Goal: Task Accomplishment & Management: Use online tool/utility

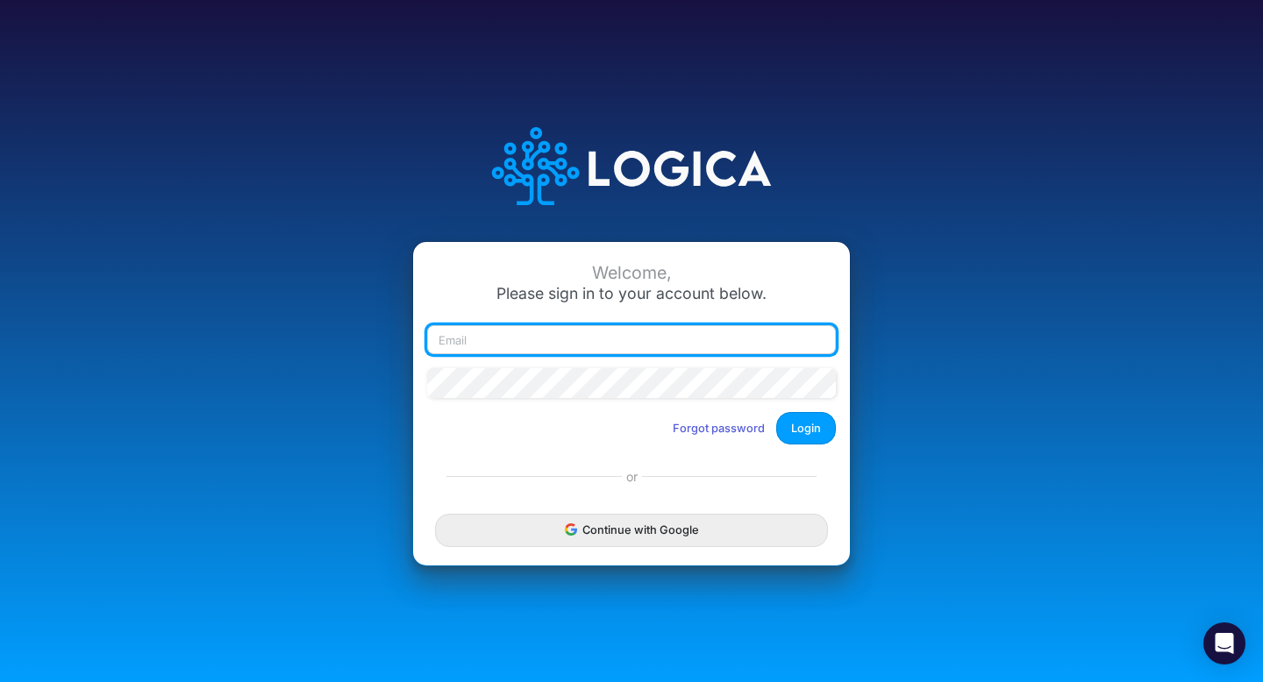
click at [568, 340] on input "email" at bounding box center [631, 340] width 409 height 30
click at [499, 346] on input "chao4595@gmail.com" at bounding box center [631, 340] width 409 height 30
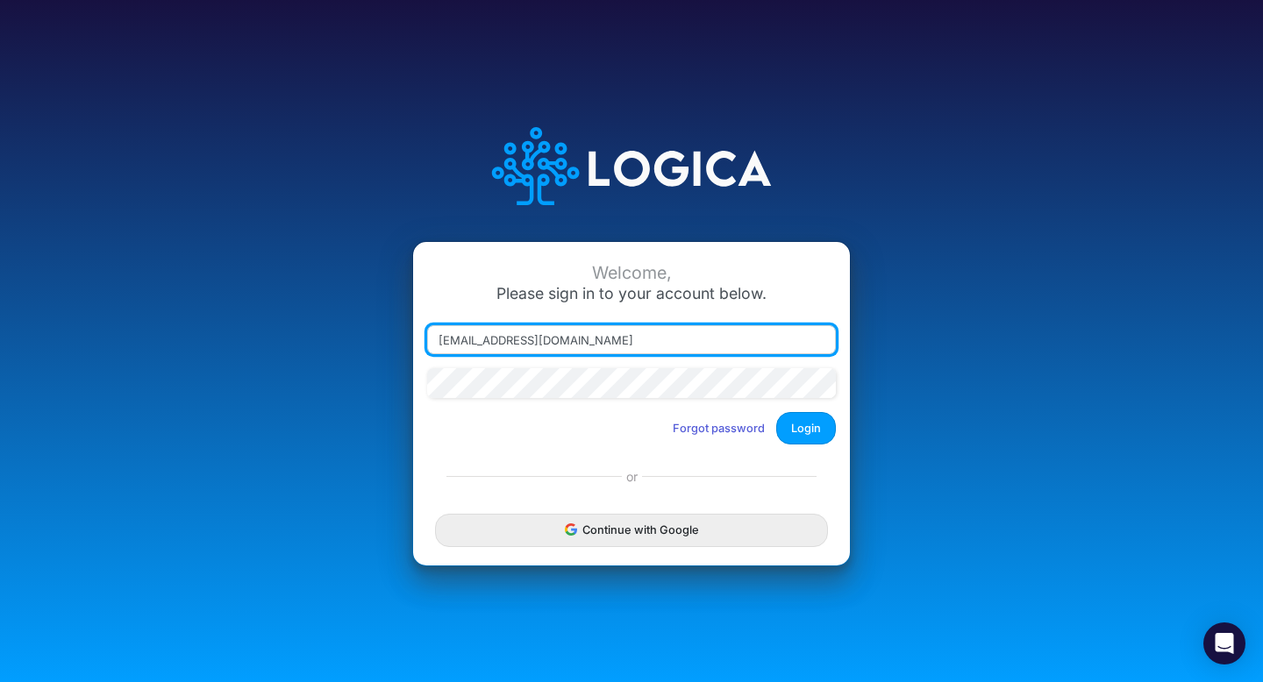
type input "info@worktern.io"
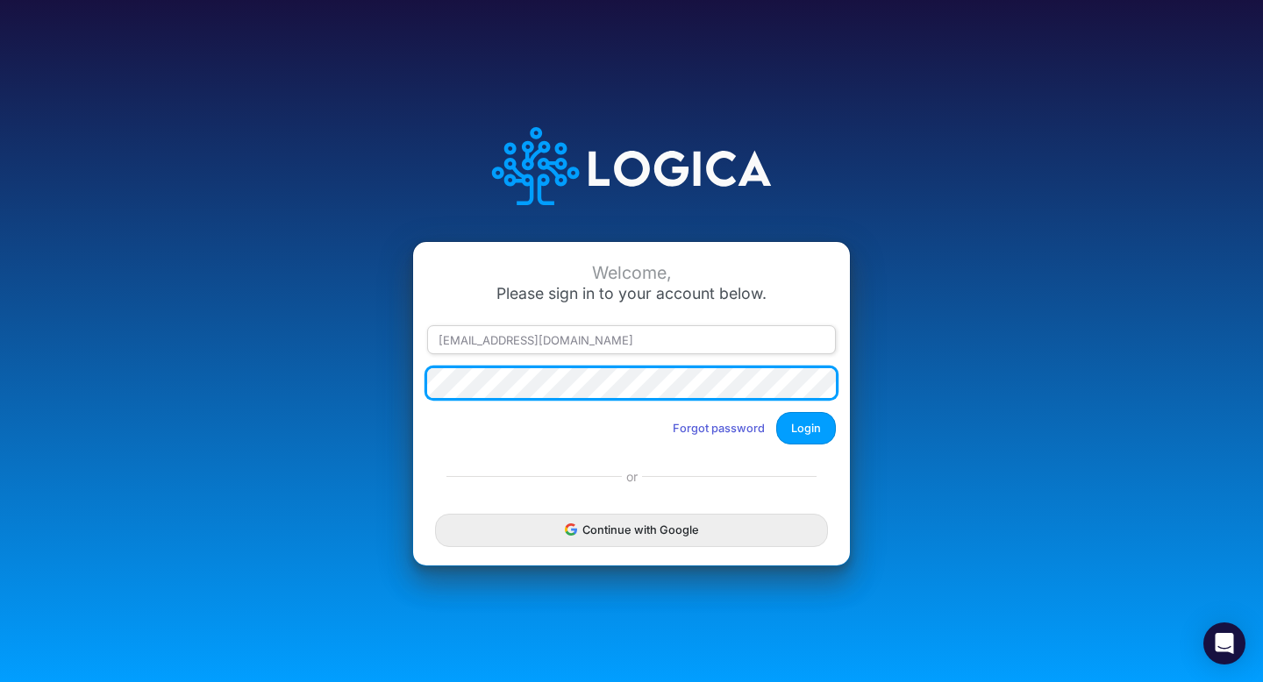
click at [776, 412] on button "Login" at bounding box center [806, 428] width 60 height 32
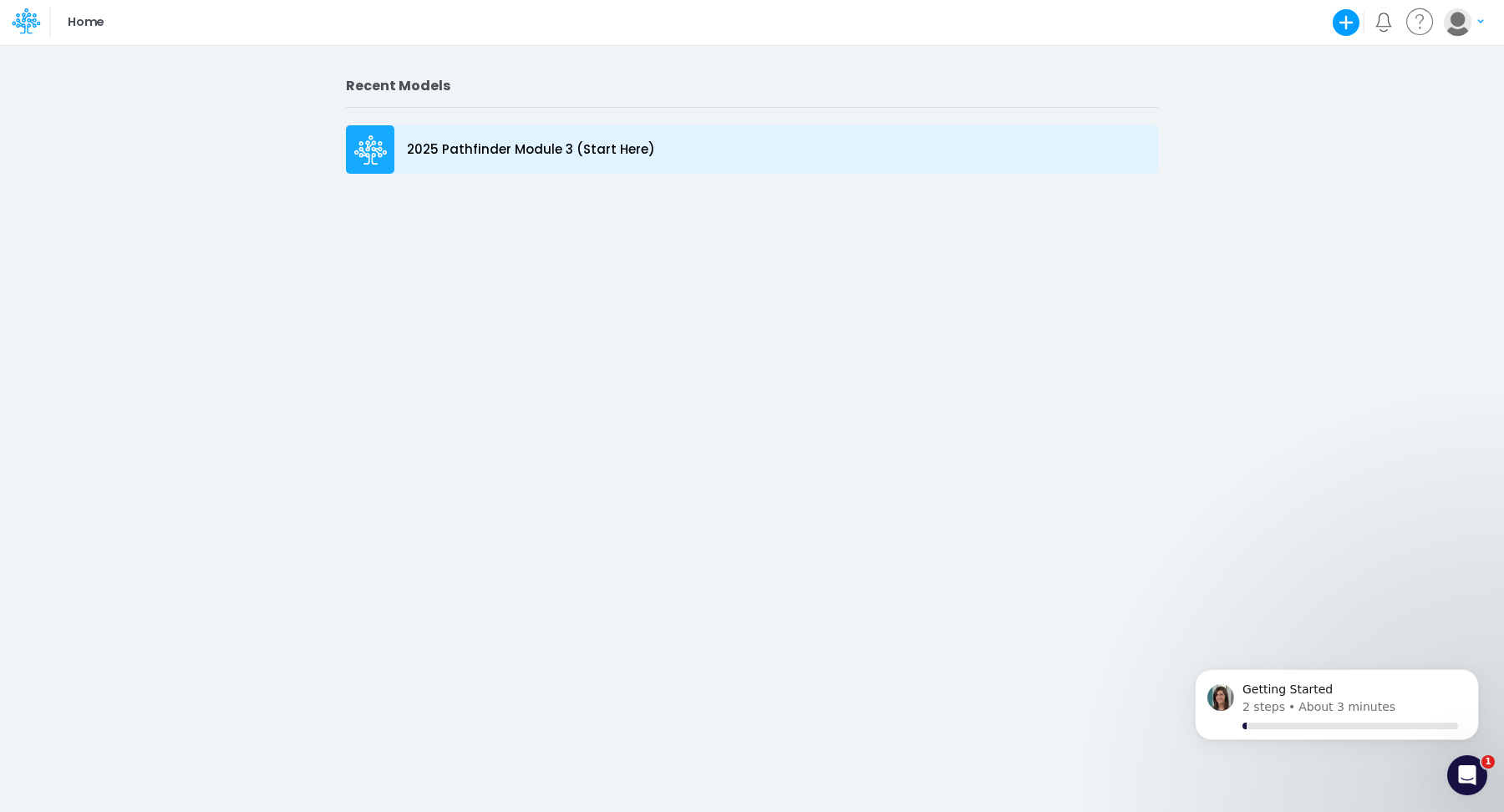
click at [581, 140] on p "2025 Pathfinder Module 3 (Start Here)" at bounding box center [531, 149] width 249 height 19
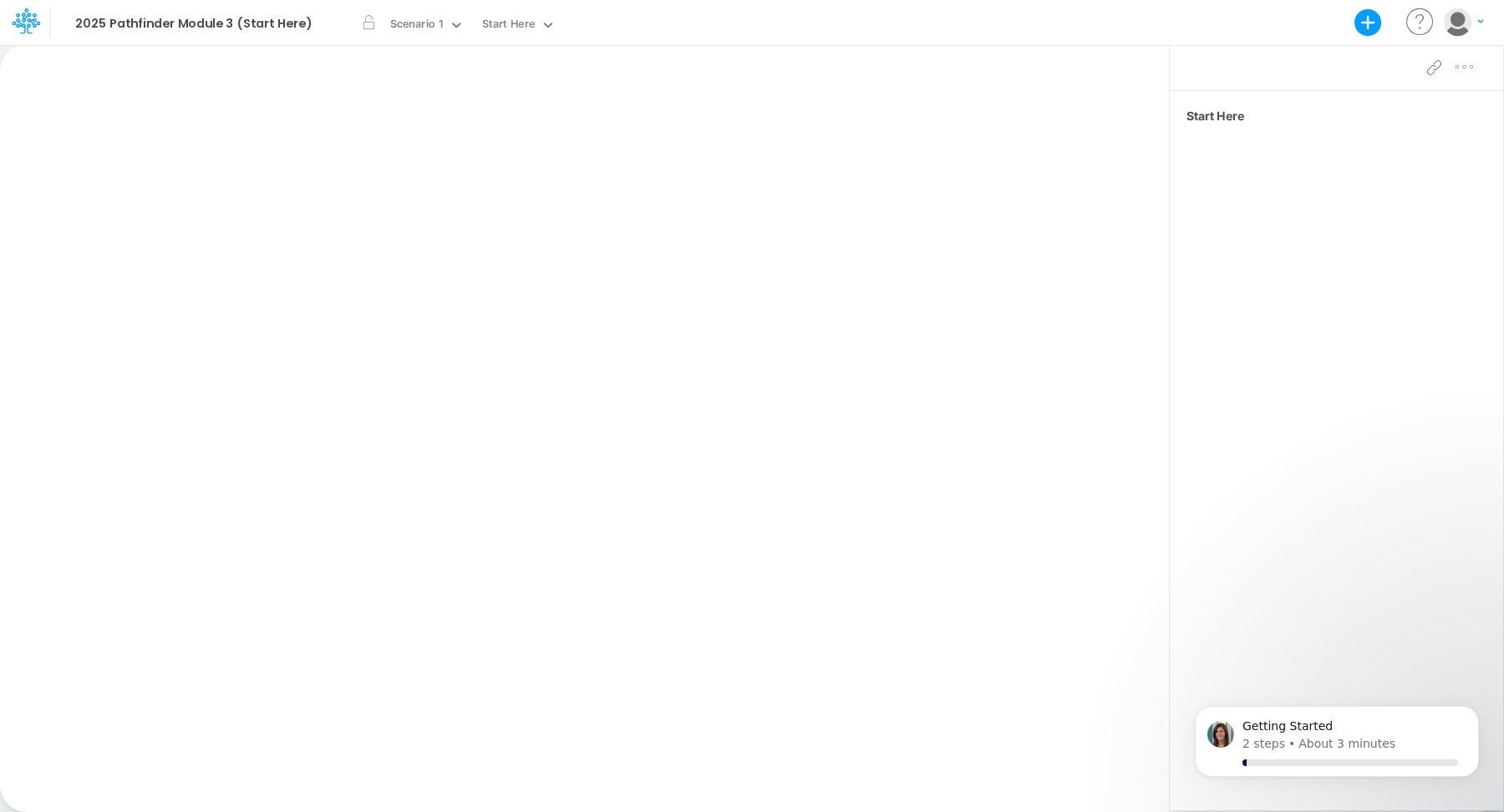
click at [1202, 25] on icon "button" at bounding box center [1368, 23] width 28 height 28
click at [1202, 111] on button "Use a template" at bounding box center [1288, 114] width 192 height 26
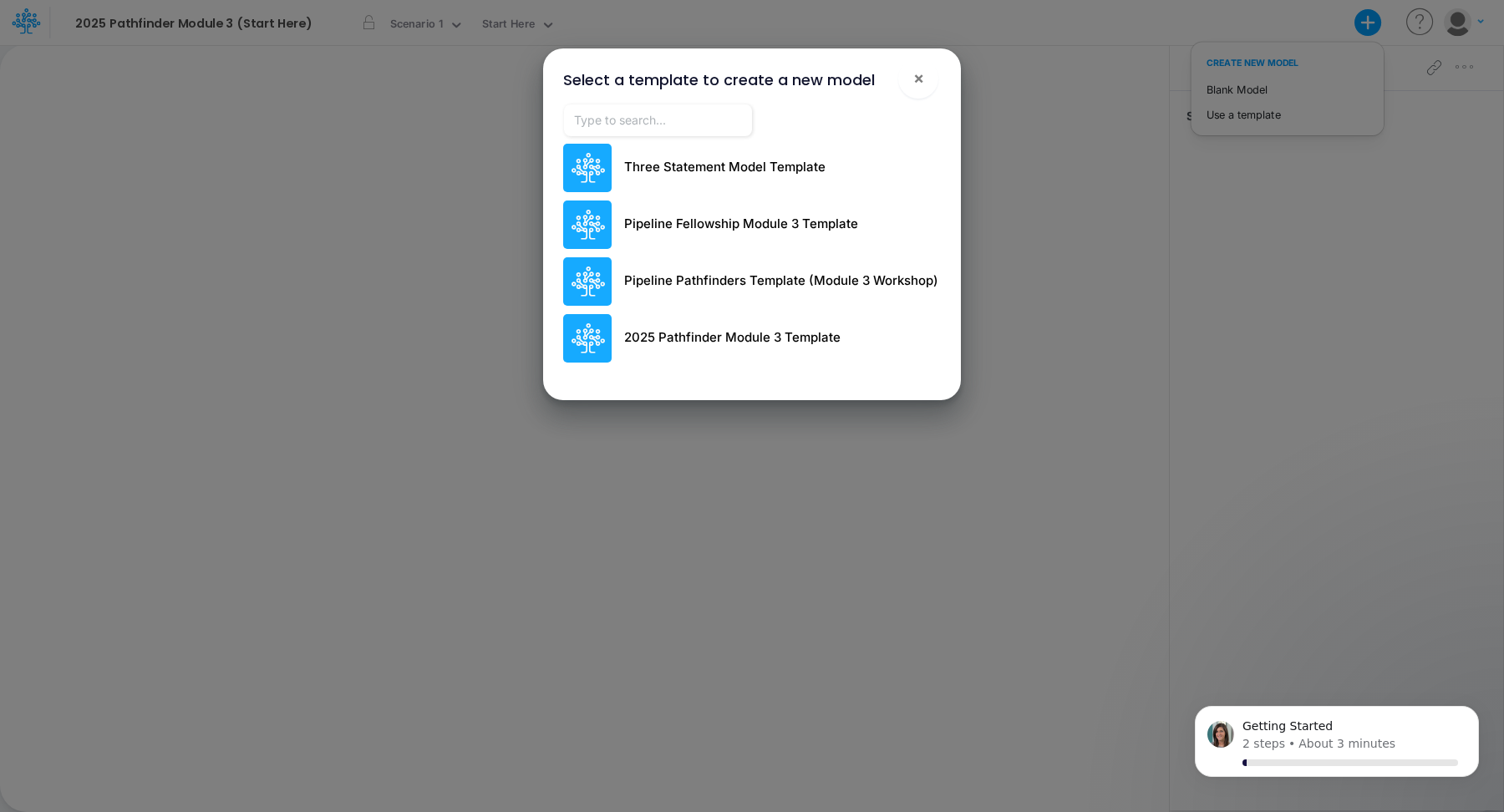
click at [820, 335] on p "2025 Pathfinder Module 3 Template" at bounding box center [732, 338] width 216 height 19
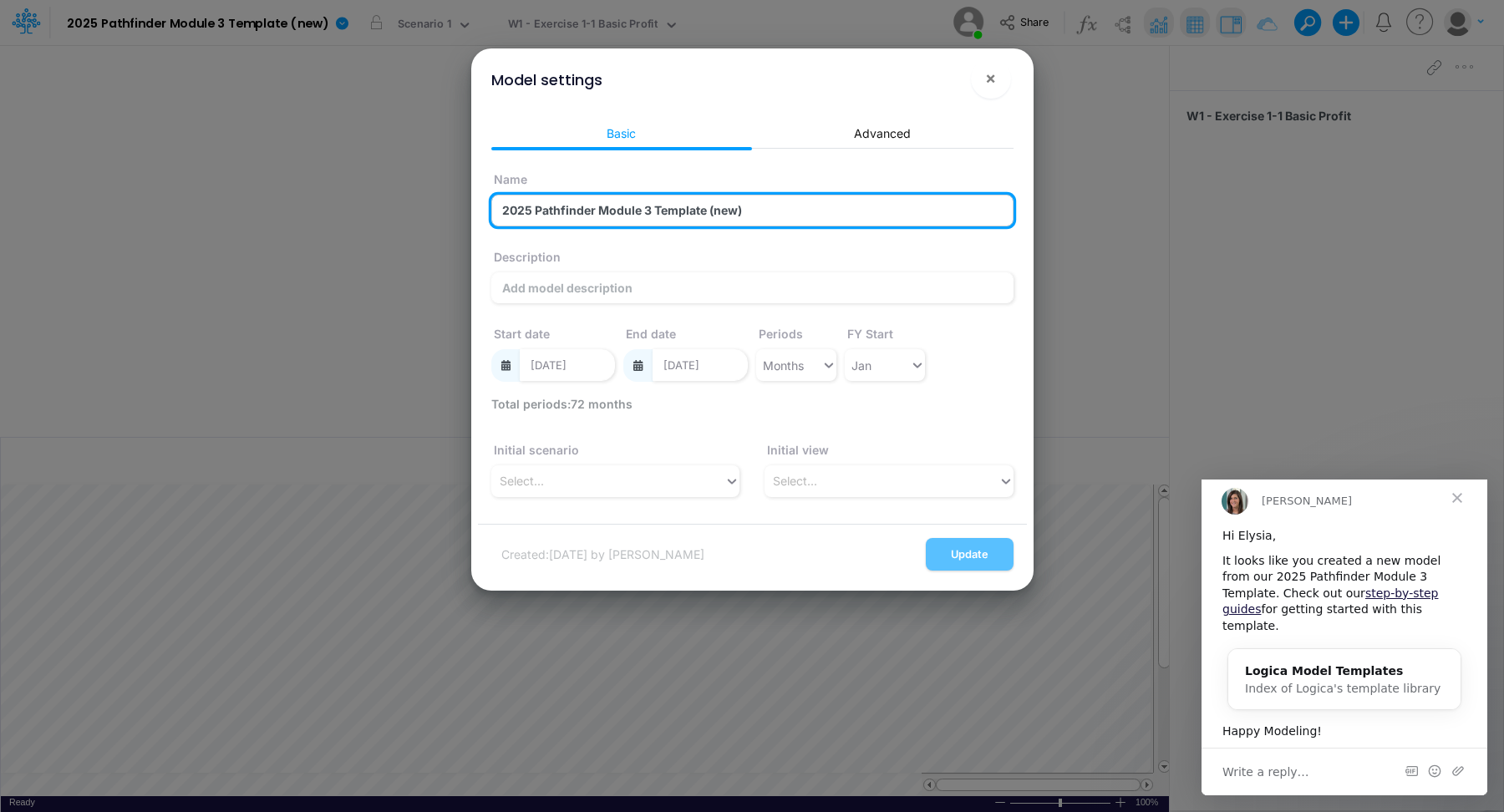
click at [691, 220] on input "2025 Pathfinder Module 3 Template (new)" at bounding box center [752, 209] width 522 height 31
click at [652, 208] on input "2025 Pathfinder Module 3 Worktern Forecast" at bounding box center [752, 209] width 522 height 31
drag, startPoint x: 667, startPoint y: 208, endPoint x: 482, endPoint y: 184, distance: 186.6
click at [482, 183] on div "Basic Advanced Name 2025 Pathfinder Module 3 - Worktern Forecast Description St…" at bounding box center [752, 314] width 549 height 419
type input "Worktern Forecast"
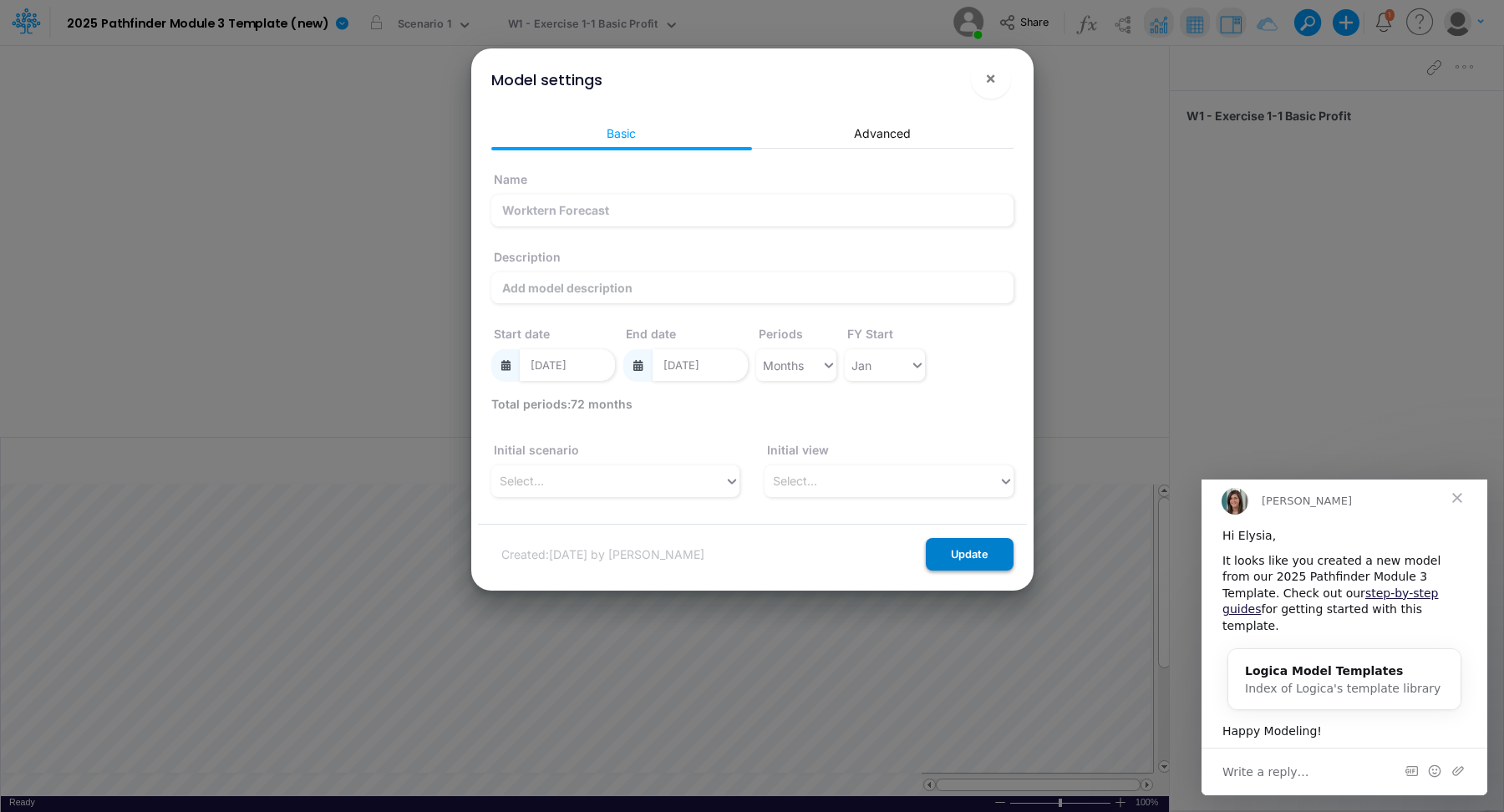
click at [977, 550] on button "Update" at bounding box center [970, 554] width 88 height 32
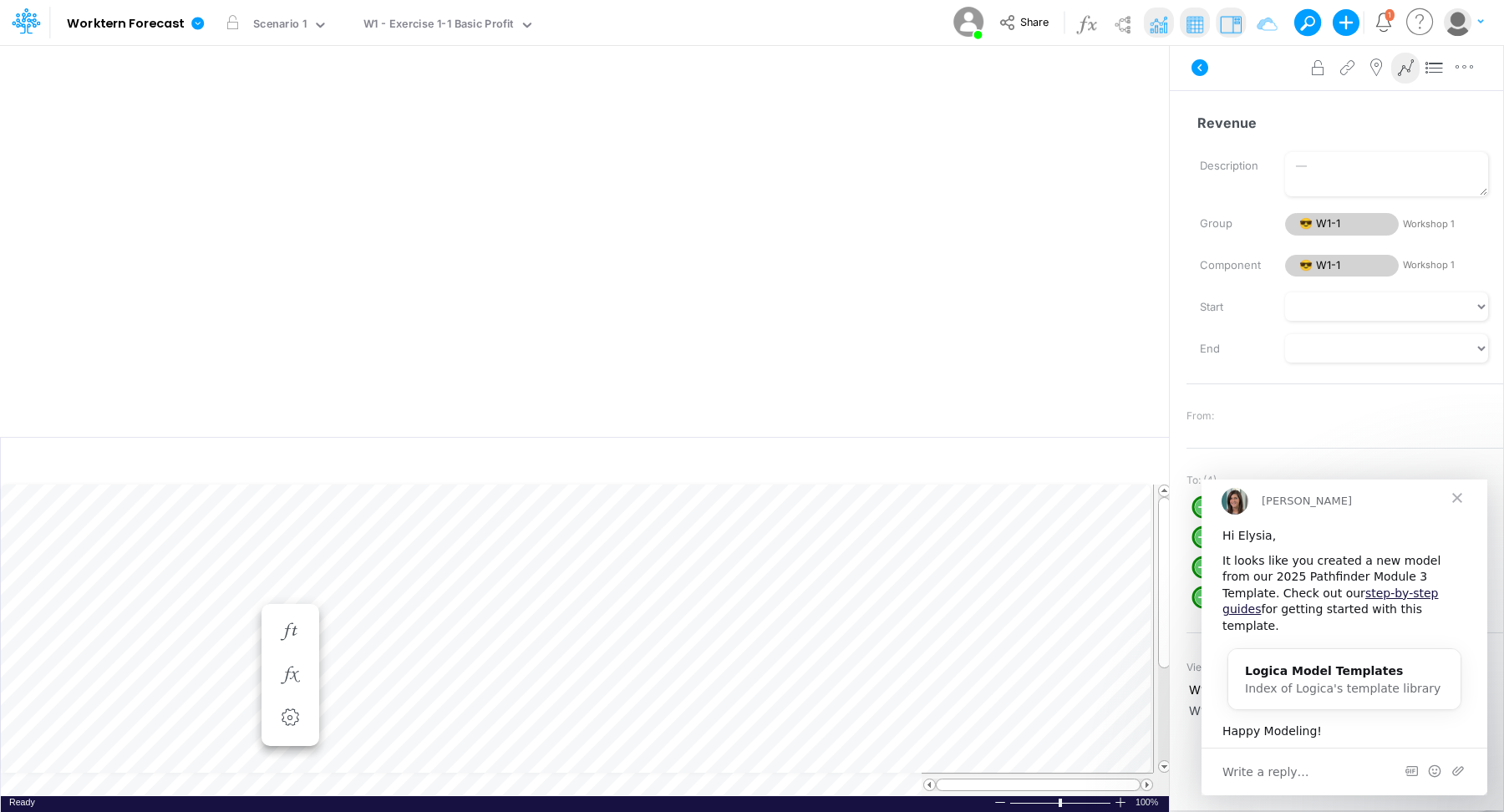
scroll to position [8, 1]
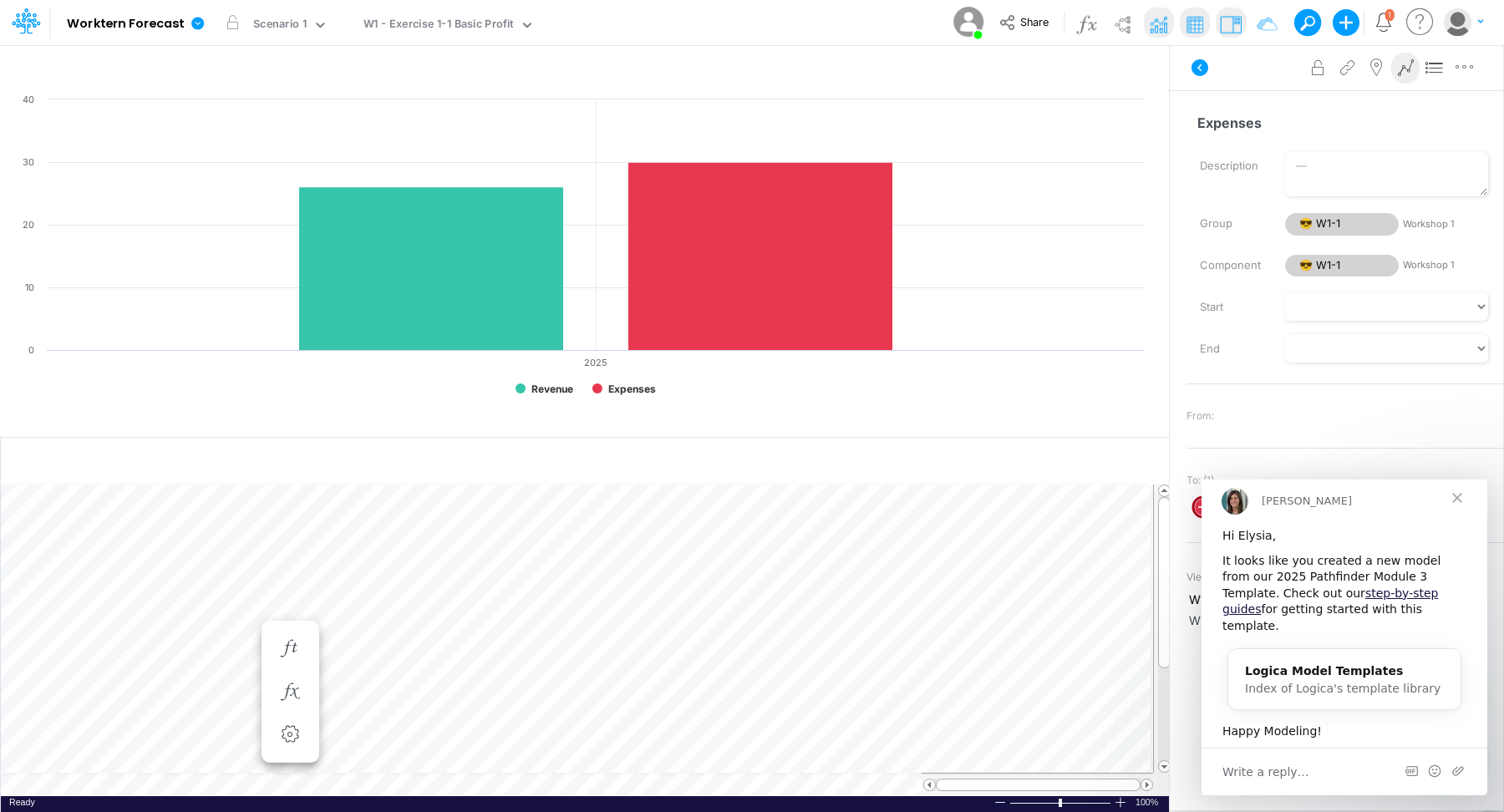
scroll to position [8, 1]
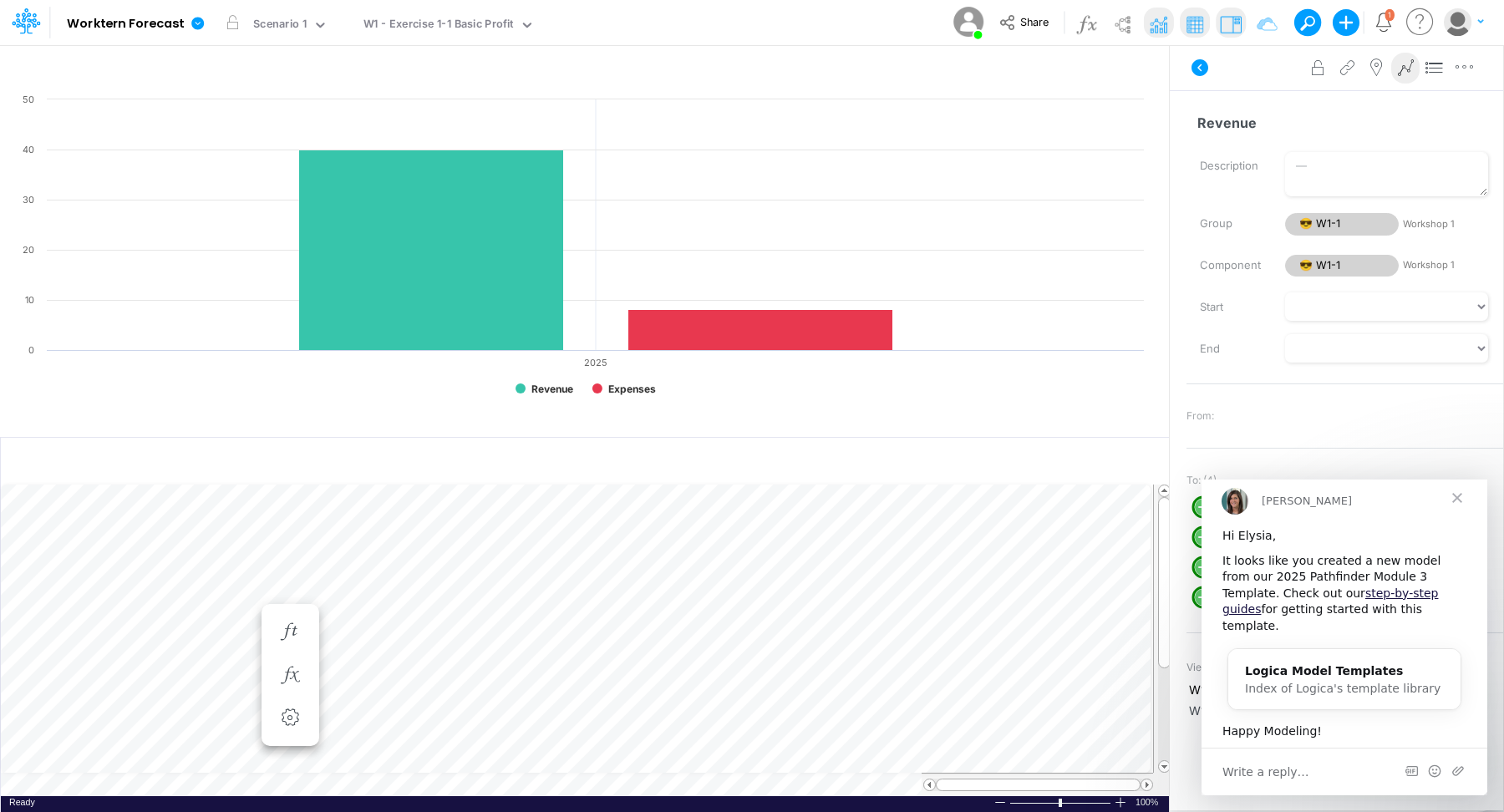
scroll to position [8, 1]
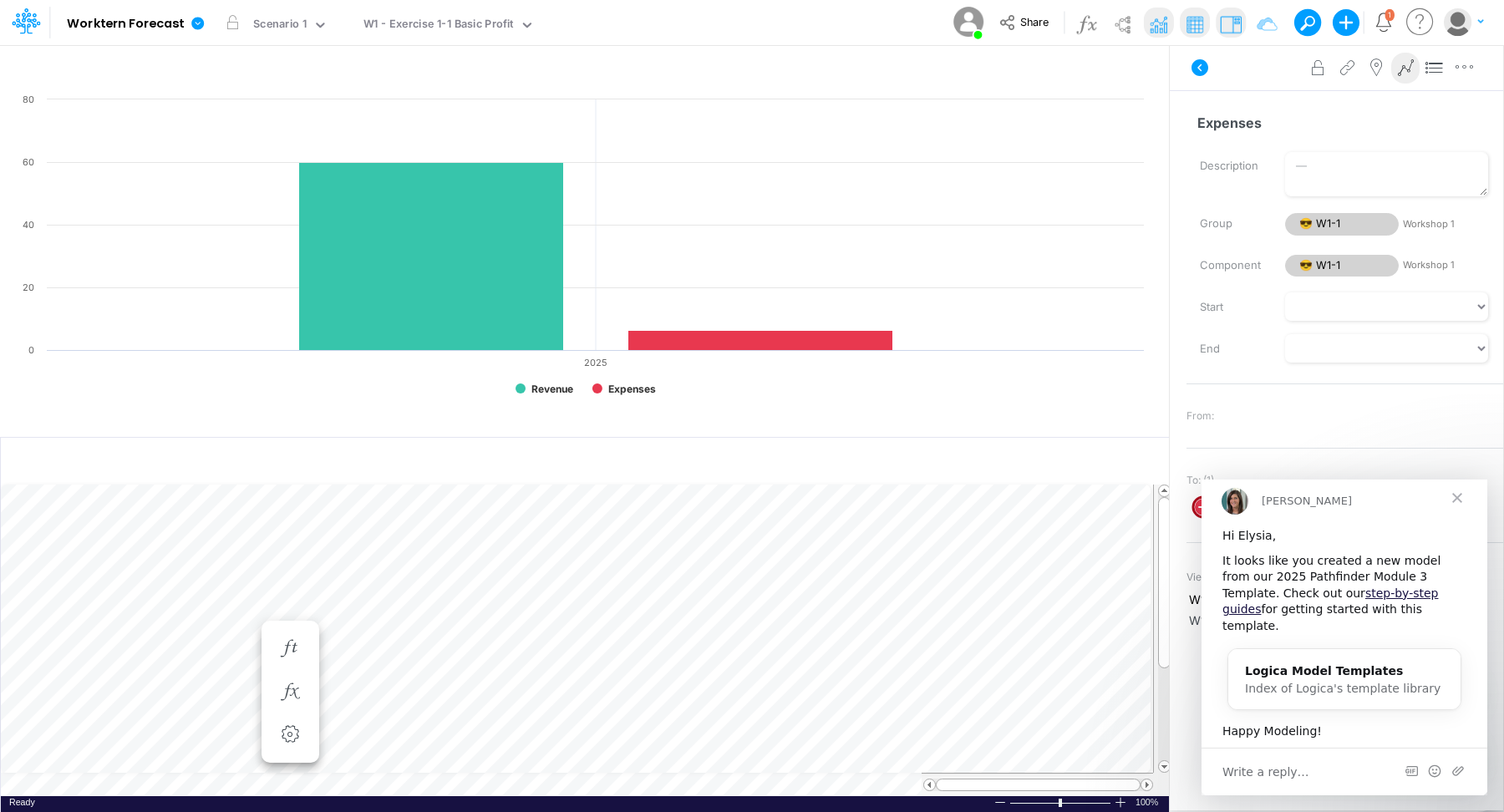
scroll to position [8, 1]
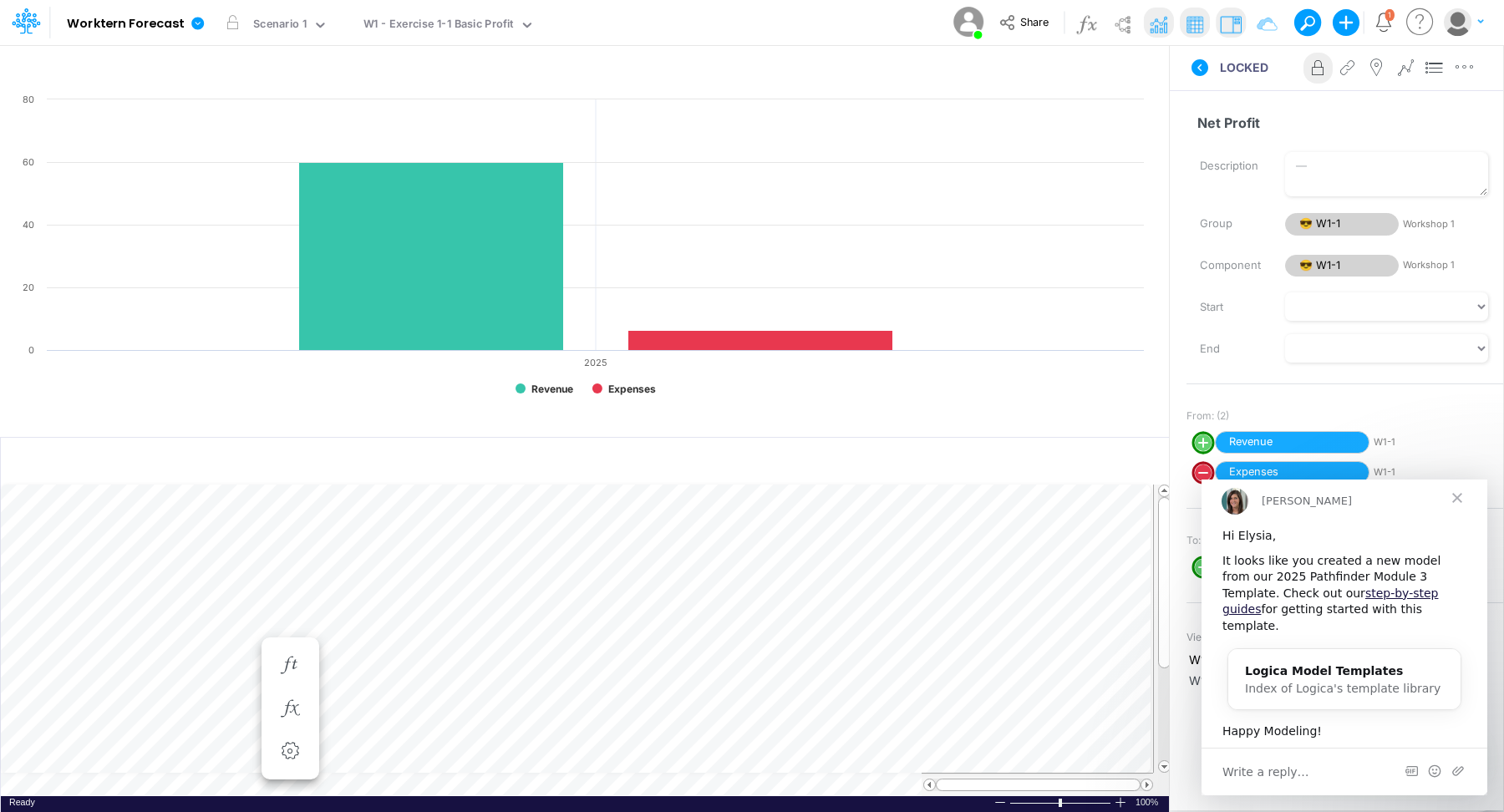
scroll to position [8, 1]
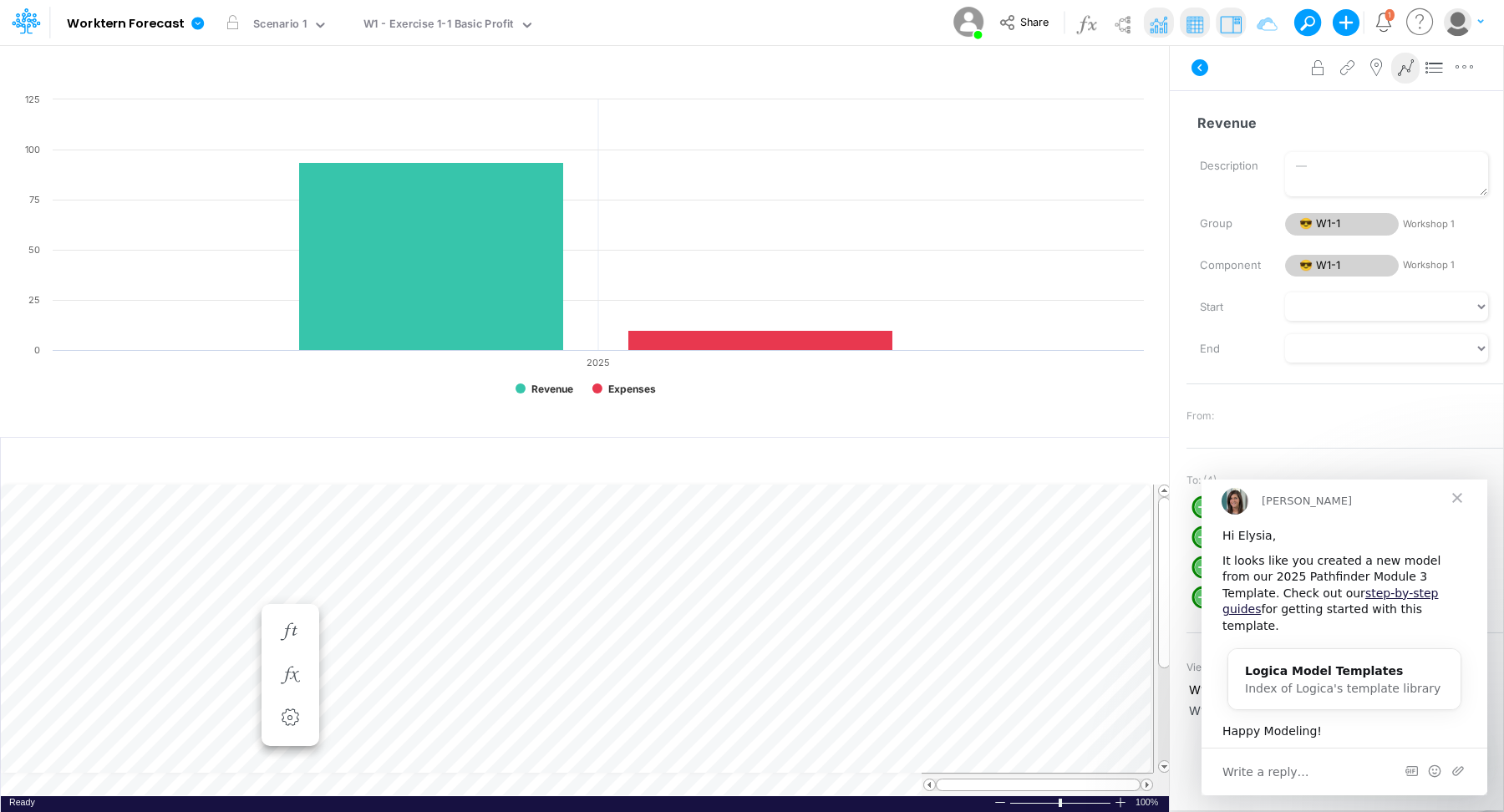
scroll to position [8, 1]
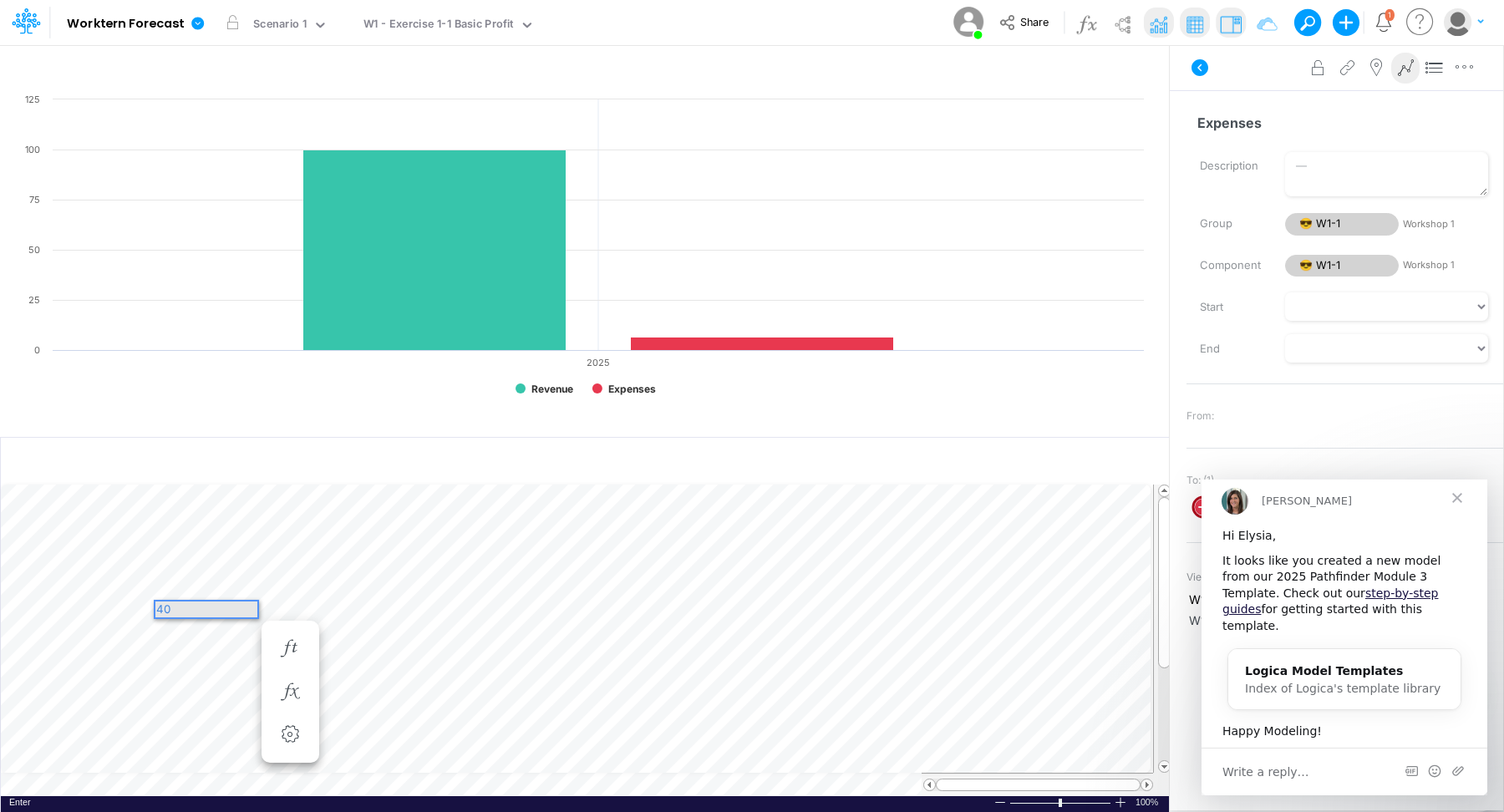
click at [228, 602] on div "40" at bounding box center [206, 609] width 102 height 16
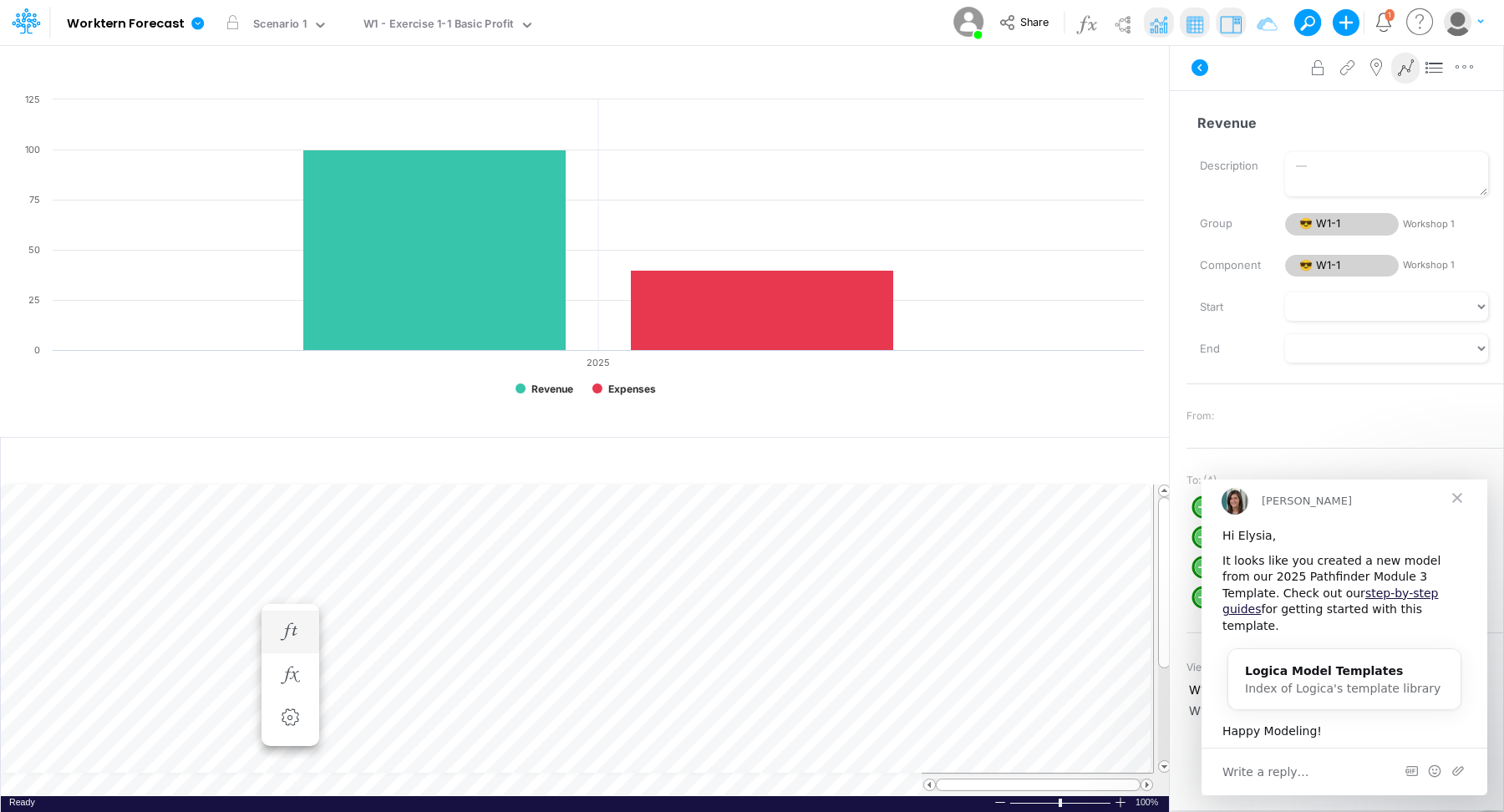
scroll to position [8, 1]
click at [228, 593] on div "100" at bounding box center [206, 592] width 102 height 16
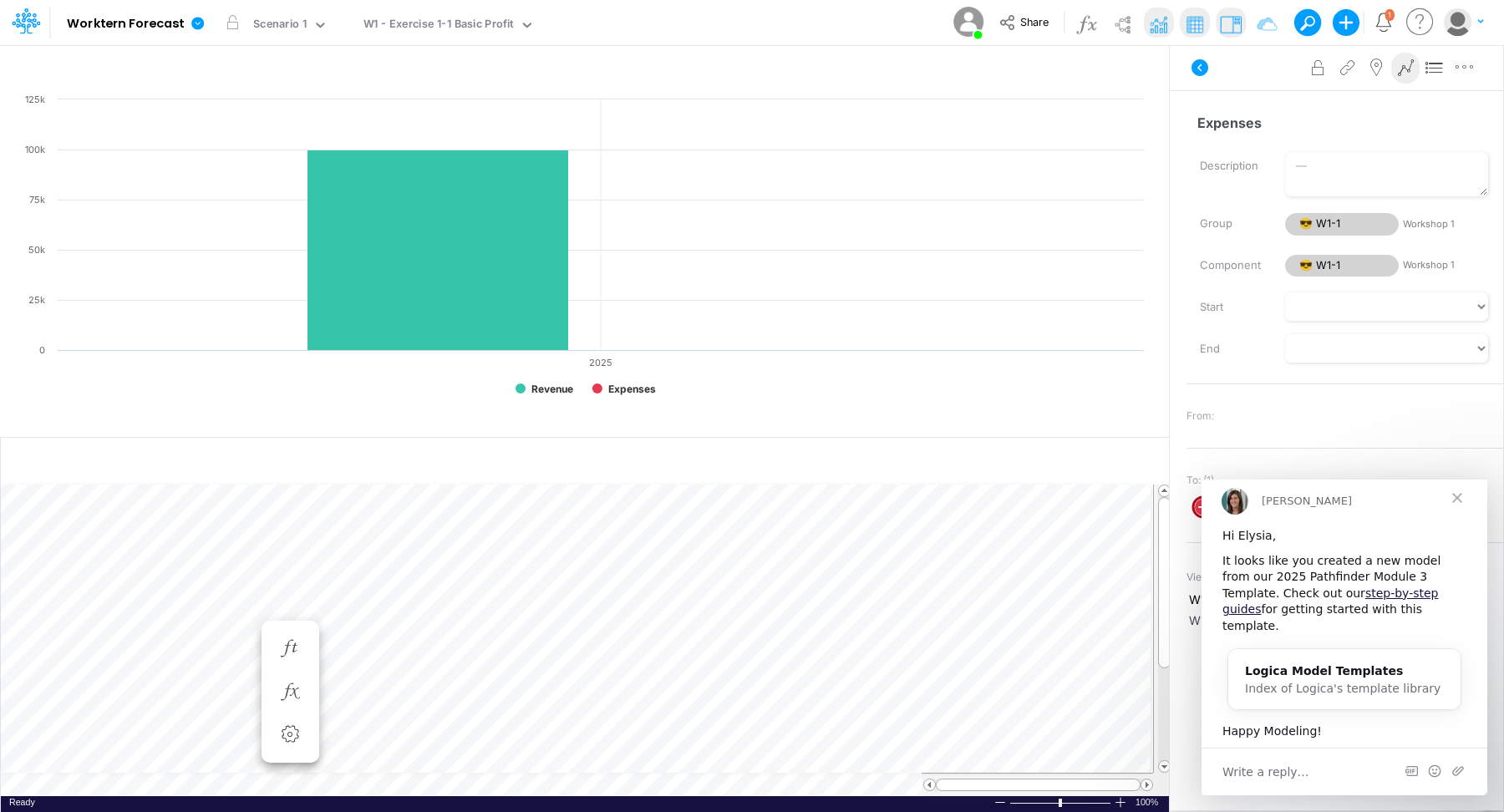
scroll to position [8, 1]
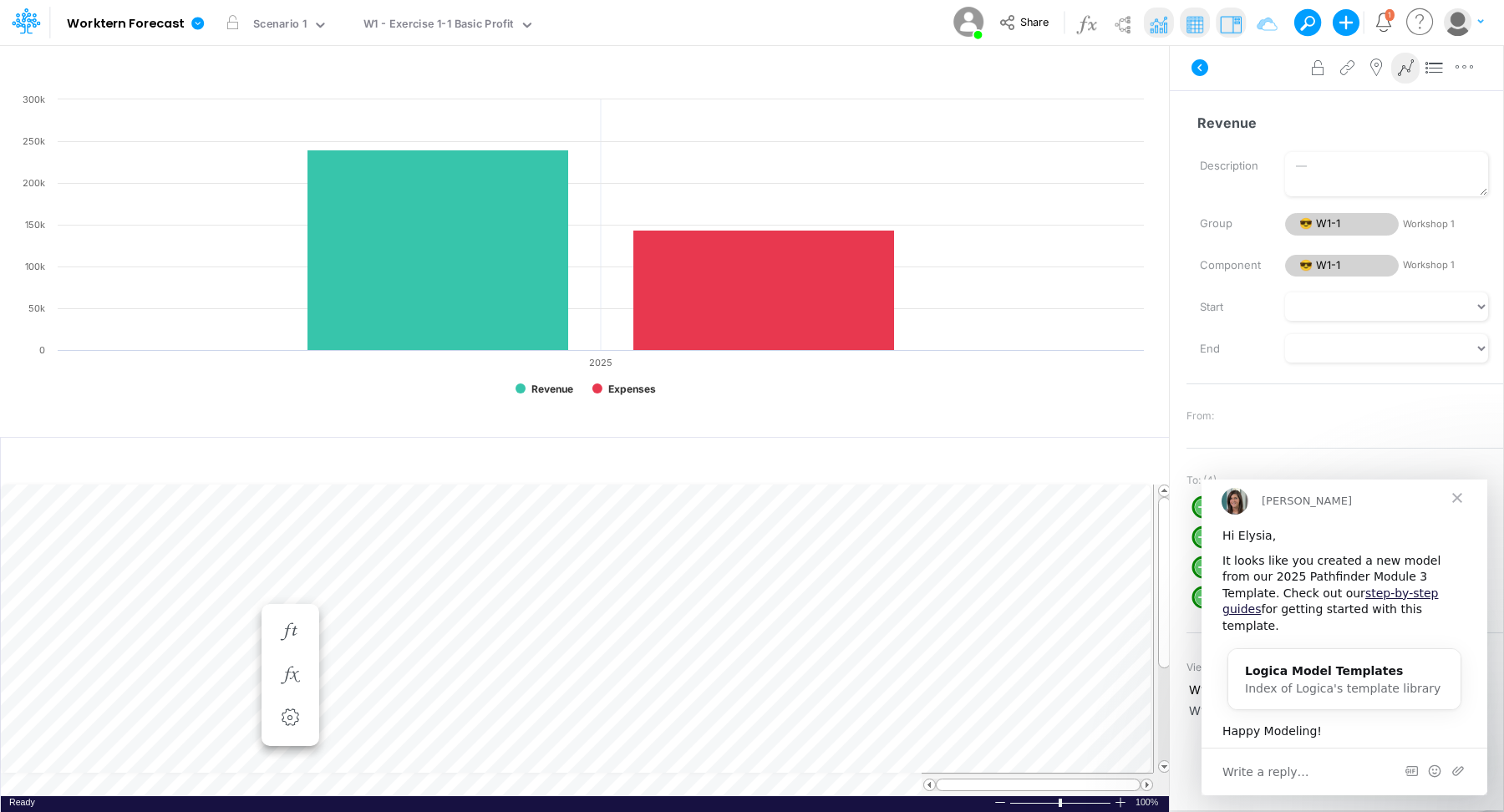
scroll to position [8, 1]
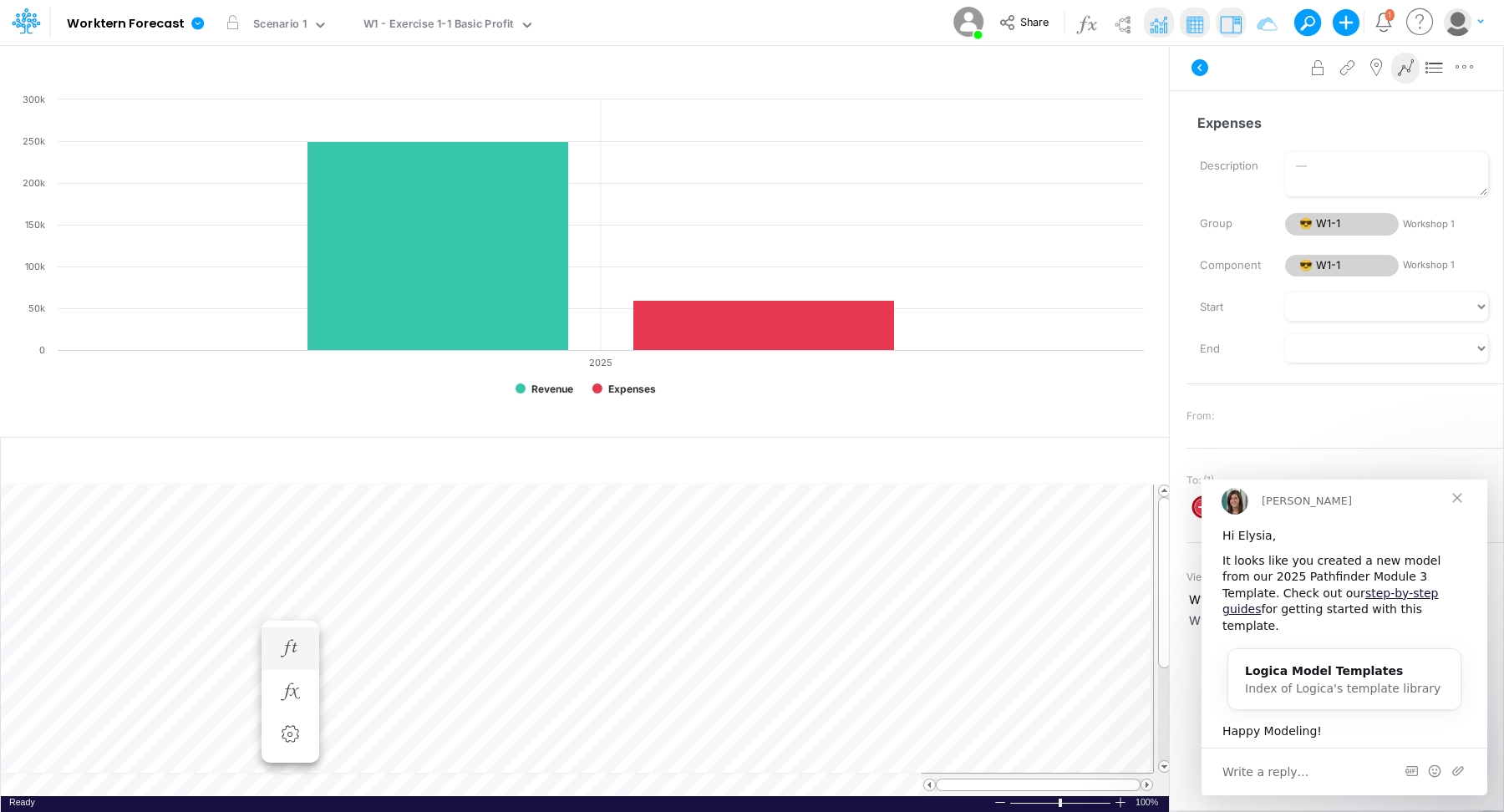
scroll to position [8, 1]
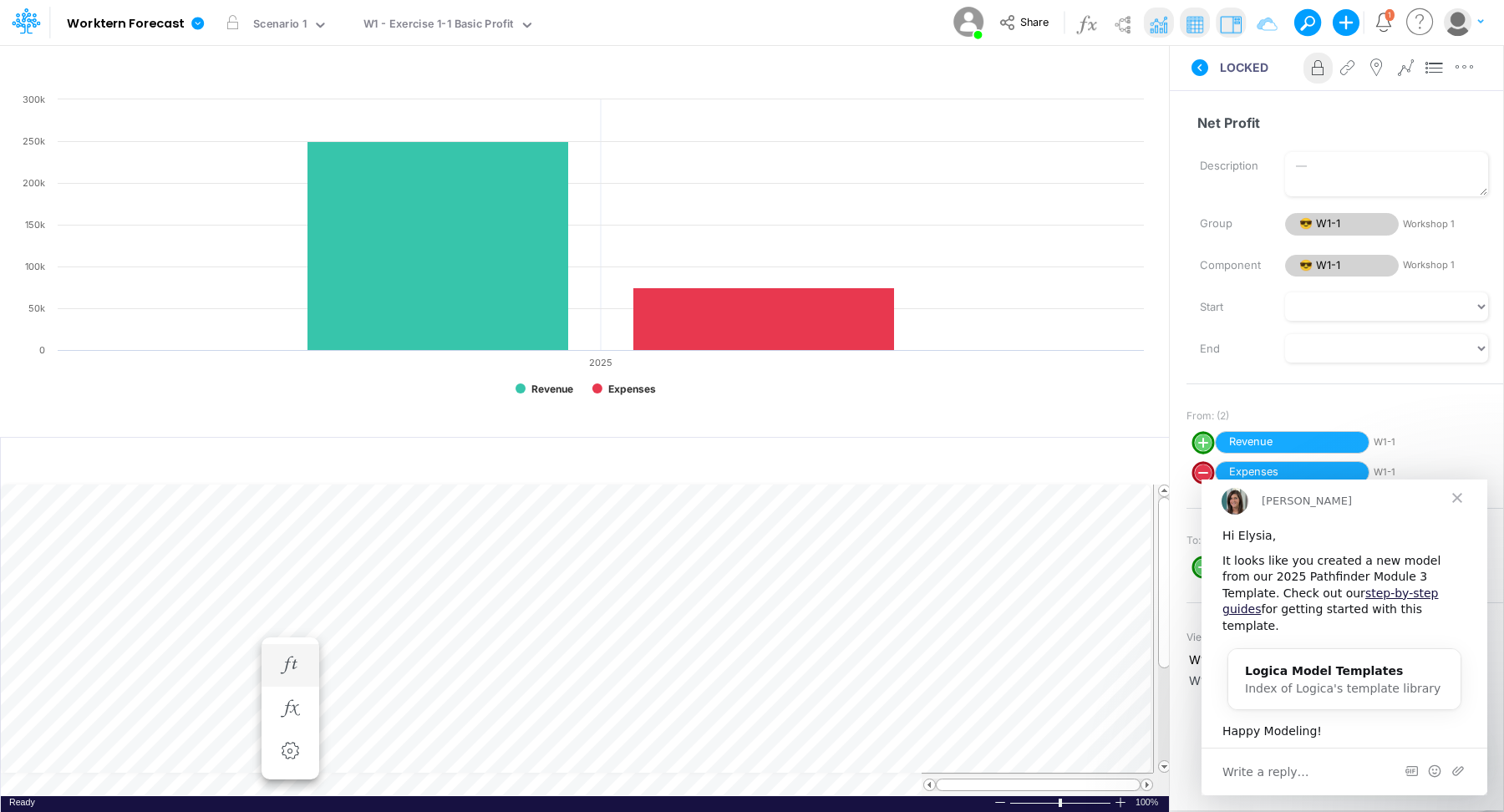
scroll to position [8, 1]
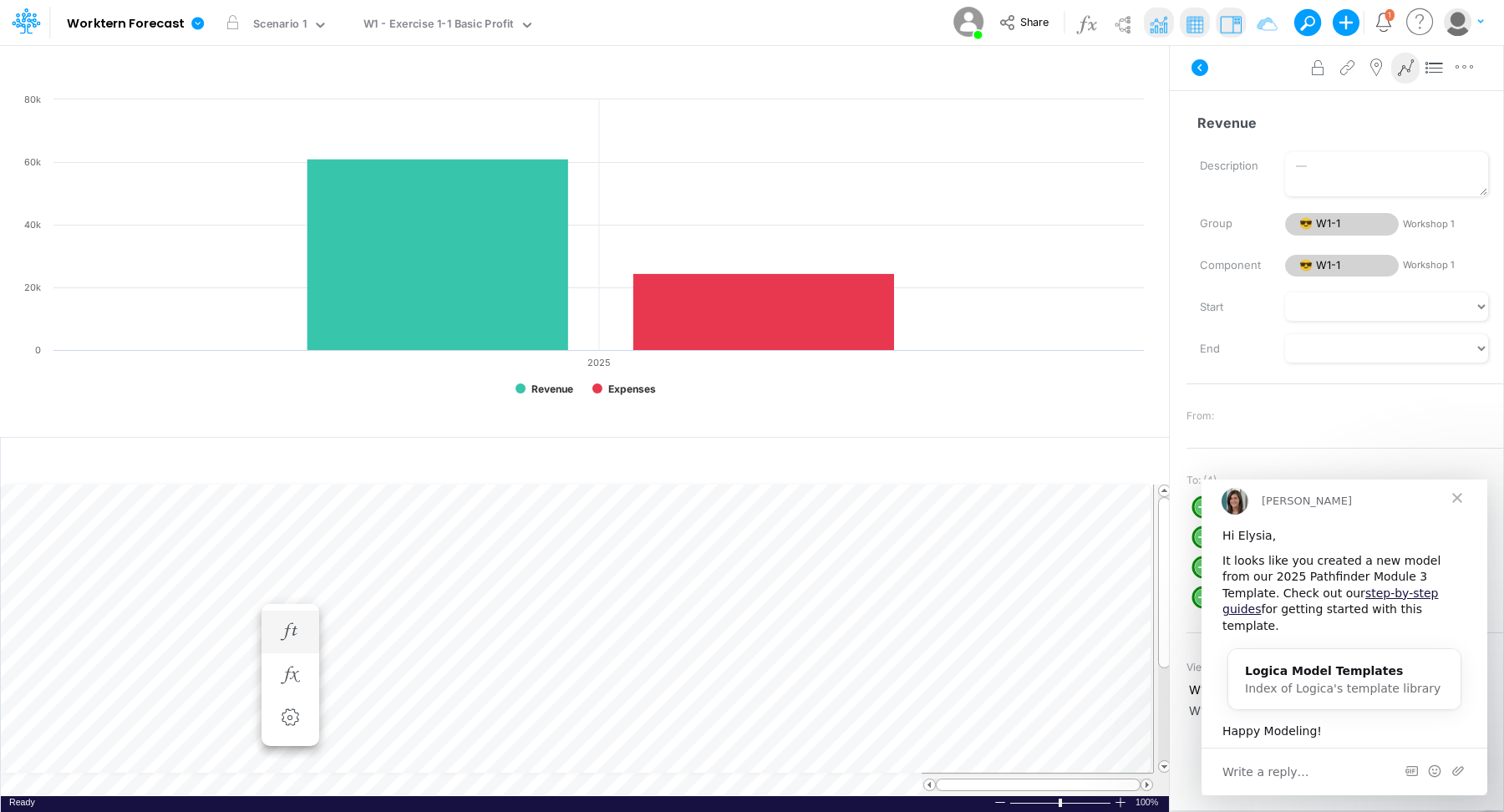
scroll to position [8, 1]
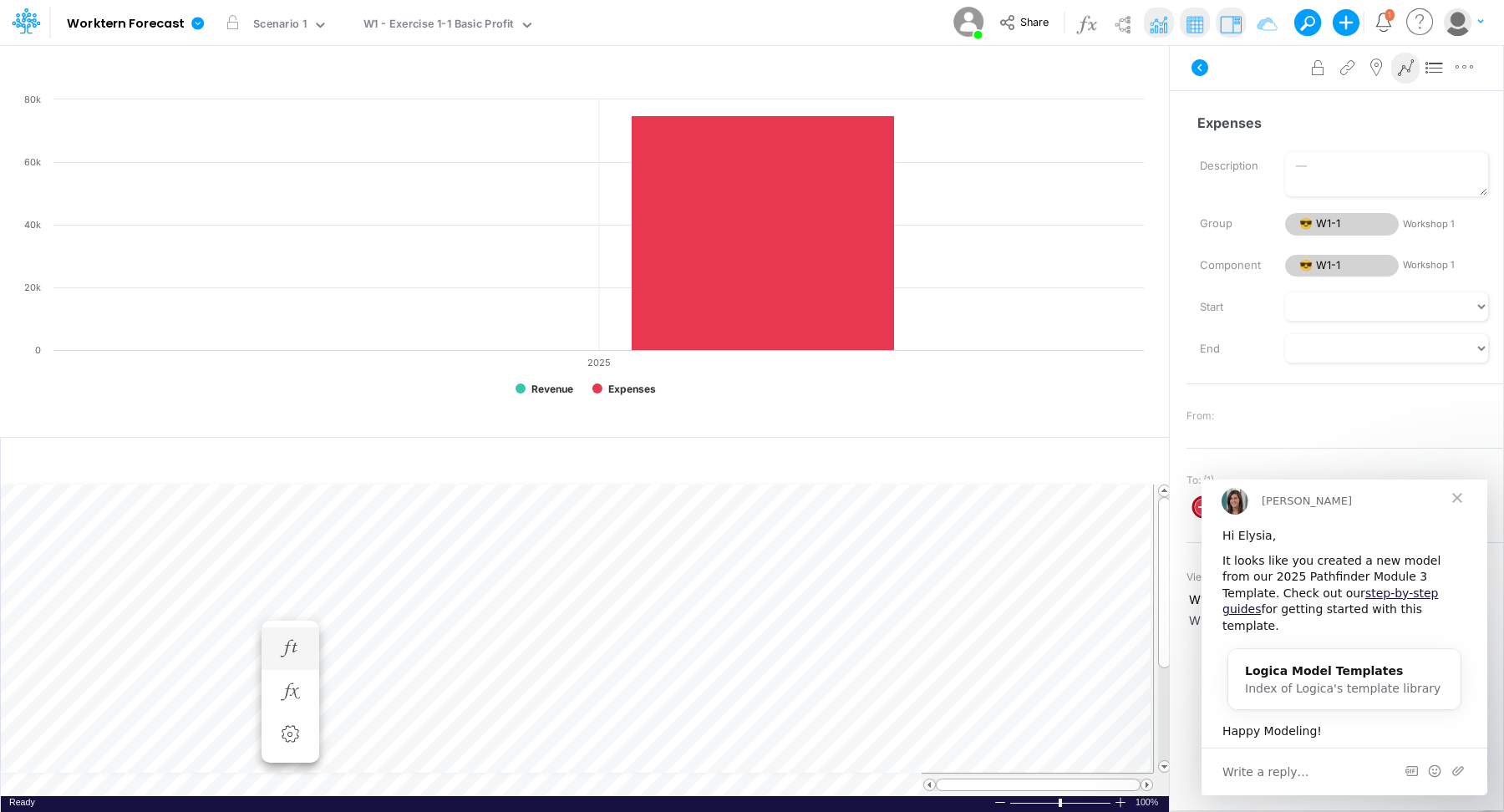
scroll to position [8, 1]
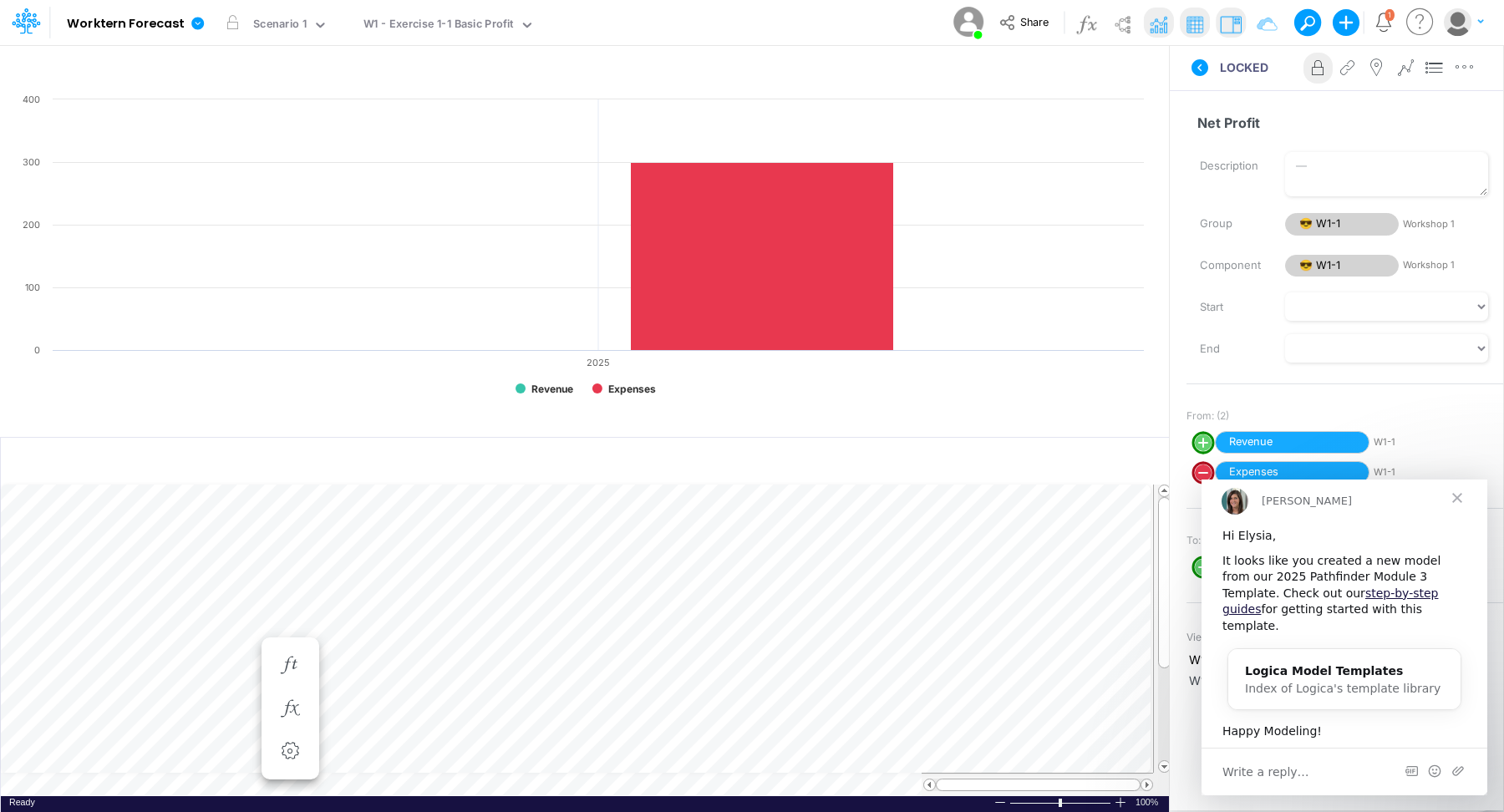
click at [1202, 503] on span "Close" at bounding box center [1456, 497] width 60 height 60
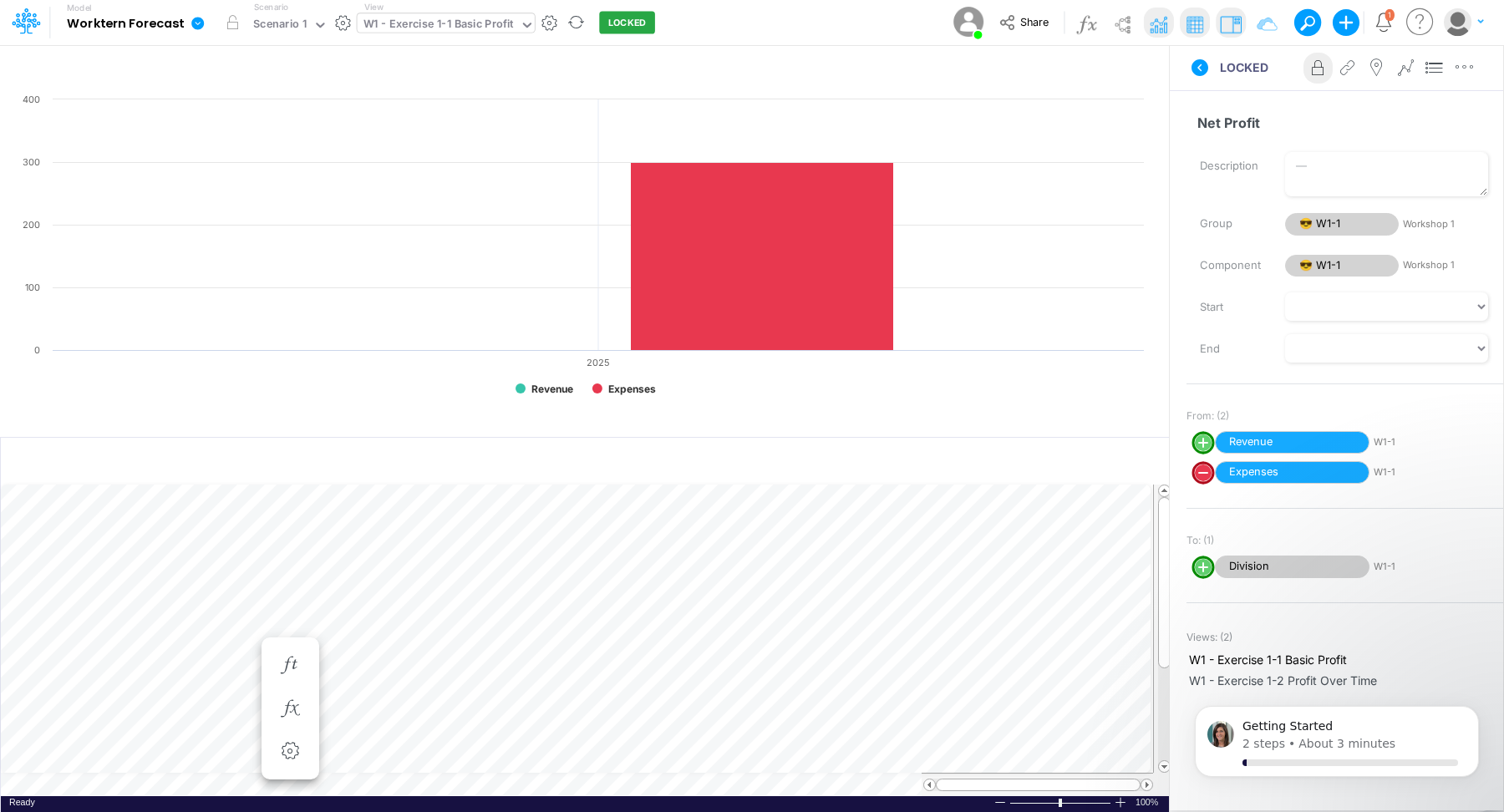
click at [520, 27] on icon at bounding box center [528, 25] width 15 height 15
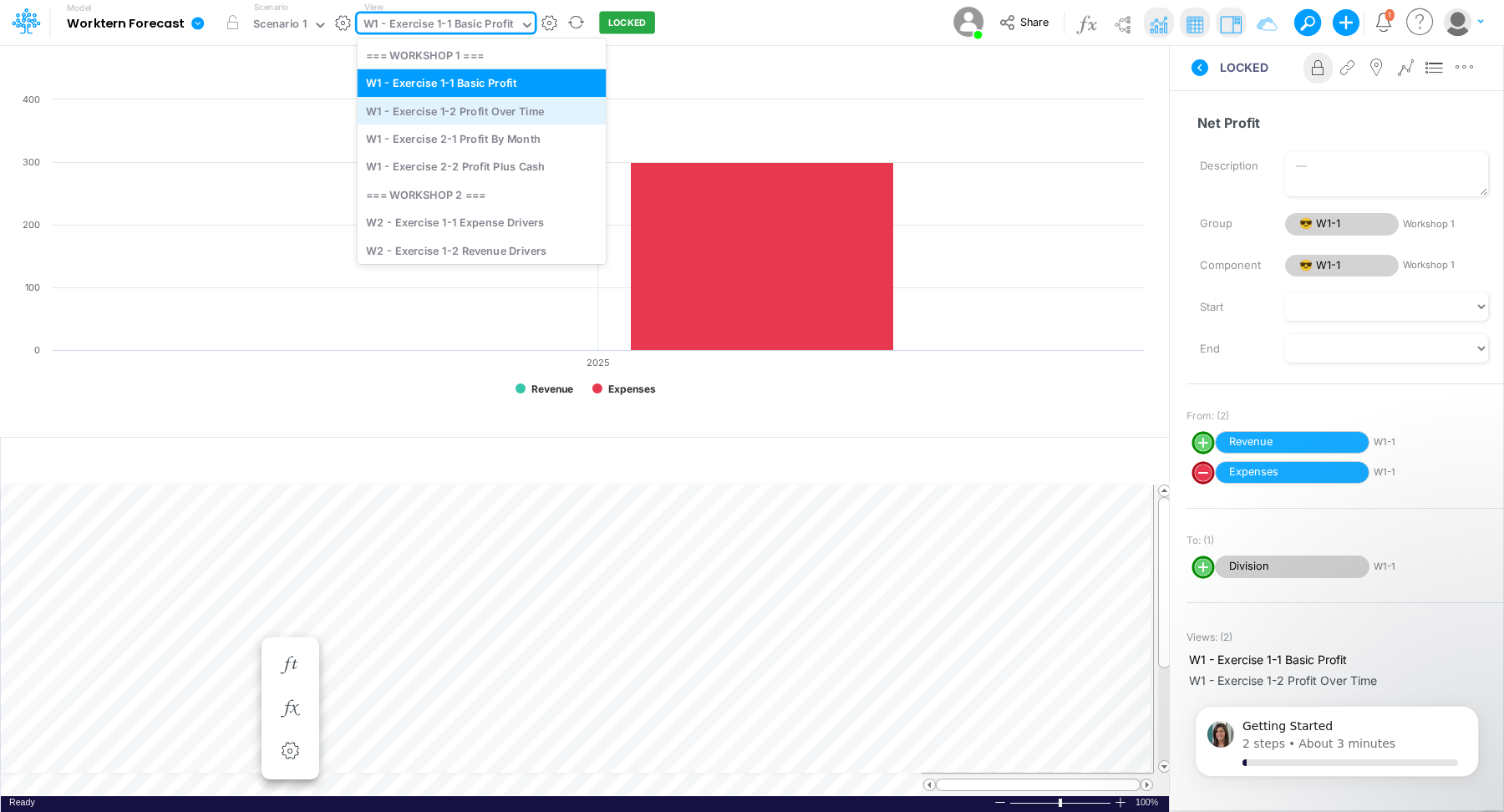
click at [510, 113] on div "W1 - Exercise 1-2 Profit Over Time" at bounding box center [481, 110] width 249 height 28
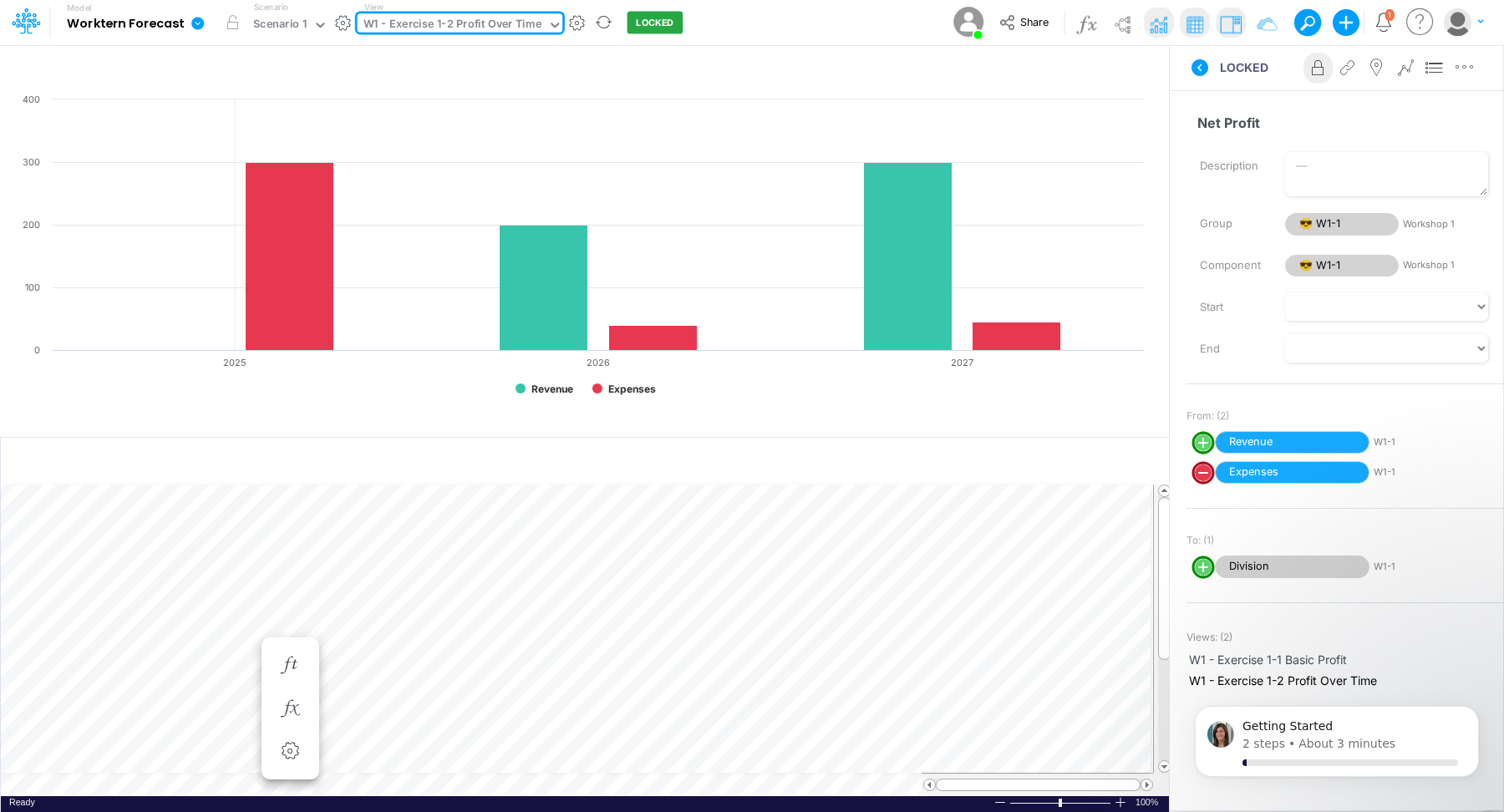
click at [483, 31] on div "W1 - Exercise 1-2 Profit Over Time" at bounding box center [452, 26] width 178 height 19
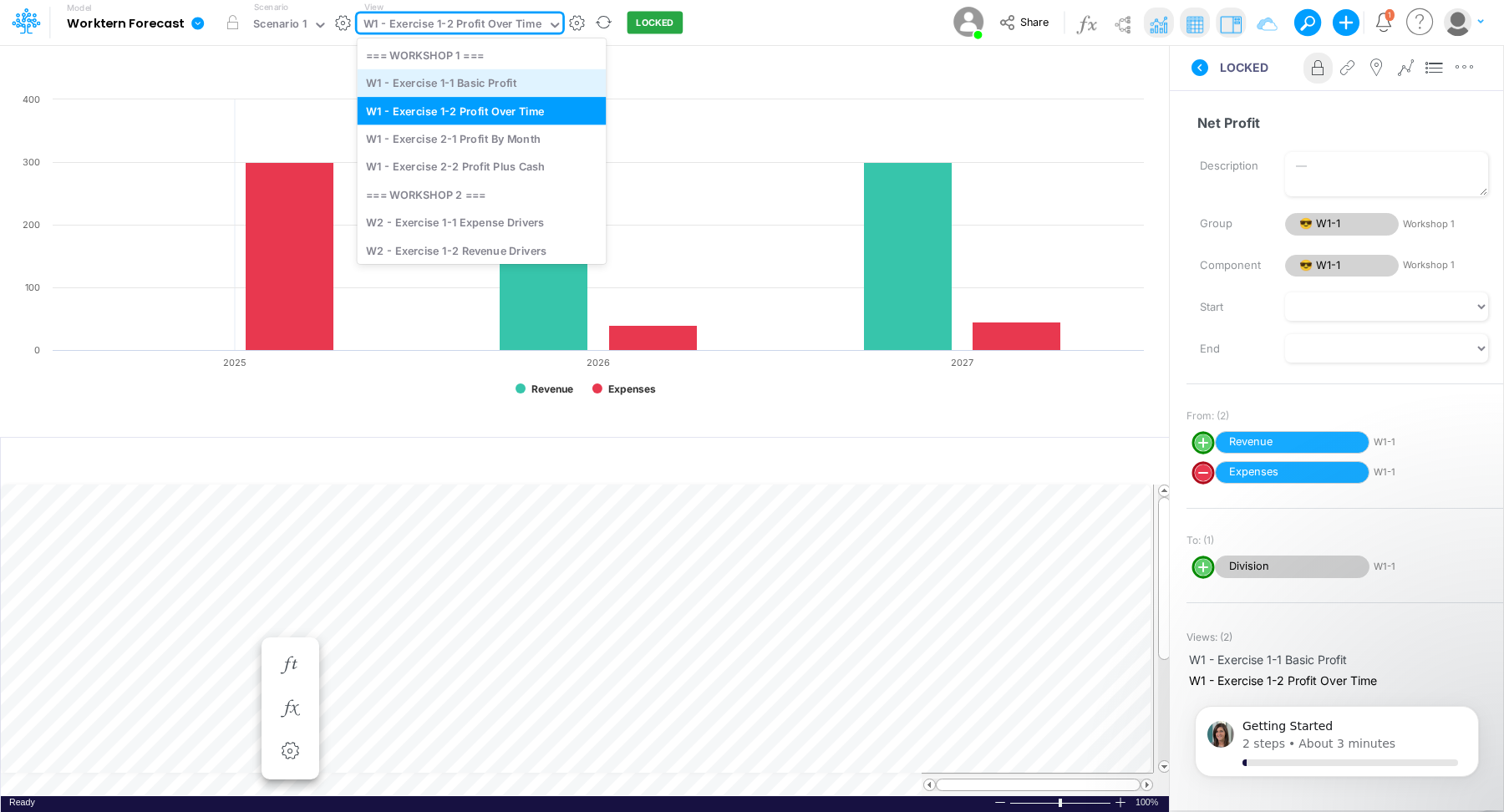
click at [472, 82] on div "W1 - Exercise 1-1 Basic Profit" at bounding box center [481, 83] width 249 height 28
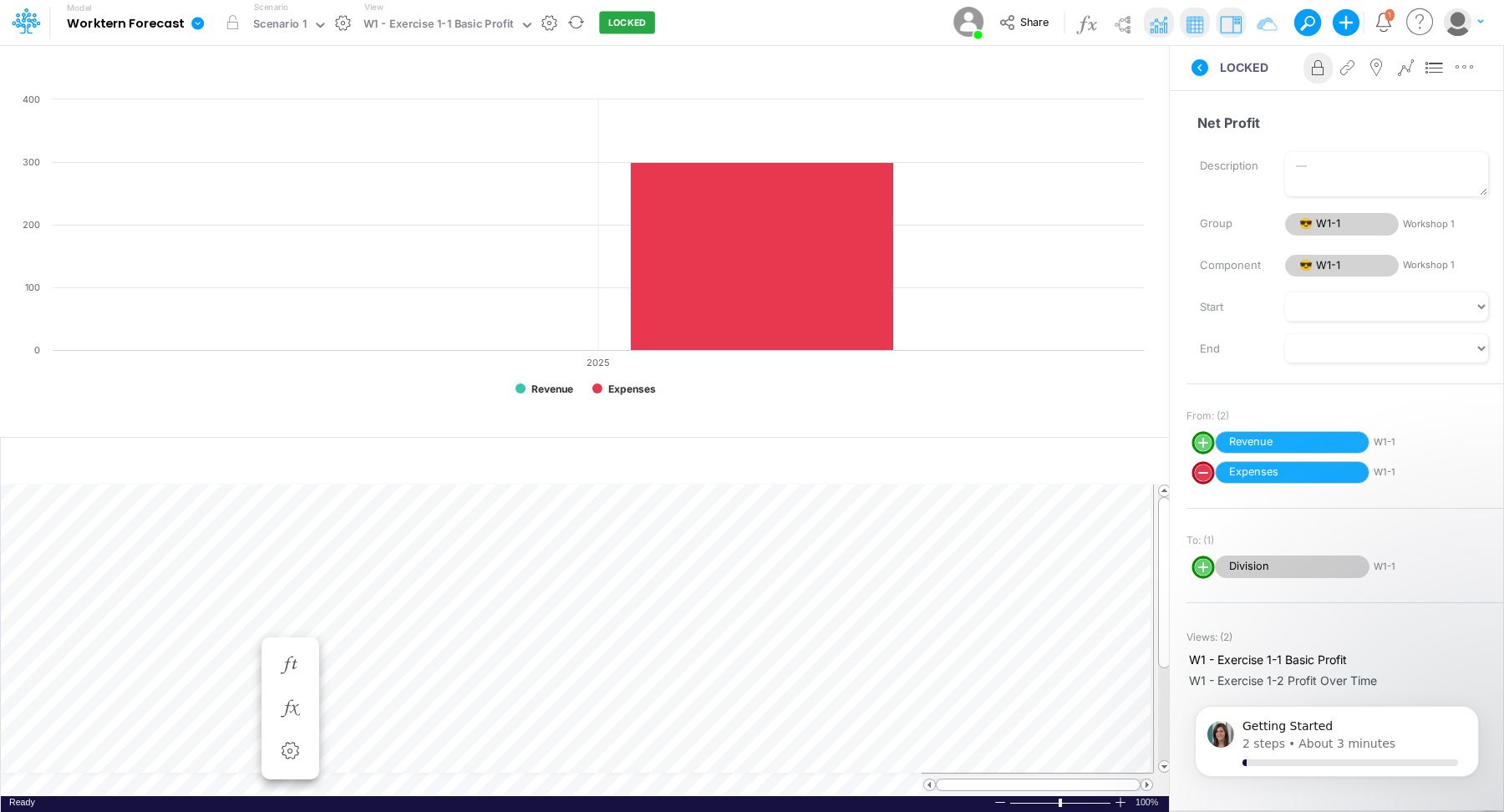
scroll to position [8, 1]
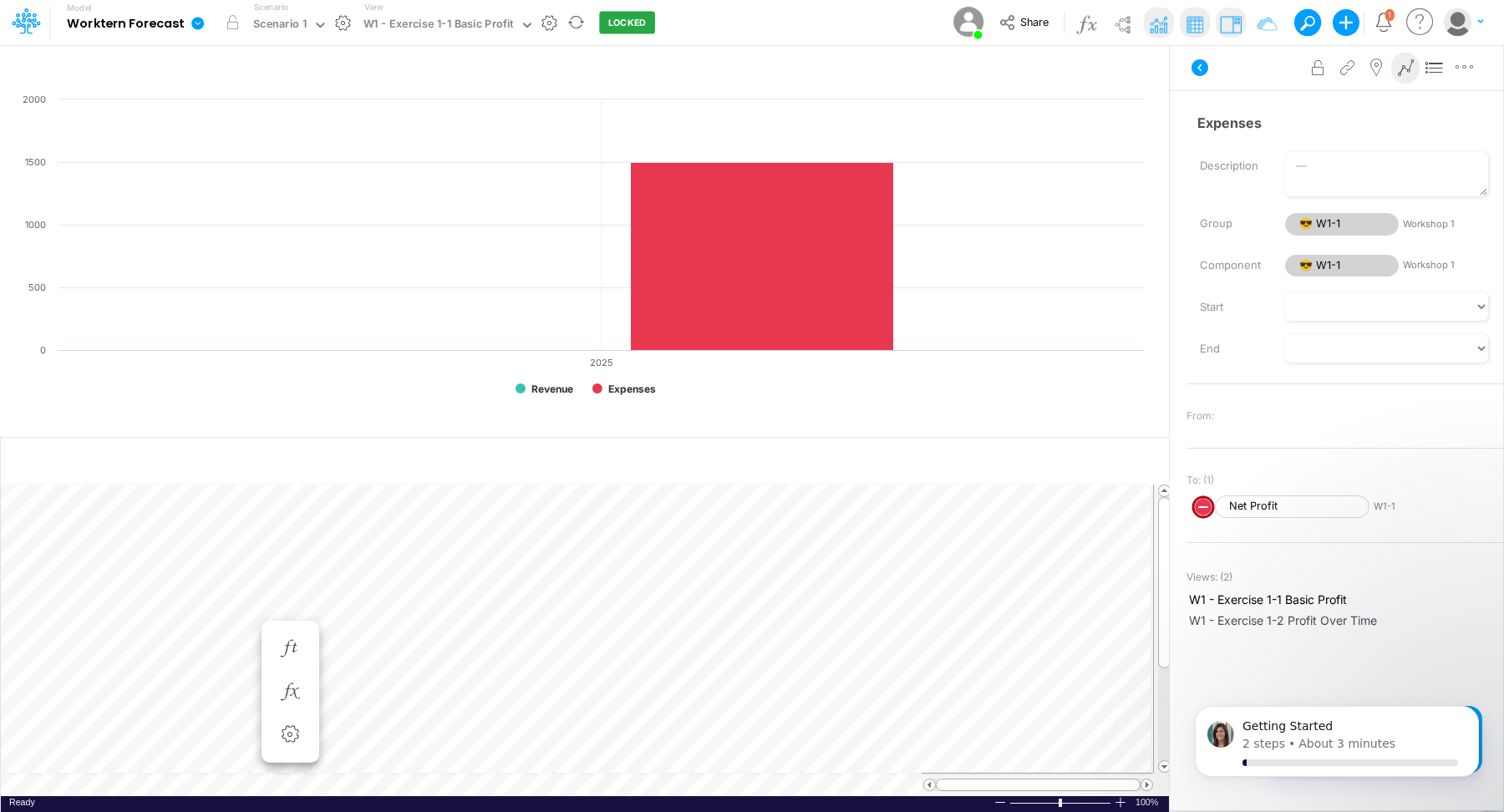
scroll to position [8, 1]
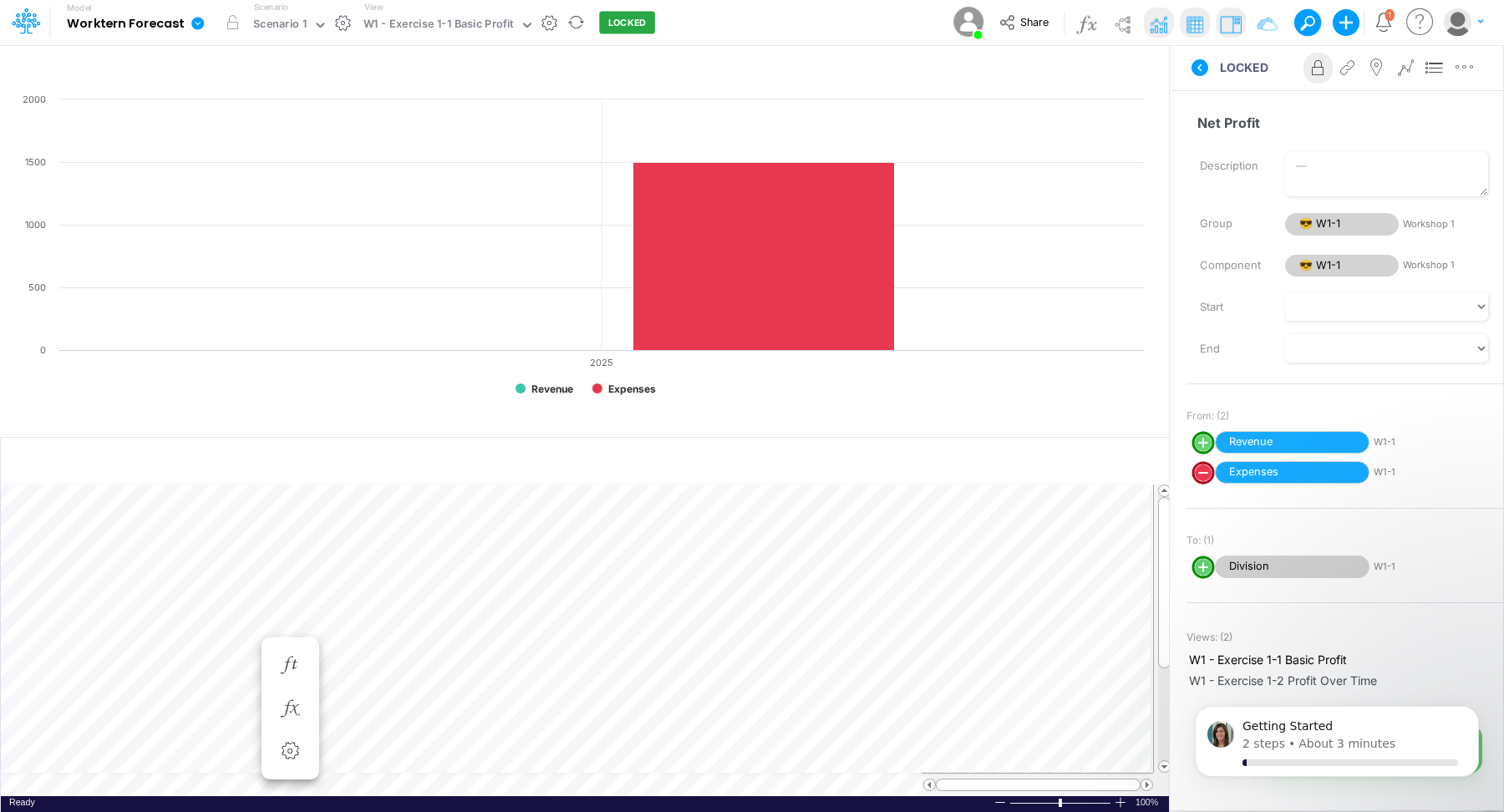
scroll to position [8, 1]
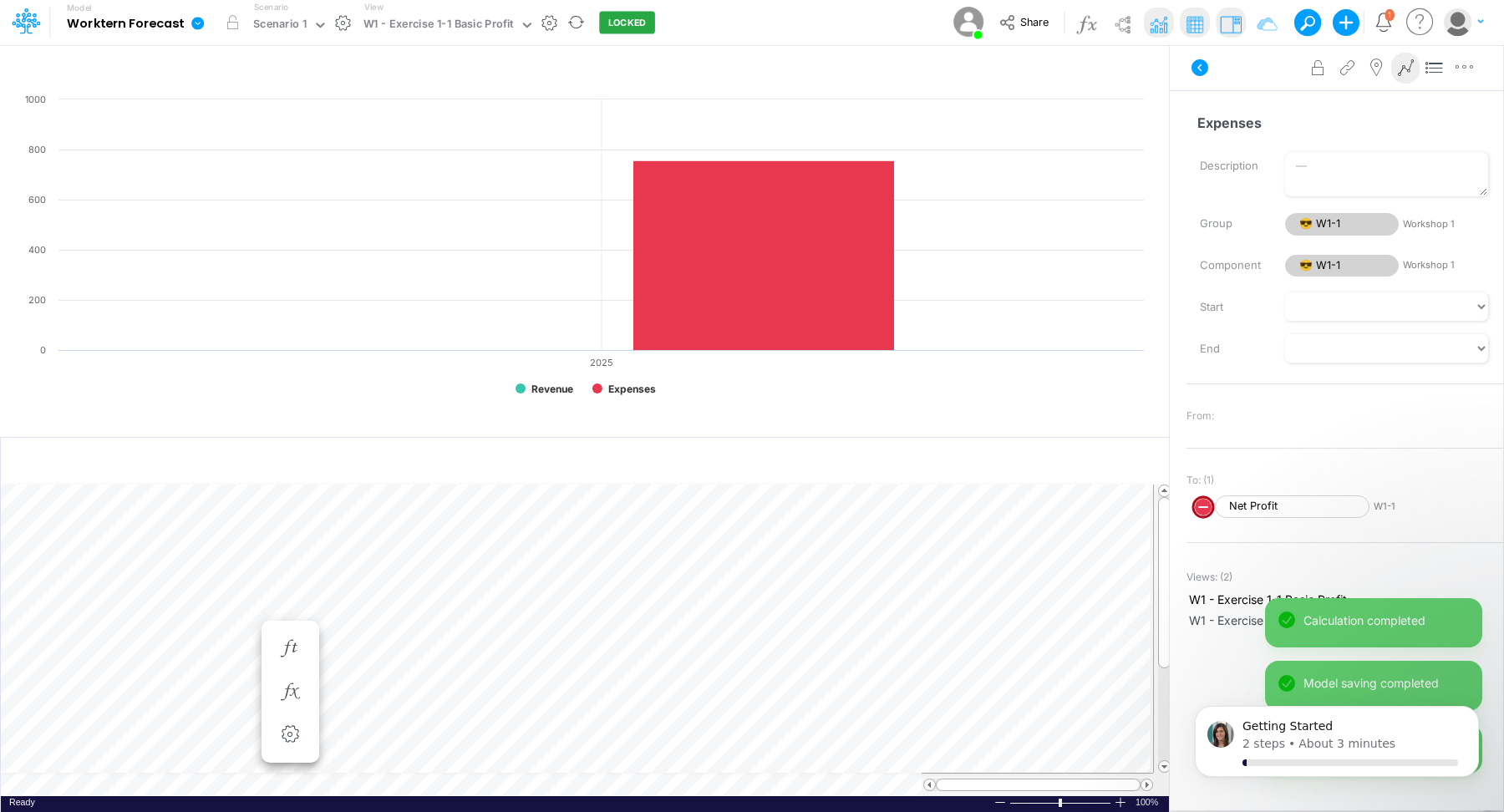
scroll to position [8, 1]
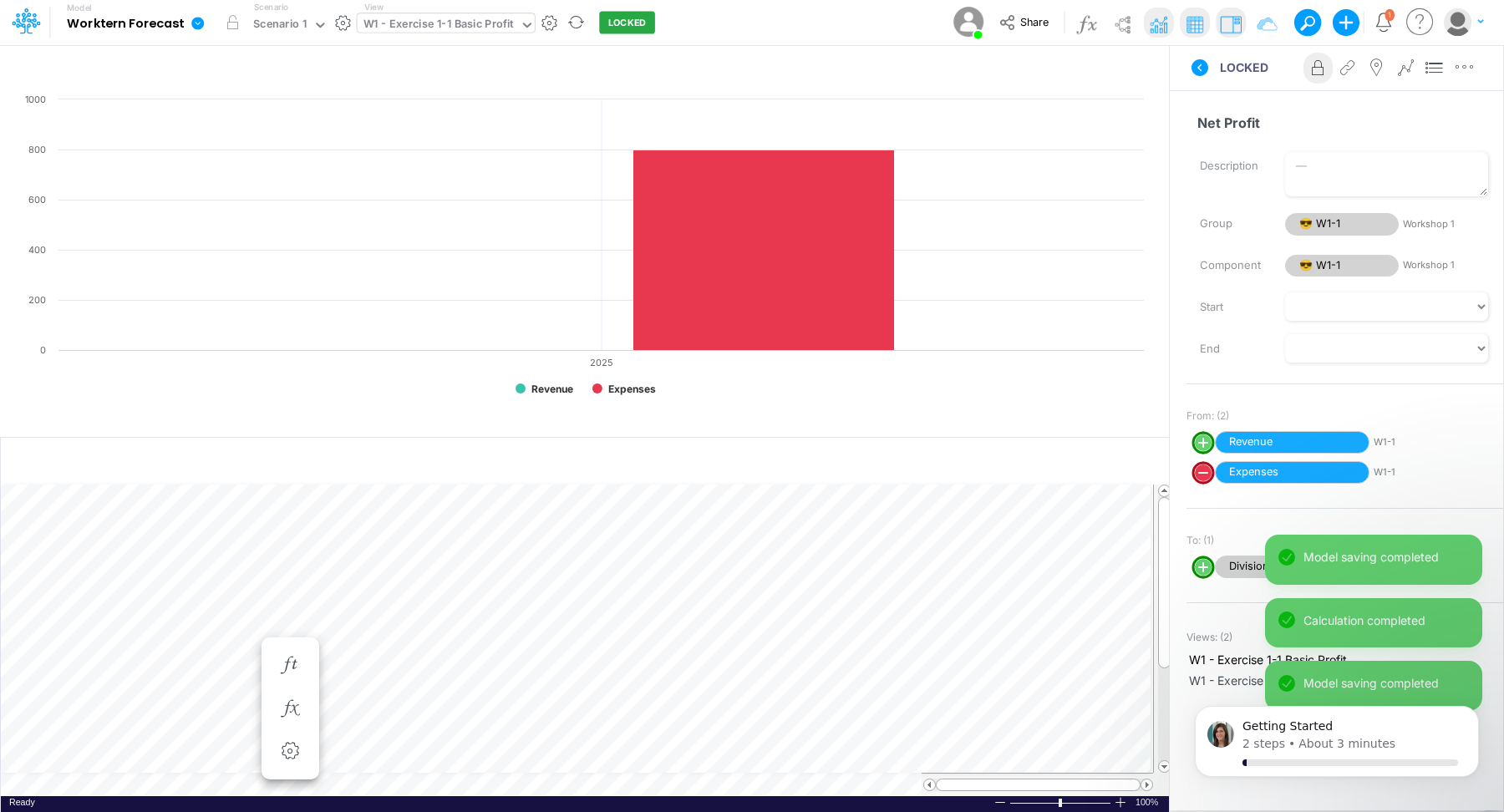
click at [388, 21] on div "W1 - Exercise 1-1 Basic Profit" at bounding box center [439, 26] width 150 height 19
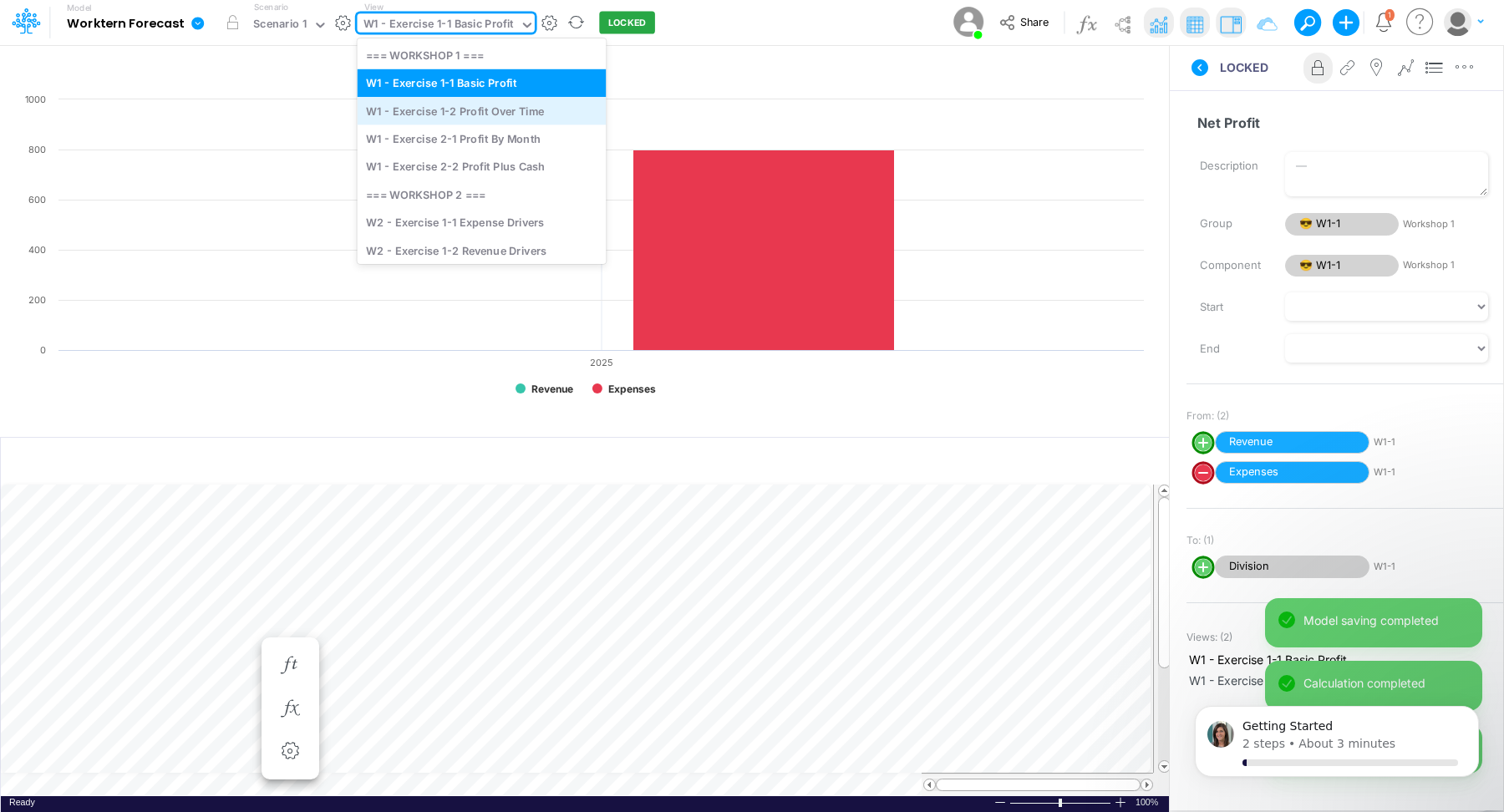
click at [405, 118] on div "W1 - Exercise 1-2 Profit Over Time" at bounding box center [481, 110] width 249 height 28
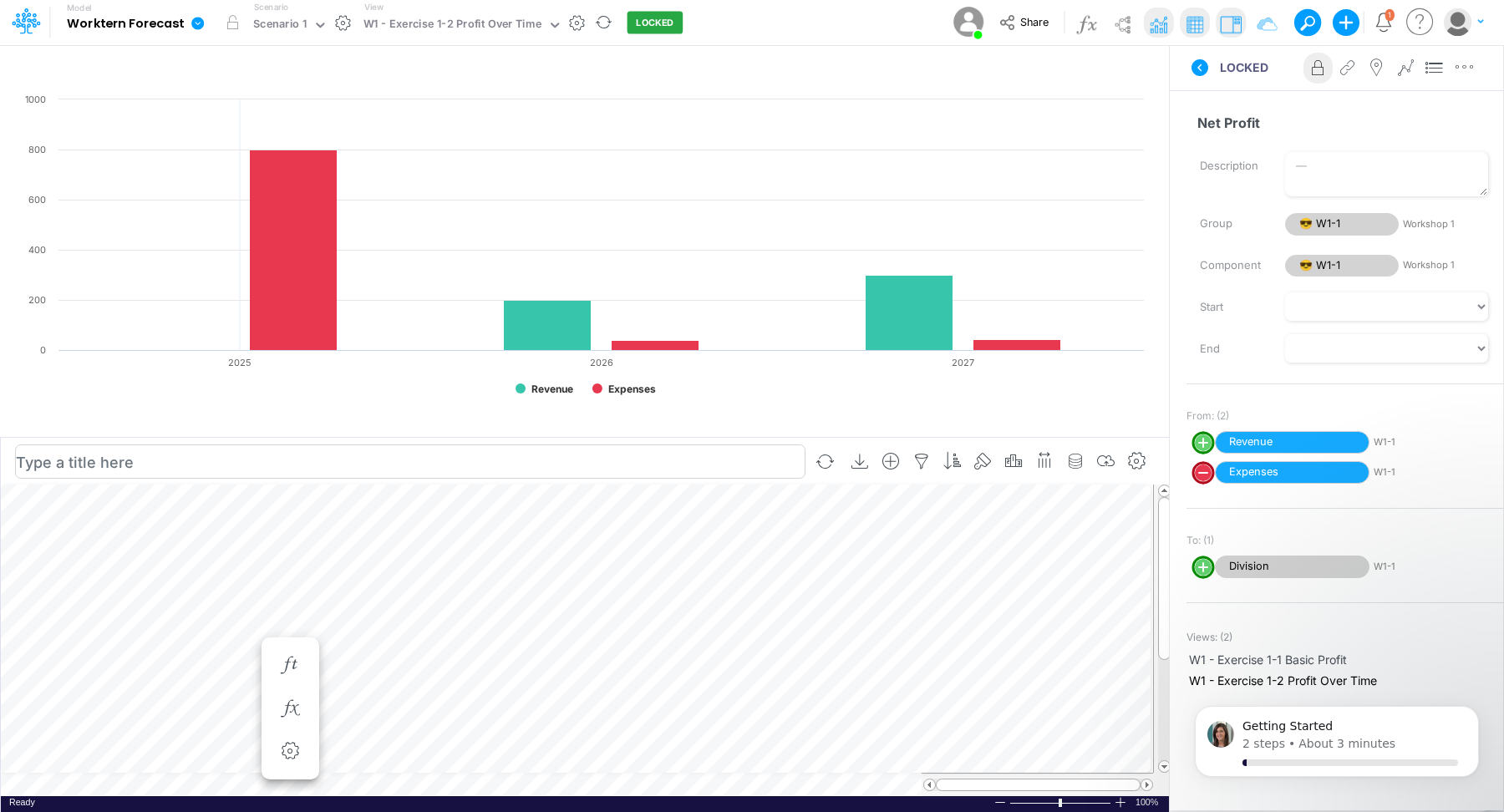
scroll to position [8, 1]
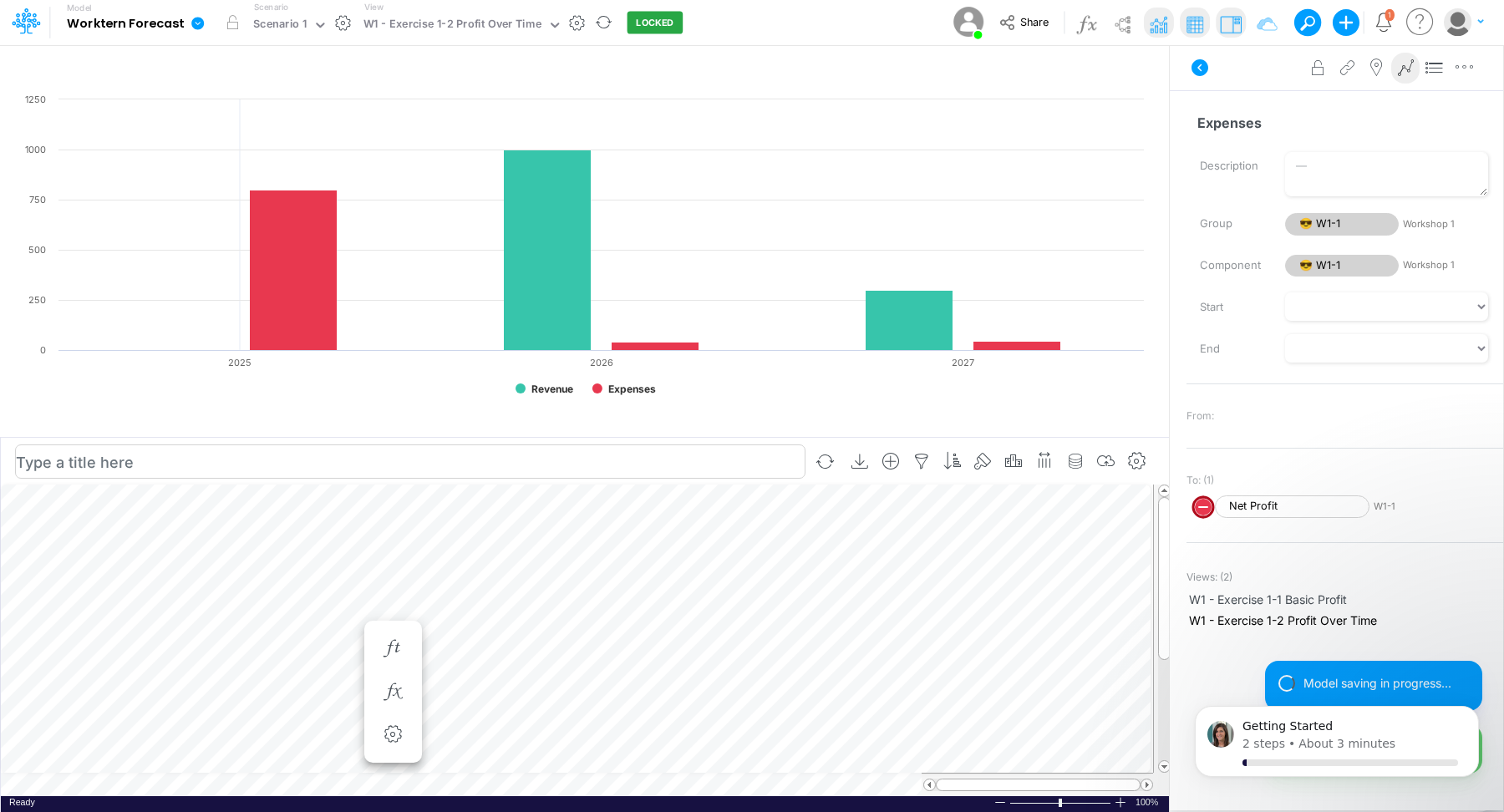
scroll to position [8, 1]
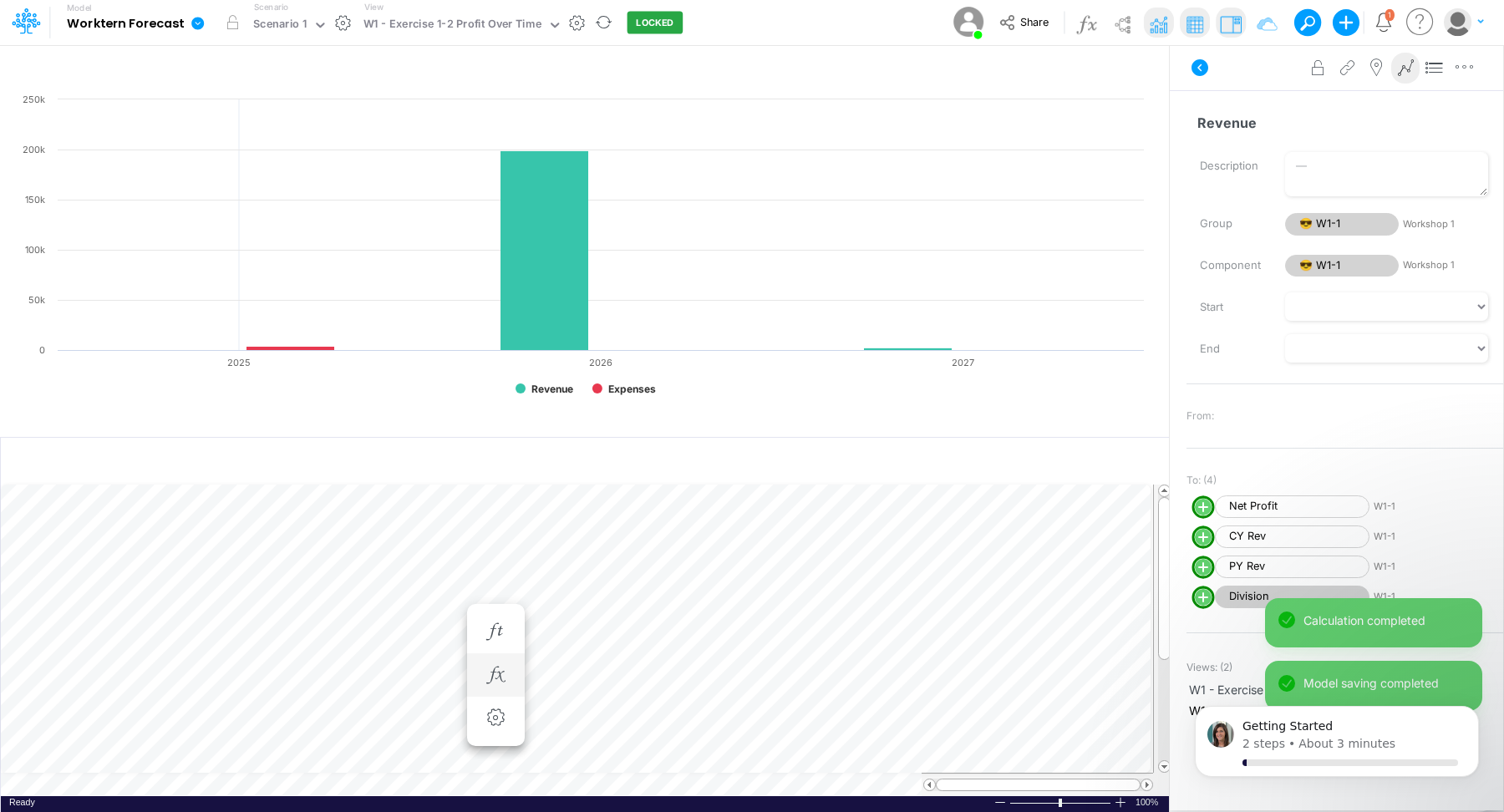
scroll to position [8, 1]
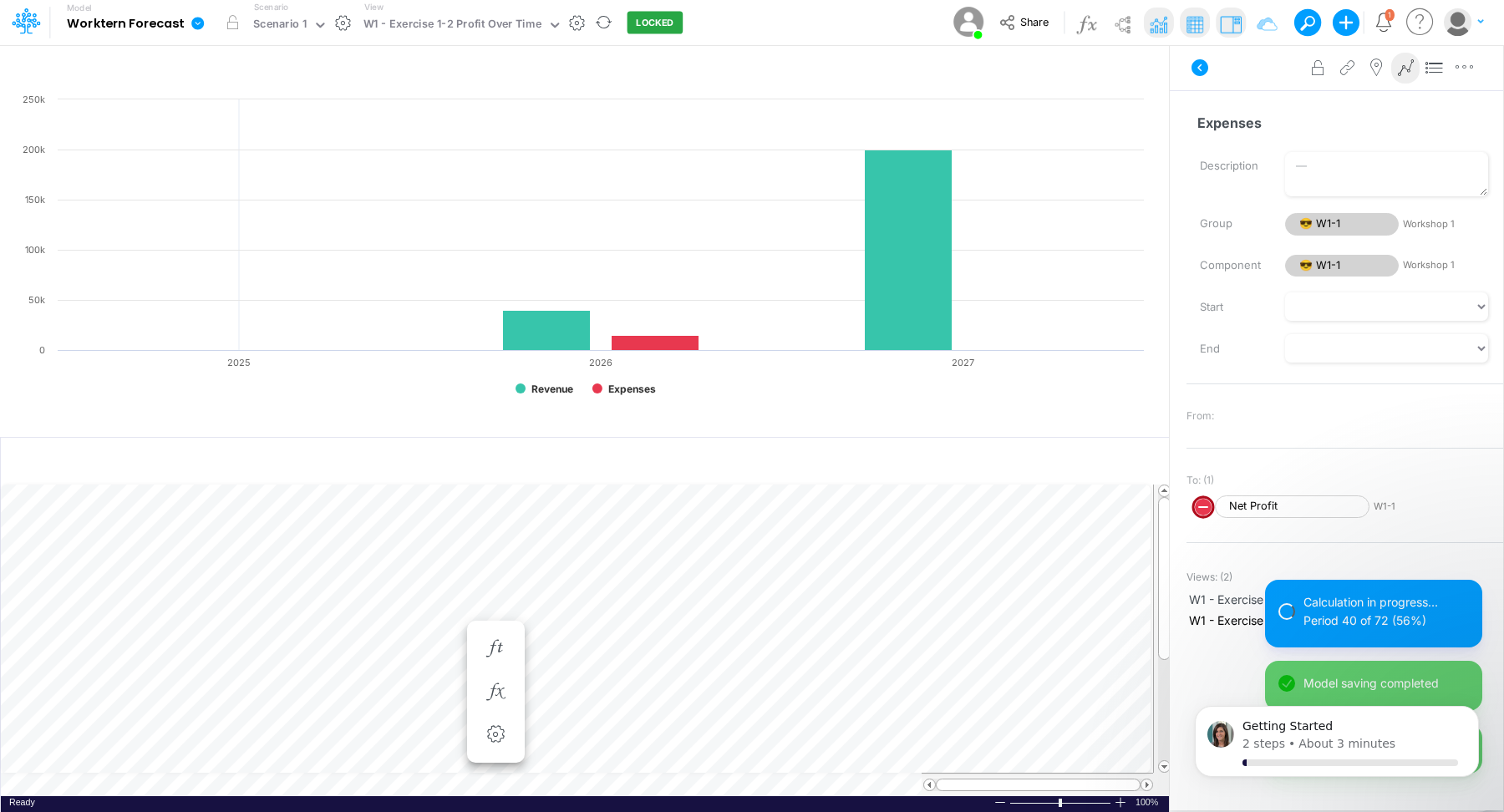
scroll to position [8, 1]
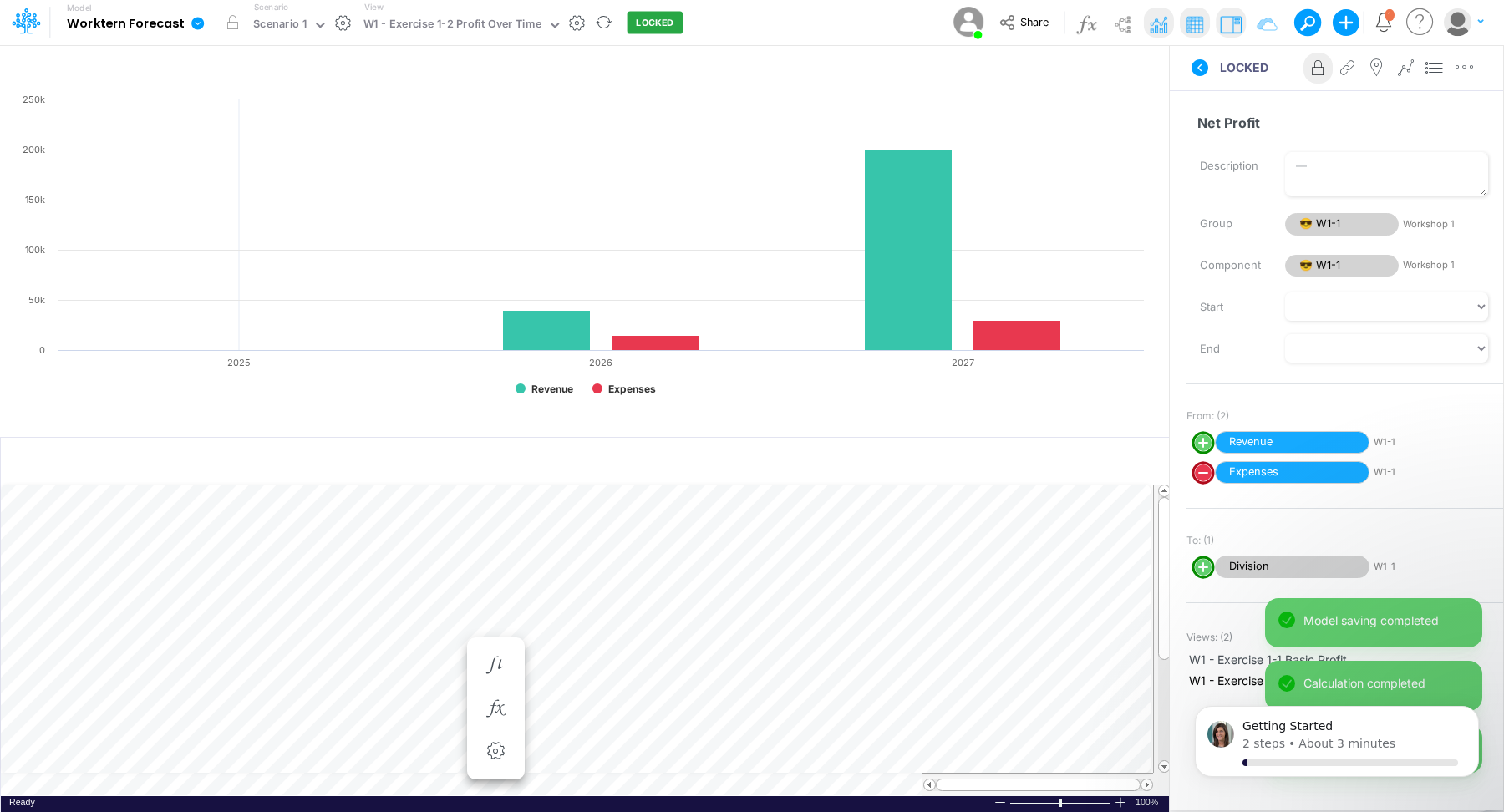
scroll to position [8, 1]
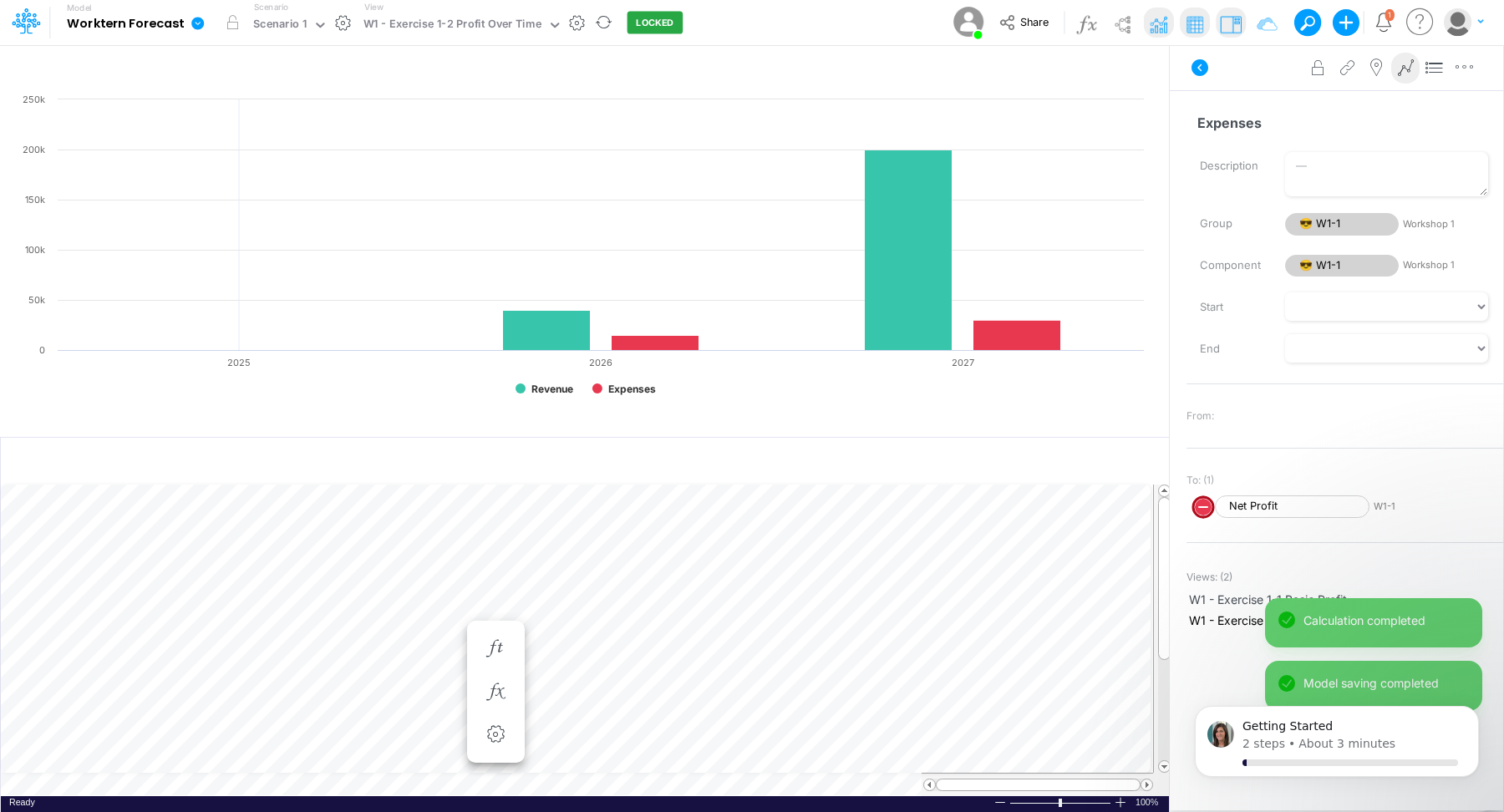
scroll to position [8, 1]
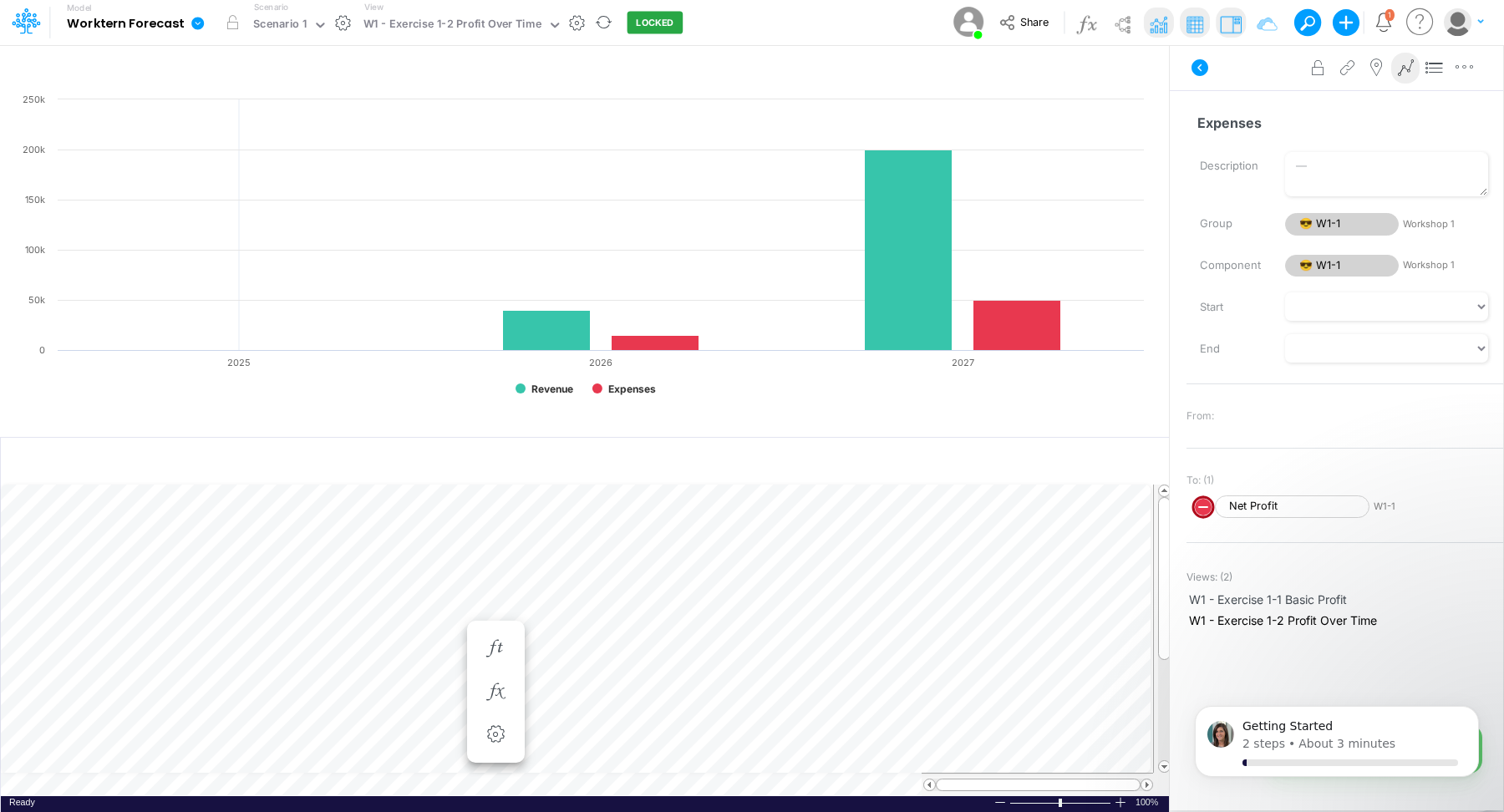
scroll to position [8, 1]
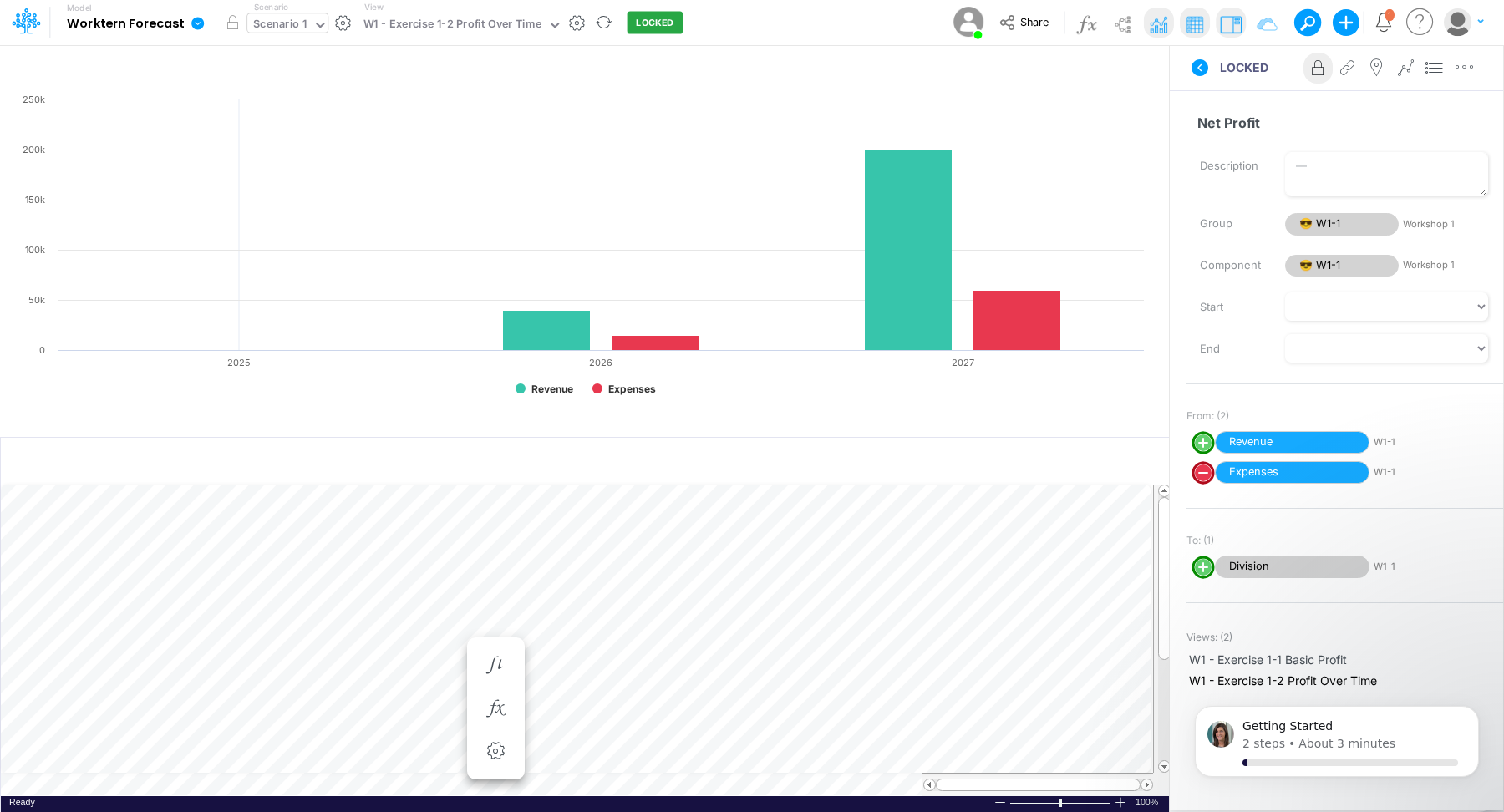
click at [280, 27] on div "Scenario 1" at bounding box center [280, 26] width 53 height 19
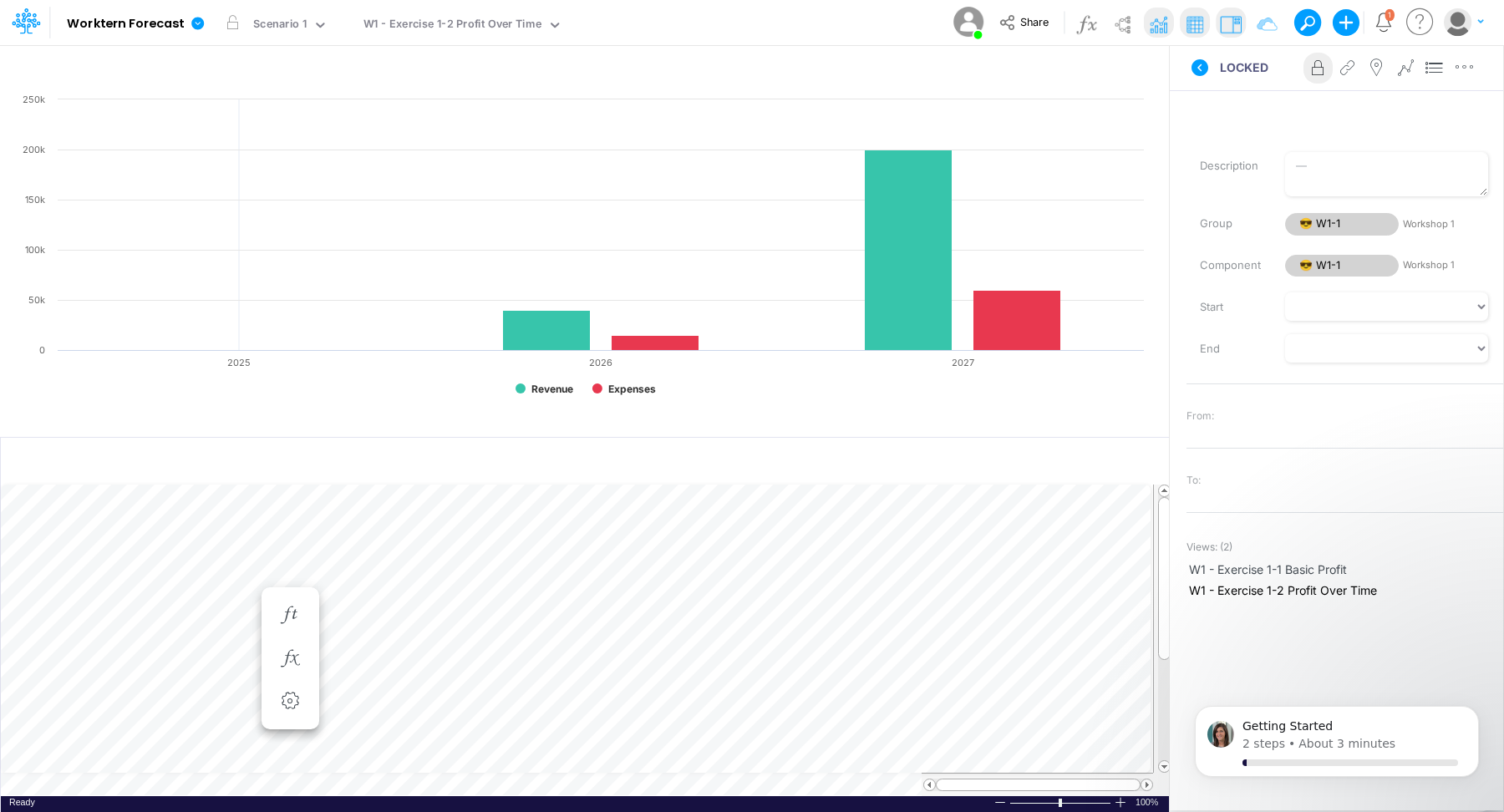
scroll to position [8, 1]
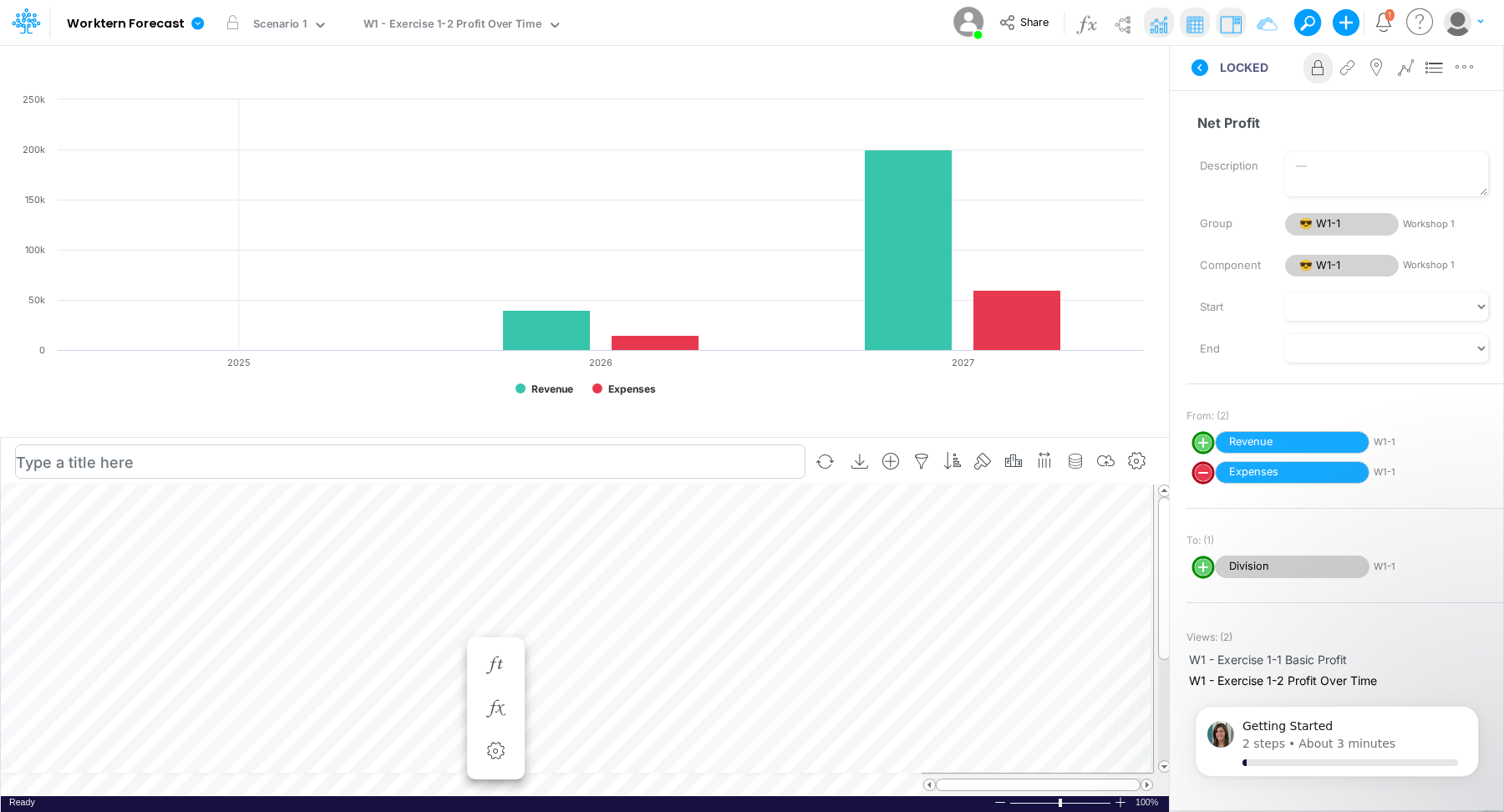
scroll to position [8, 1]
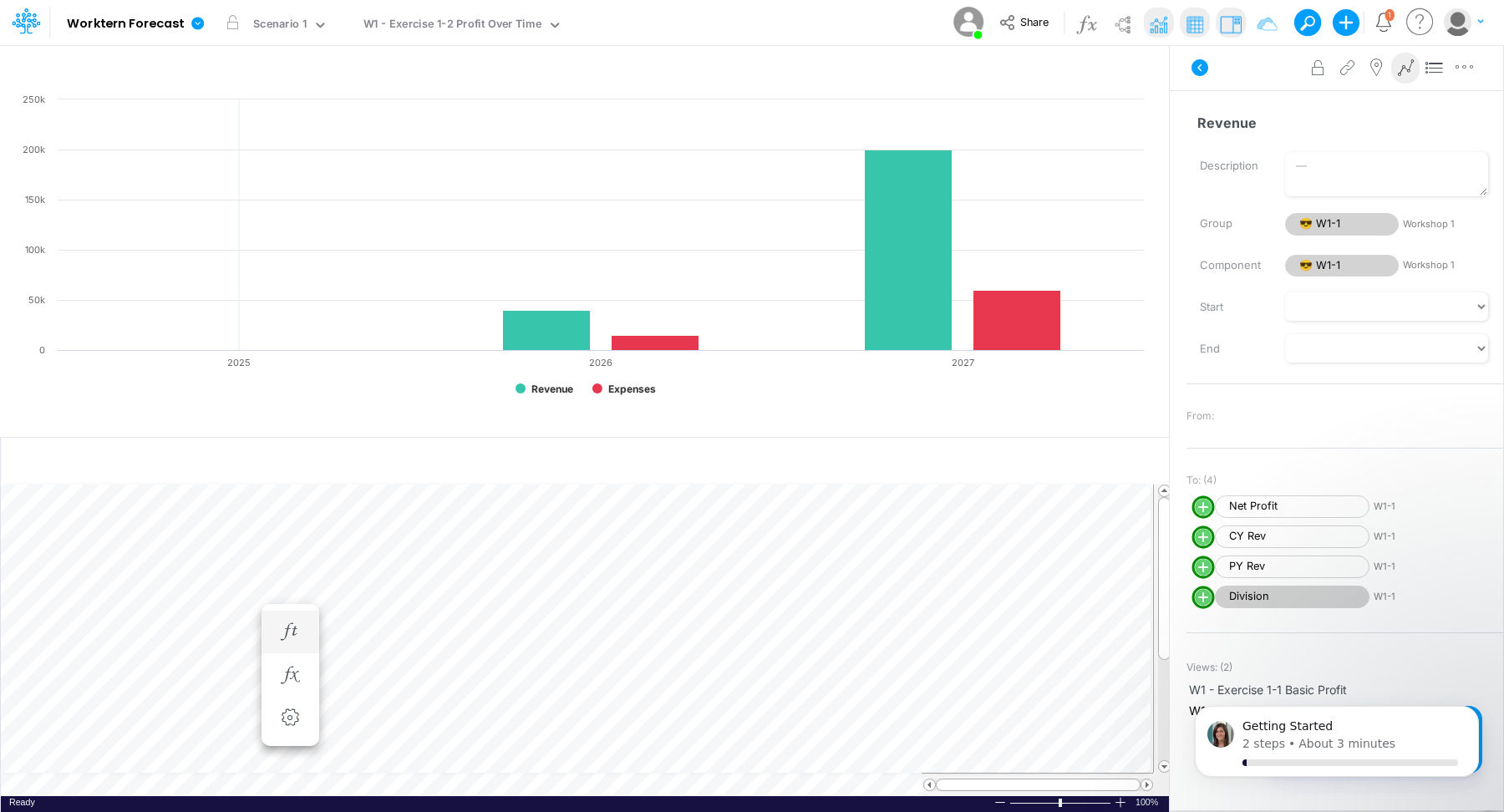
scroll to position [8, 1]
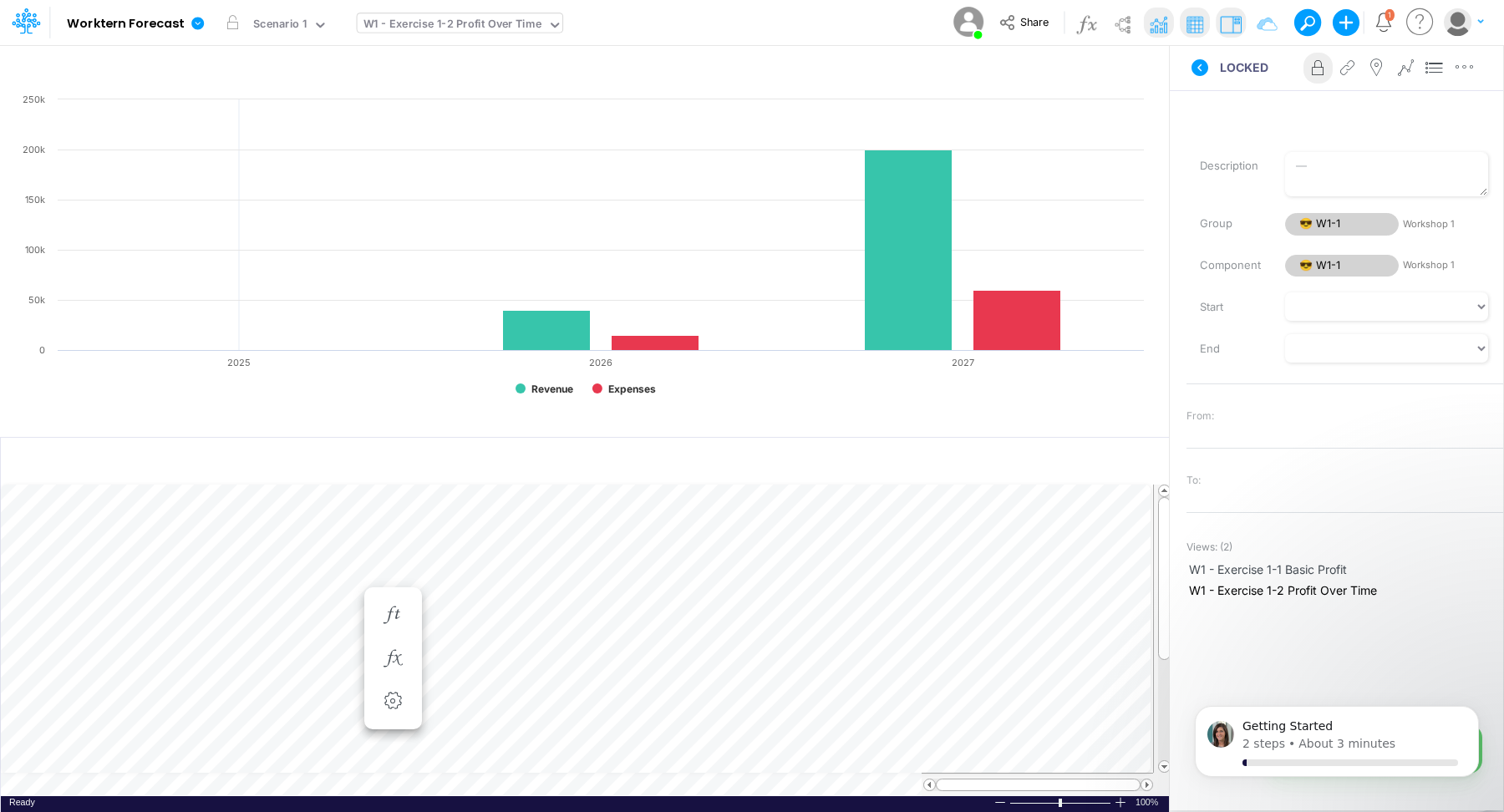
click at [521, 31] on div "W1 - Exercise 1-2 Profit Over Time" at bounding box center [452, 26] width 178 height 19
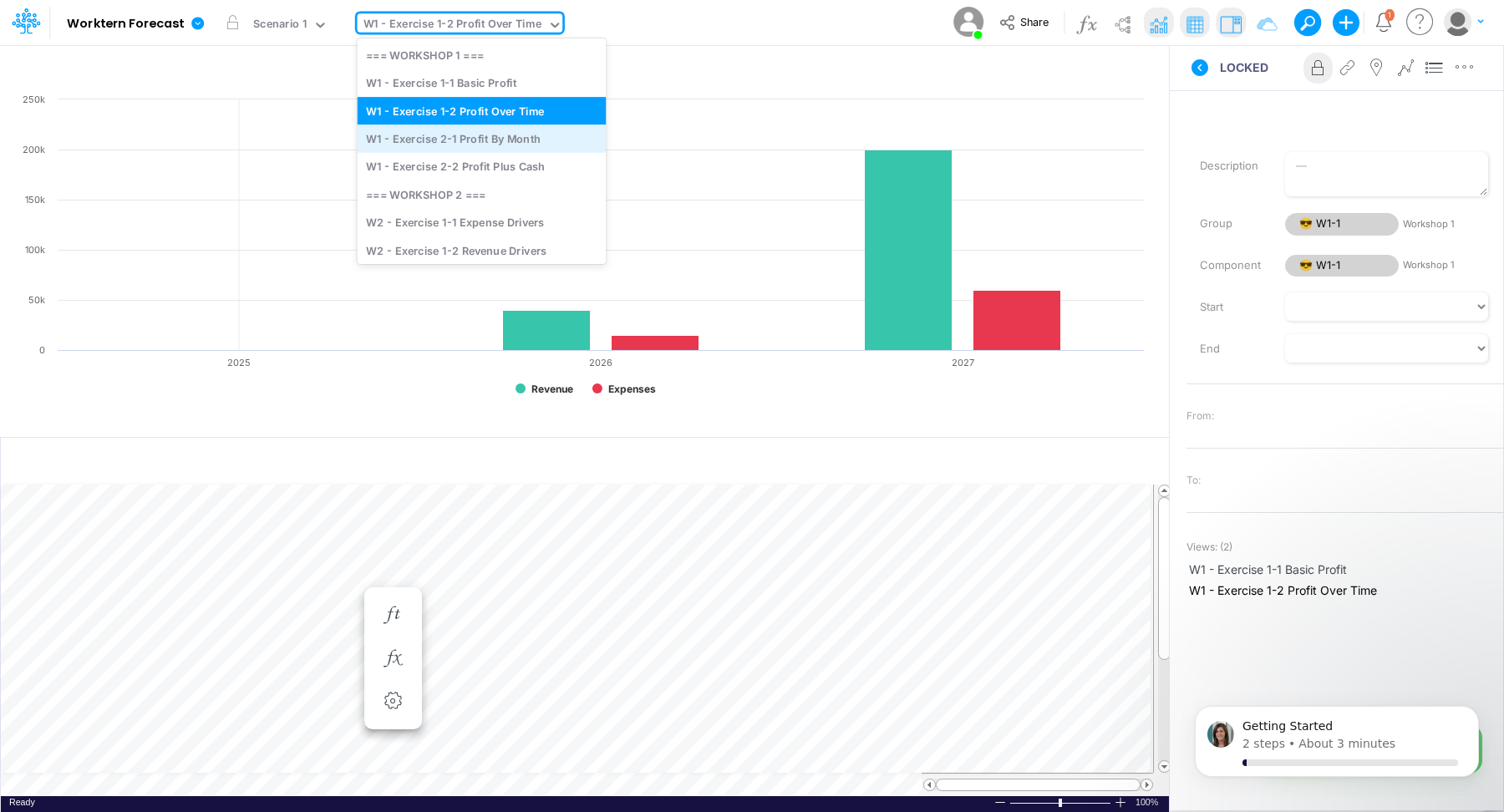
click at [513, 141] on div "W1 - Exercise 2-1 Profit By Month" at bounding box center [481, 138] width 249 height 28
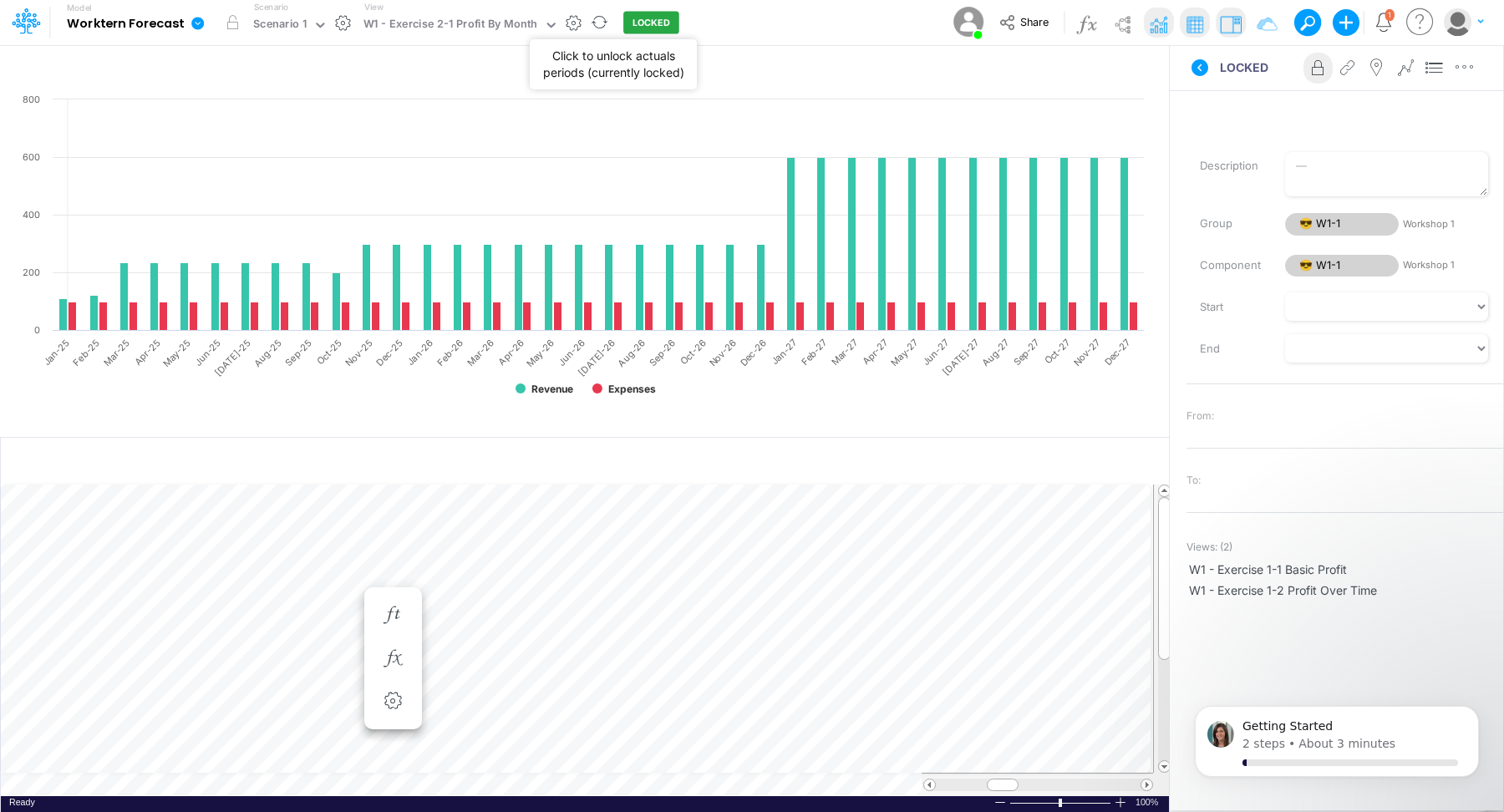
click at [633, 24] on button "LOCKED" at bounding box center [651, 23] width 56 height 23
click at [795, 47] on div at bounding box center [584, 68] width 1169 height 45
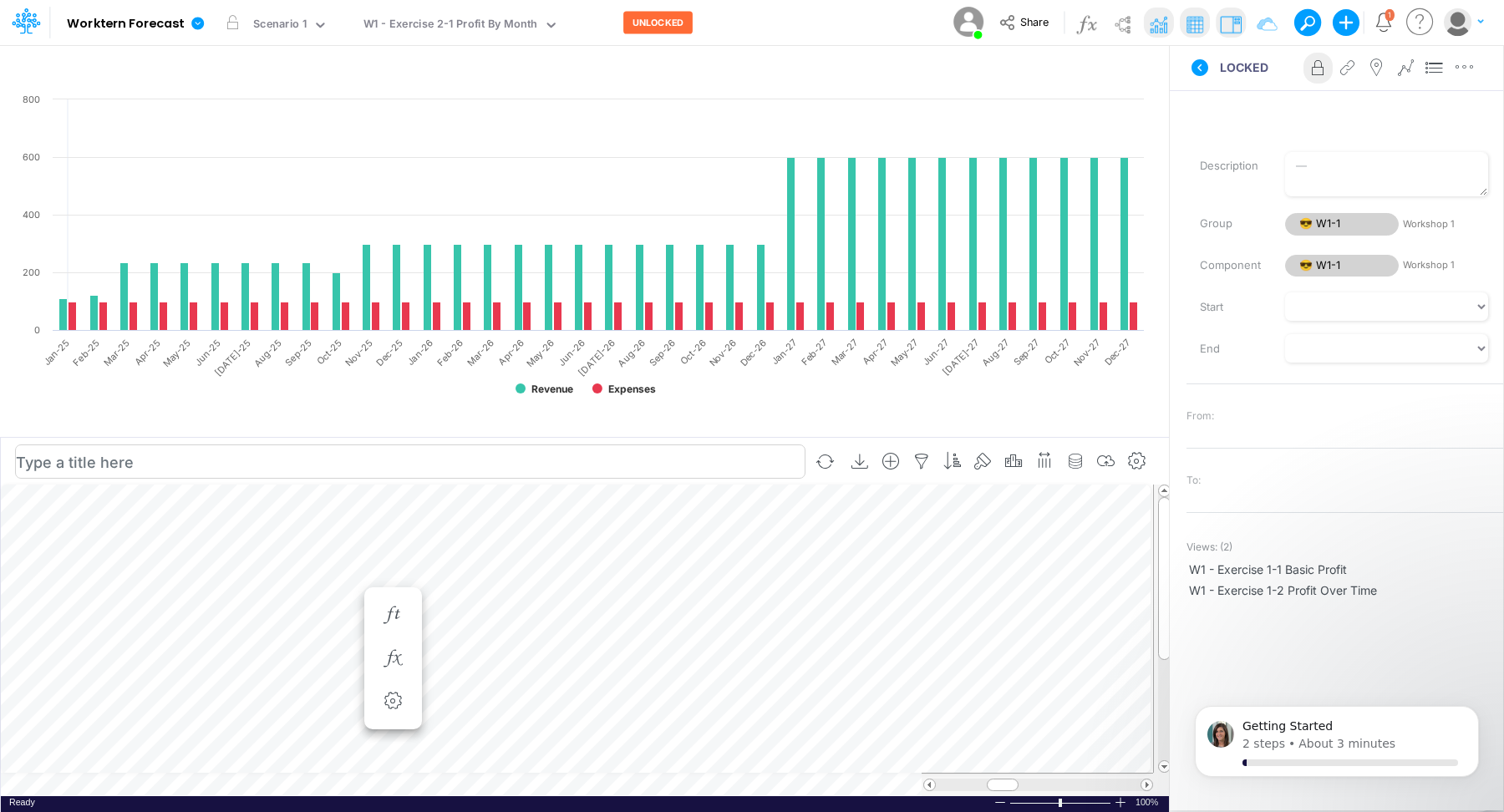
click at [426, 458] on input "text" at bounding box center [411, 462] width 791 height 34
click at [1161, 459] on div "Insert new Conditional formatting" at bounding box center [585, 461] width 1168 height 45
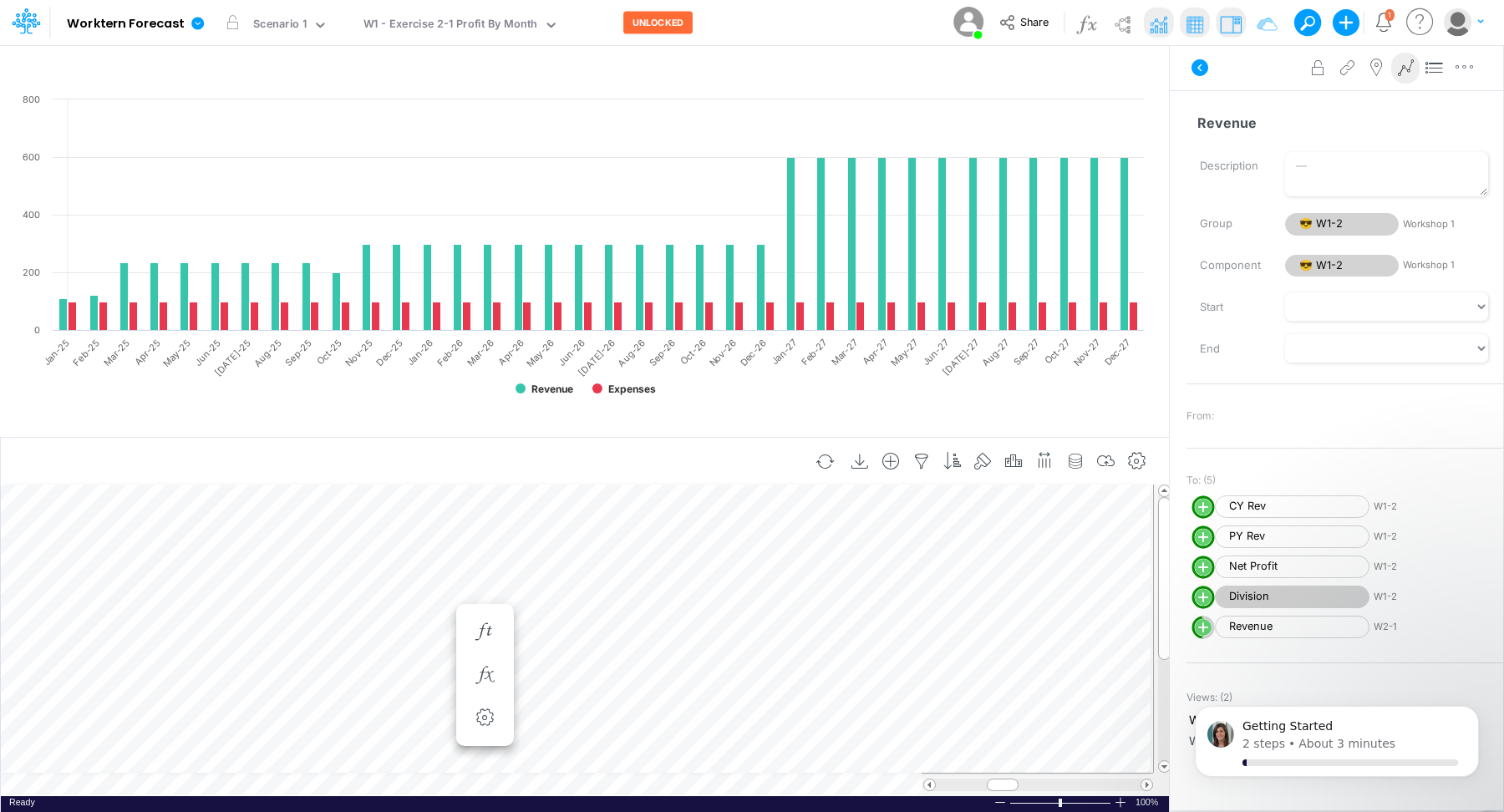
click at [1156, 457] on div "Insert new Conditional formatting" at bounding box center [585, 461] width 1168 height 45
click at [201, 459] on input "text" at bounding box center [411, 462] width 791 height 34
click at [1155, 25] on img at bounding box center [1158, 24] width 27 height 27
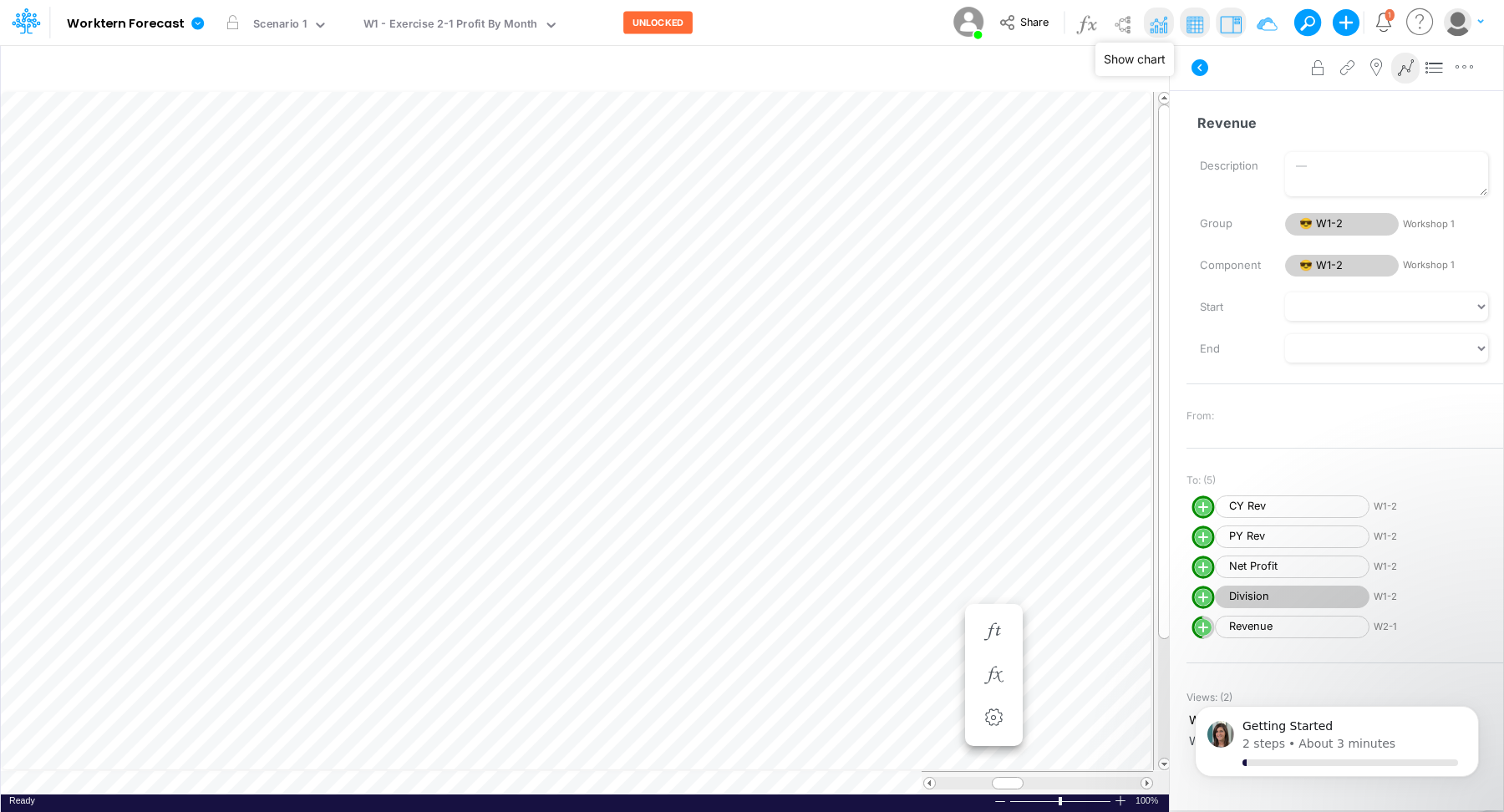
click at [1155, 25] on img at bounding box center [1158, 24] width 27 height 27
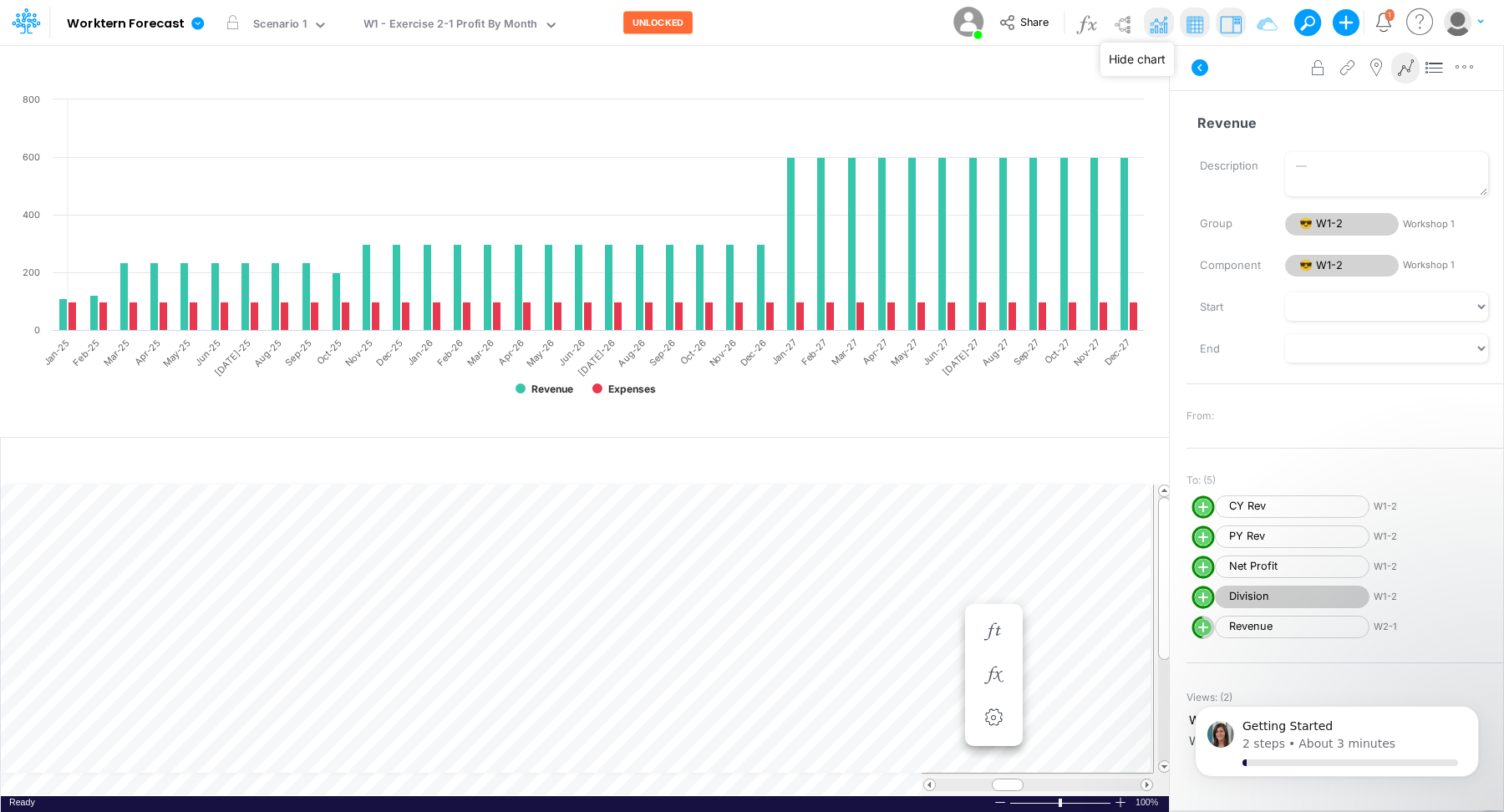
click at [1155, 25] on img at bounding box center [1158, 24] width 27 height 27
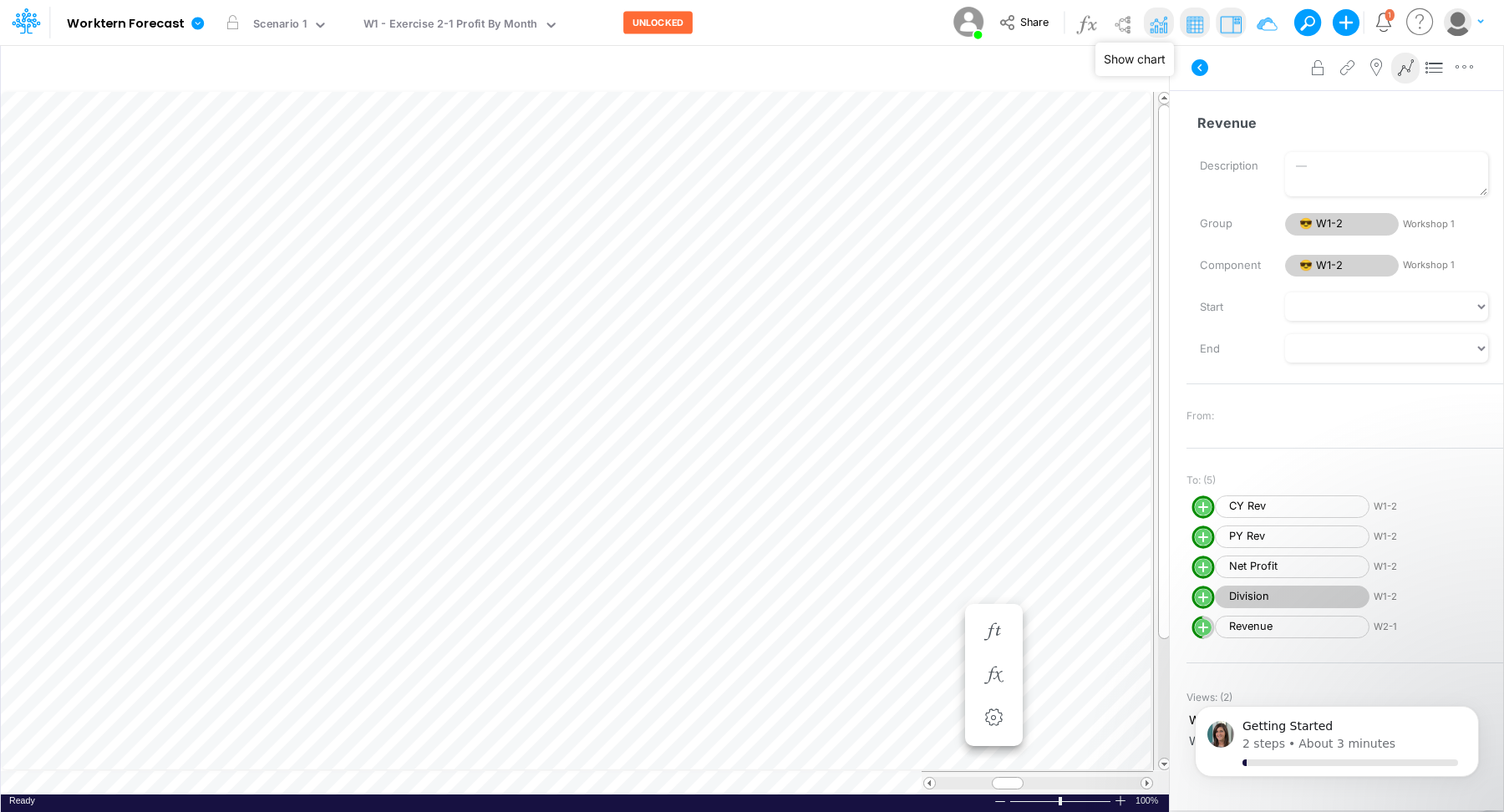
click at [1155, 25] on img at bounding box center [1158, 24] width 27 height 27
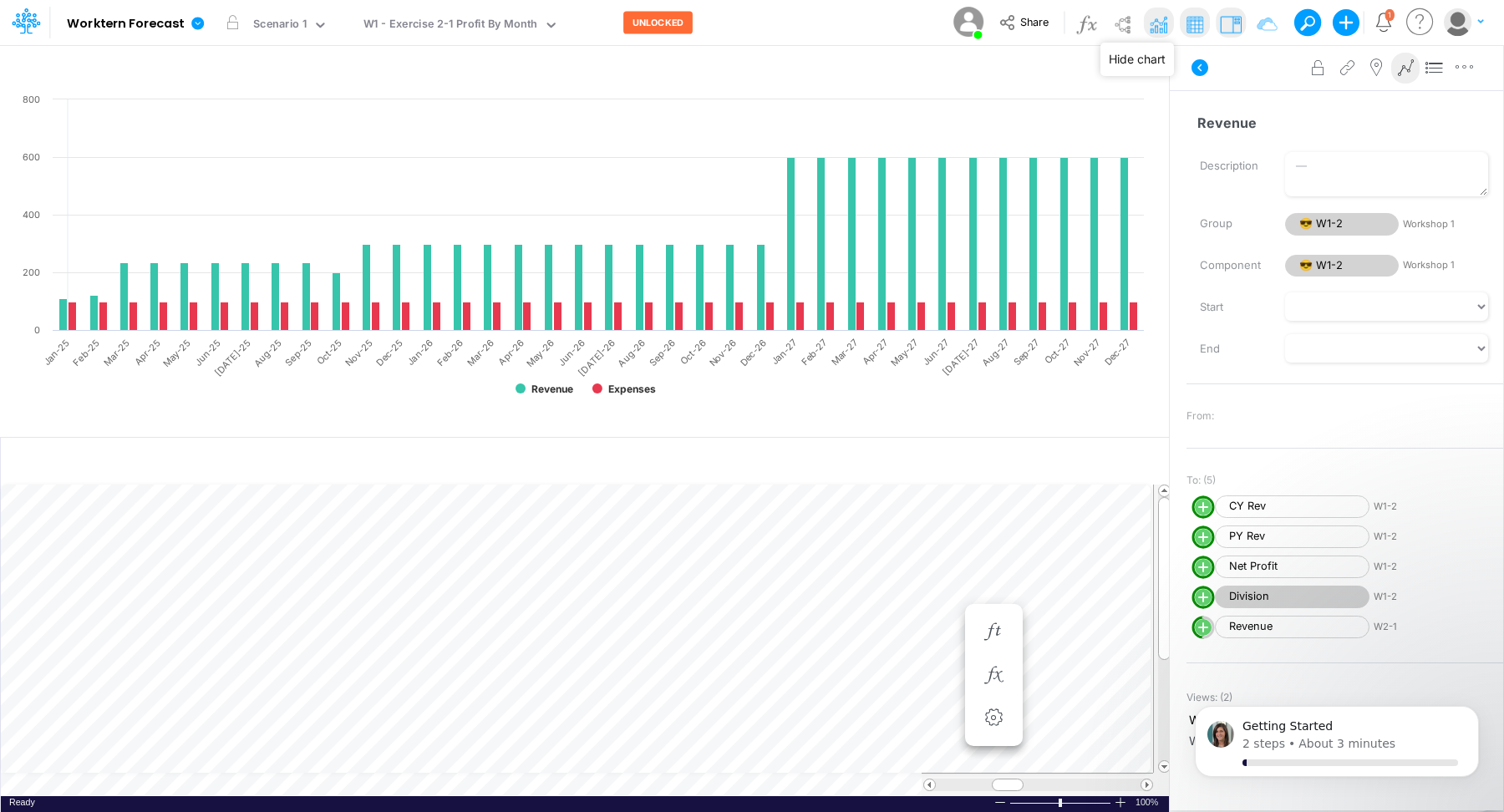
click at [1155, 25] on img at bounding box center [1158, 24] width 27 height 27
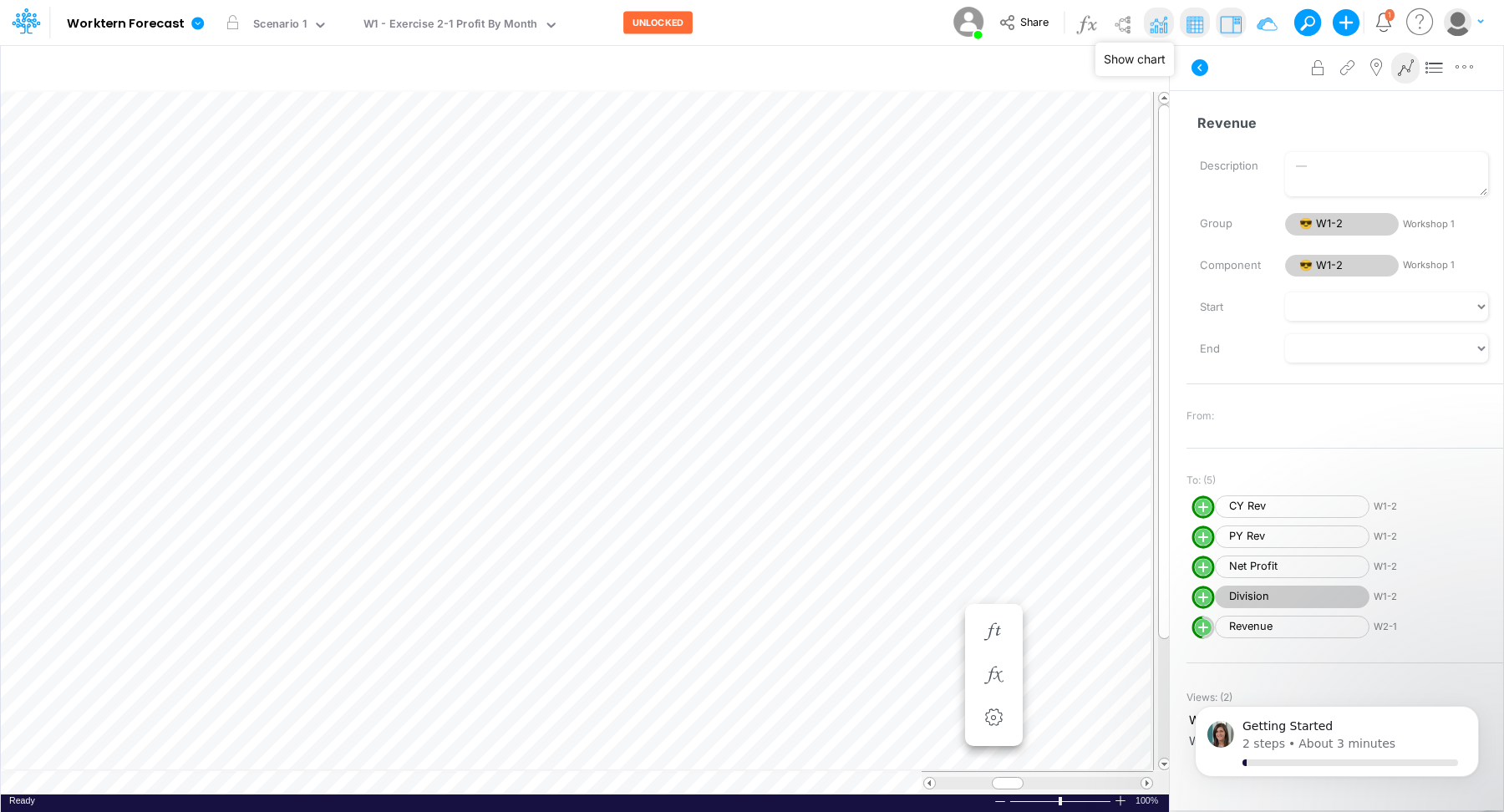
click at [1153, 25] on img at bounding box center [1158, 24] width 27 height 27
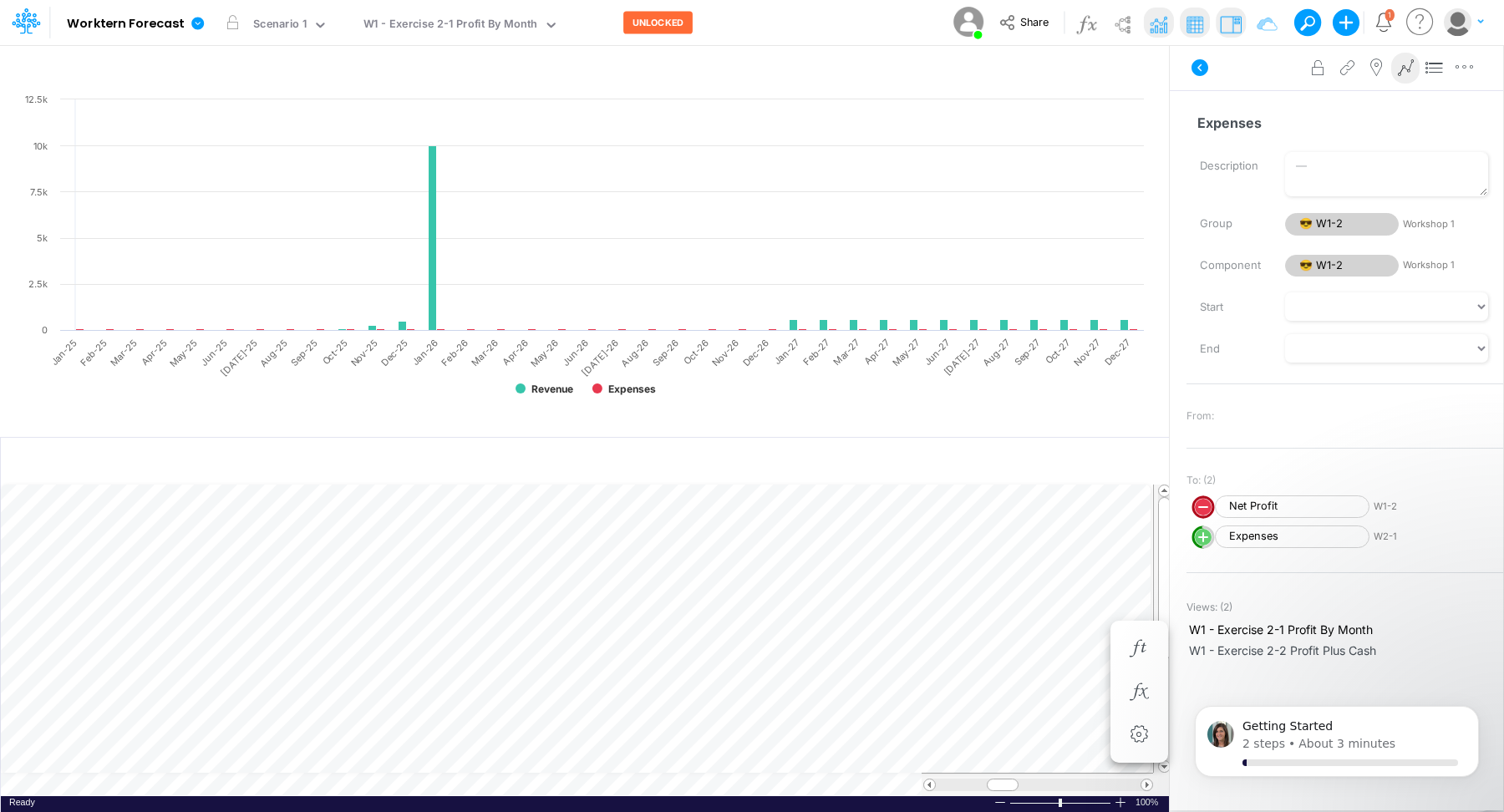
scroll to position [8, 1]
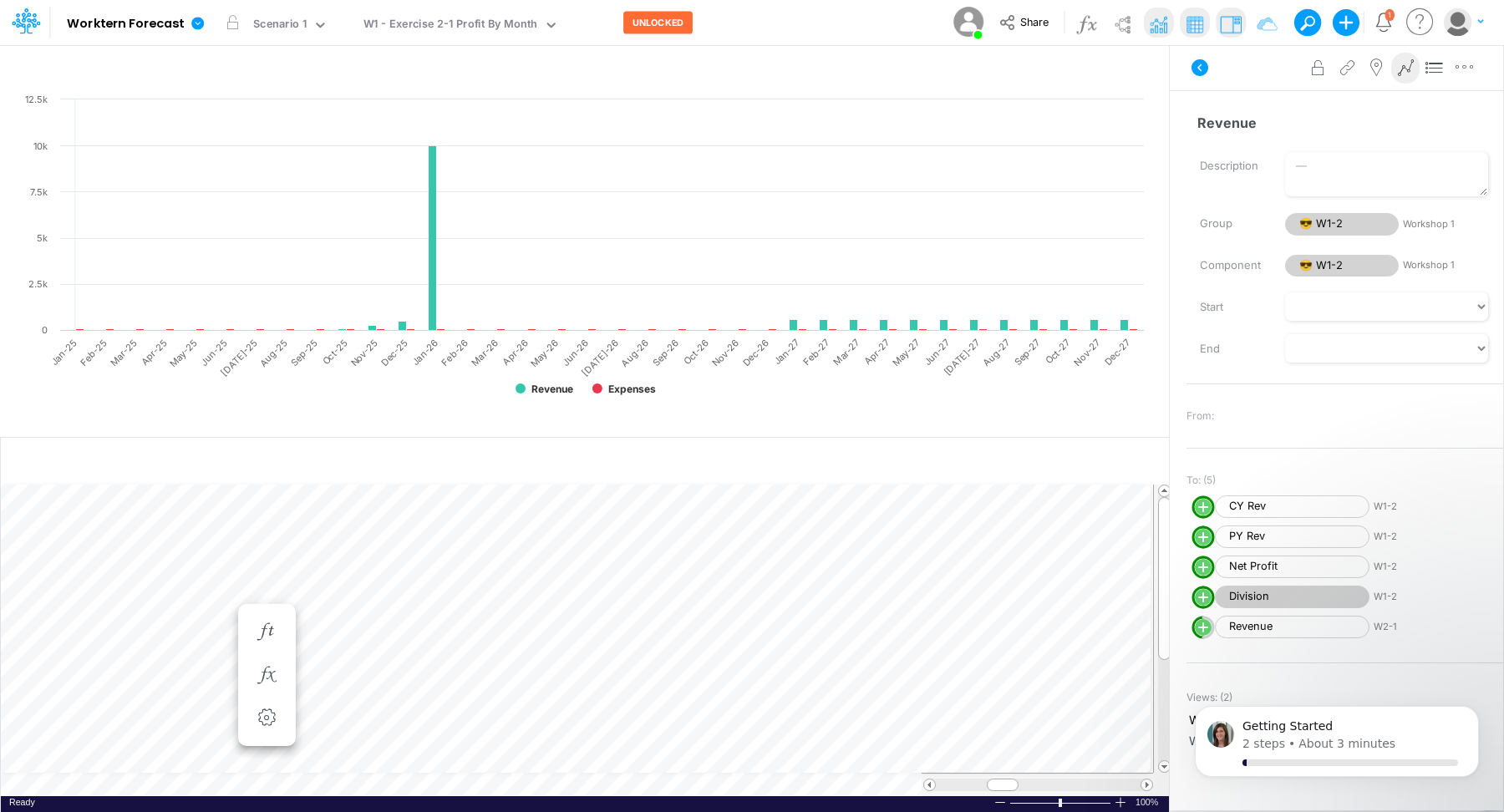
scroll to position [8, 1]
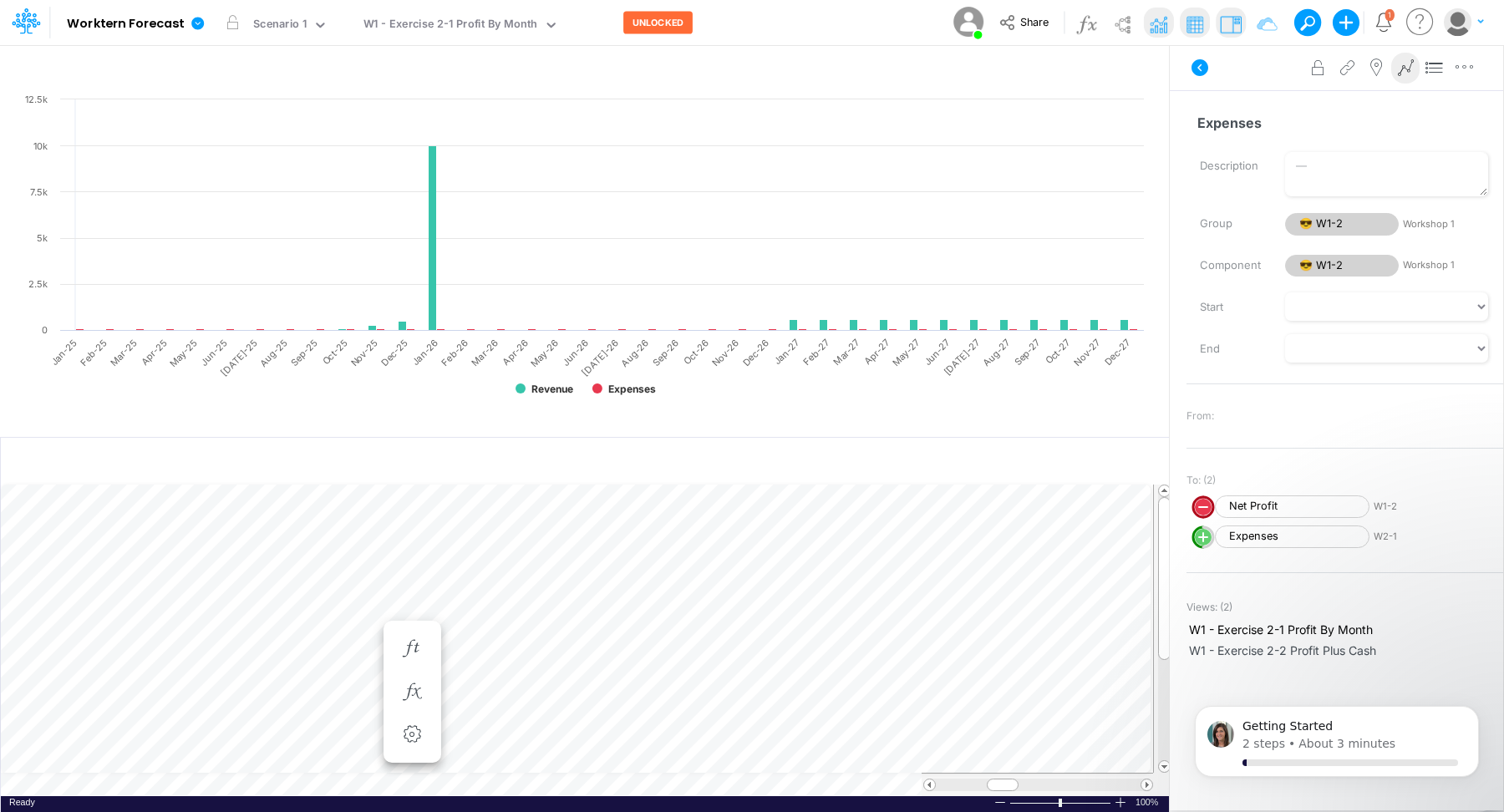
scroll to position [8, 1]
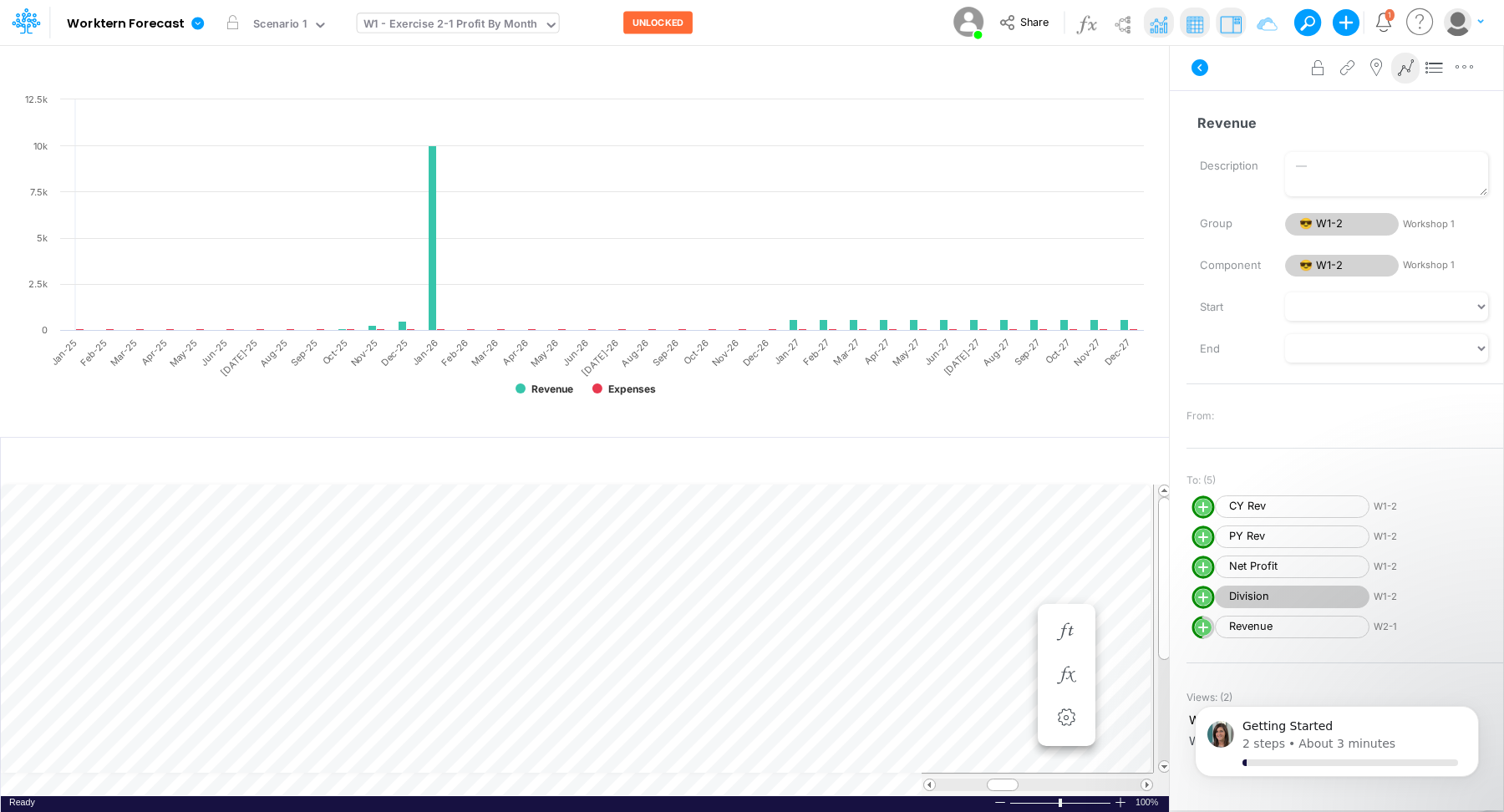
click at [496, 27] on div "W1 - Exercise 2-1 Profit By Month" at bounding box center [451, 26] width 174 height 19
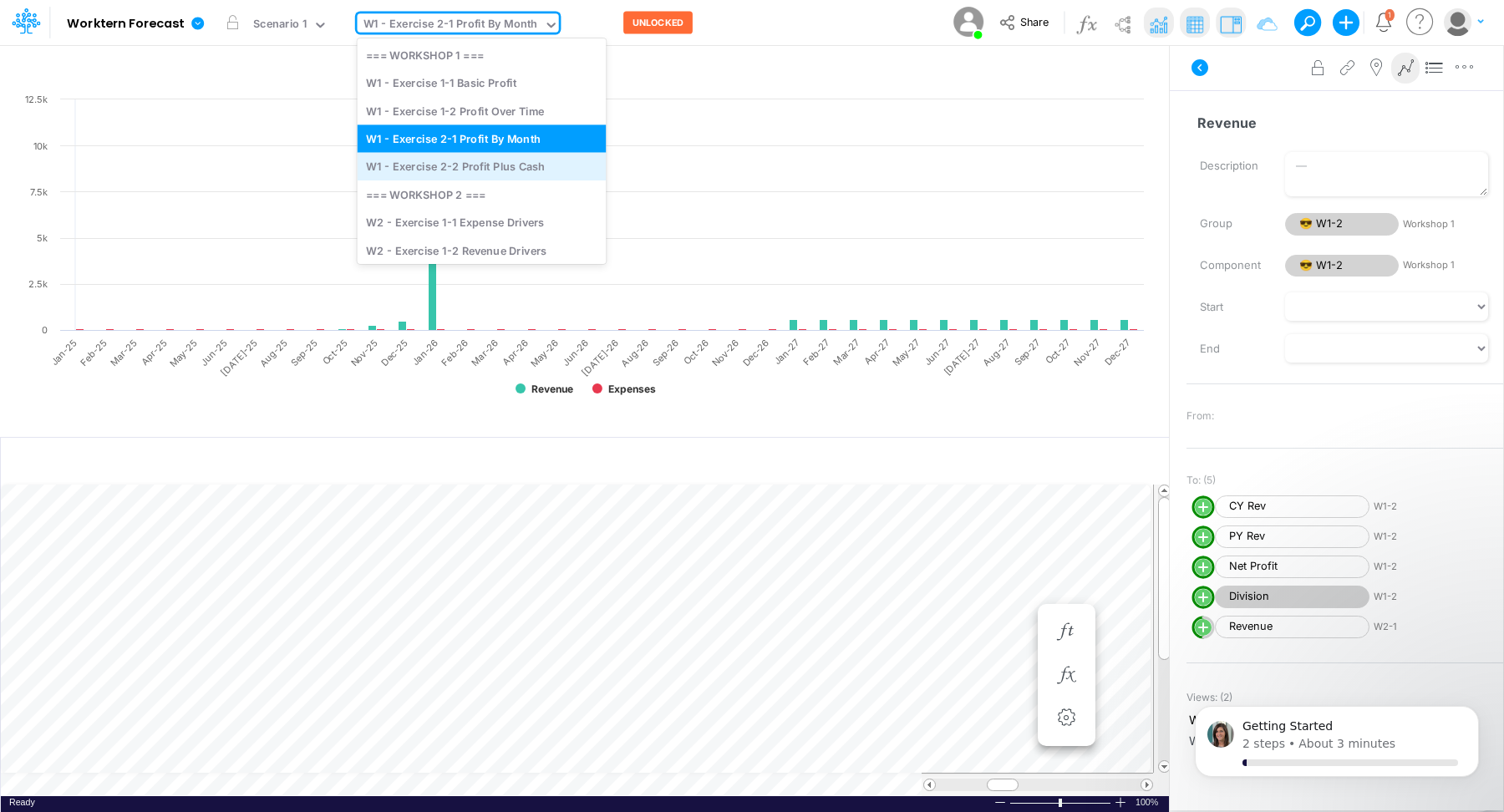
click at [499, 166] on div "W1 - Exercise 2-2 Profit Plus Cash" at bounding box center [481, 167] width 249 height 28
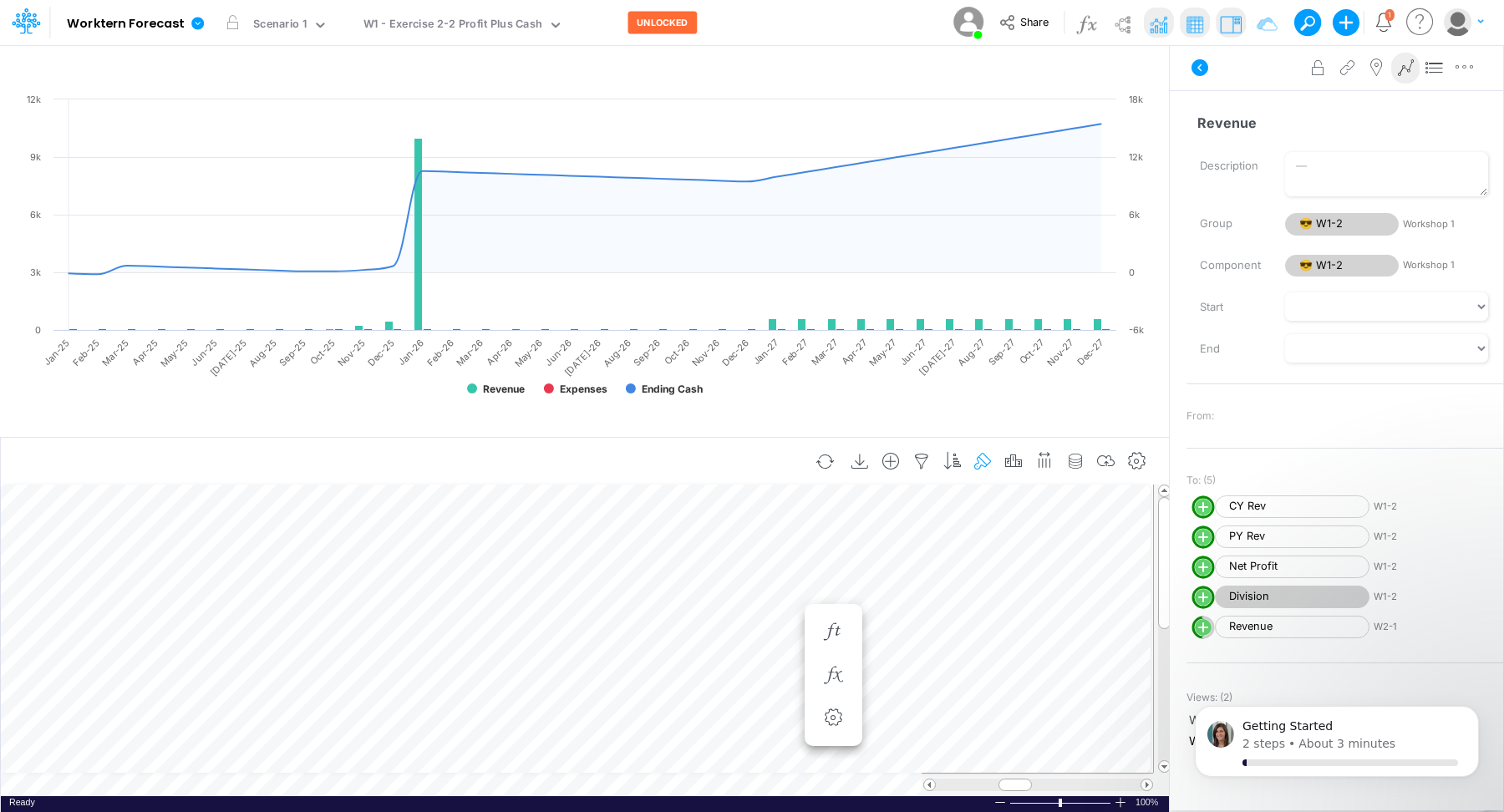
scroll to position [8, 1]
click at [637, 617] on button "button" at bounding box center [638, 632] width 30 height 33
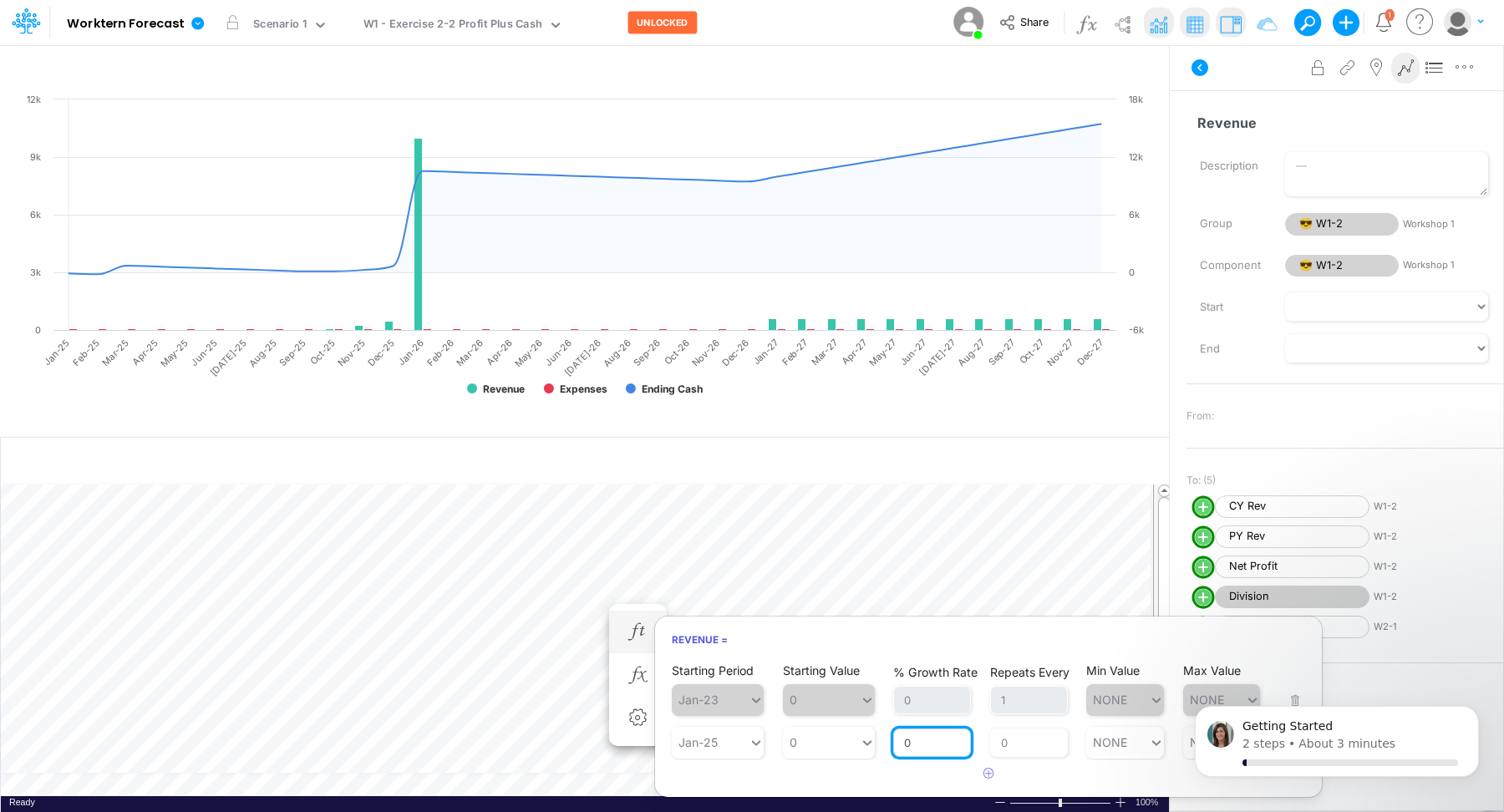
click at [933, 649] on input "0" at bounding box center [932, 743] width 78 height 29
type input "5"
click at [1011, 649] on div "Repeats Every 0" at bounding box center [1030, 732] width 78 height 50
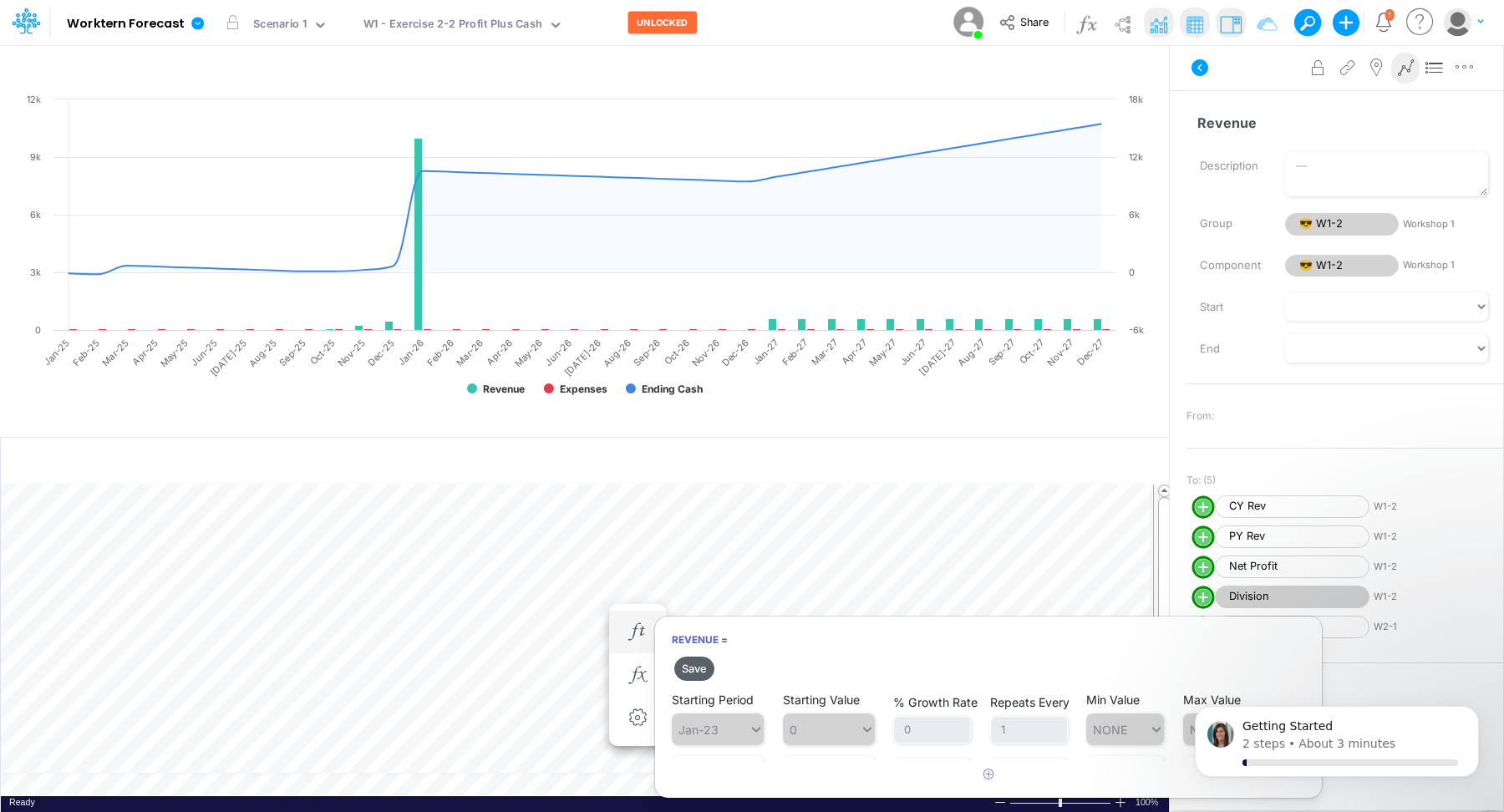
click at [695, 649] on button "Save" at bounding box center [694, 668] width 40 height 24
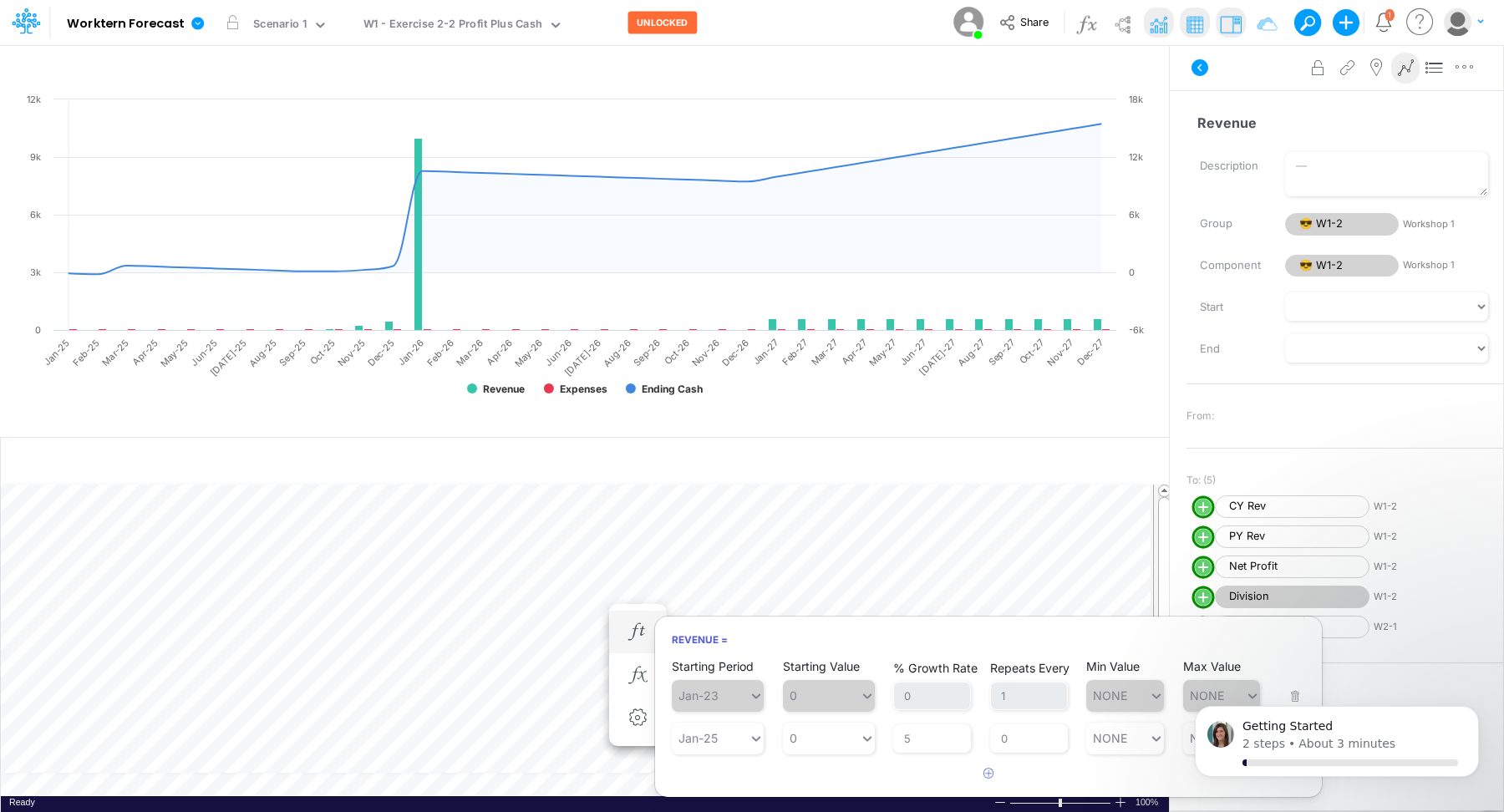
scroll to position [10, 0]
click at [1002, 649] on input "0" at bounding box center [1030, 732] width 78 height 29
type input "1"
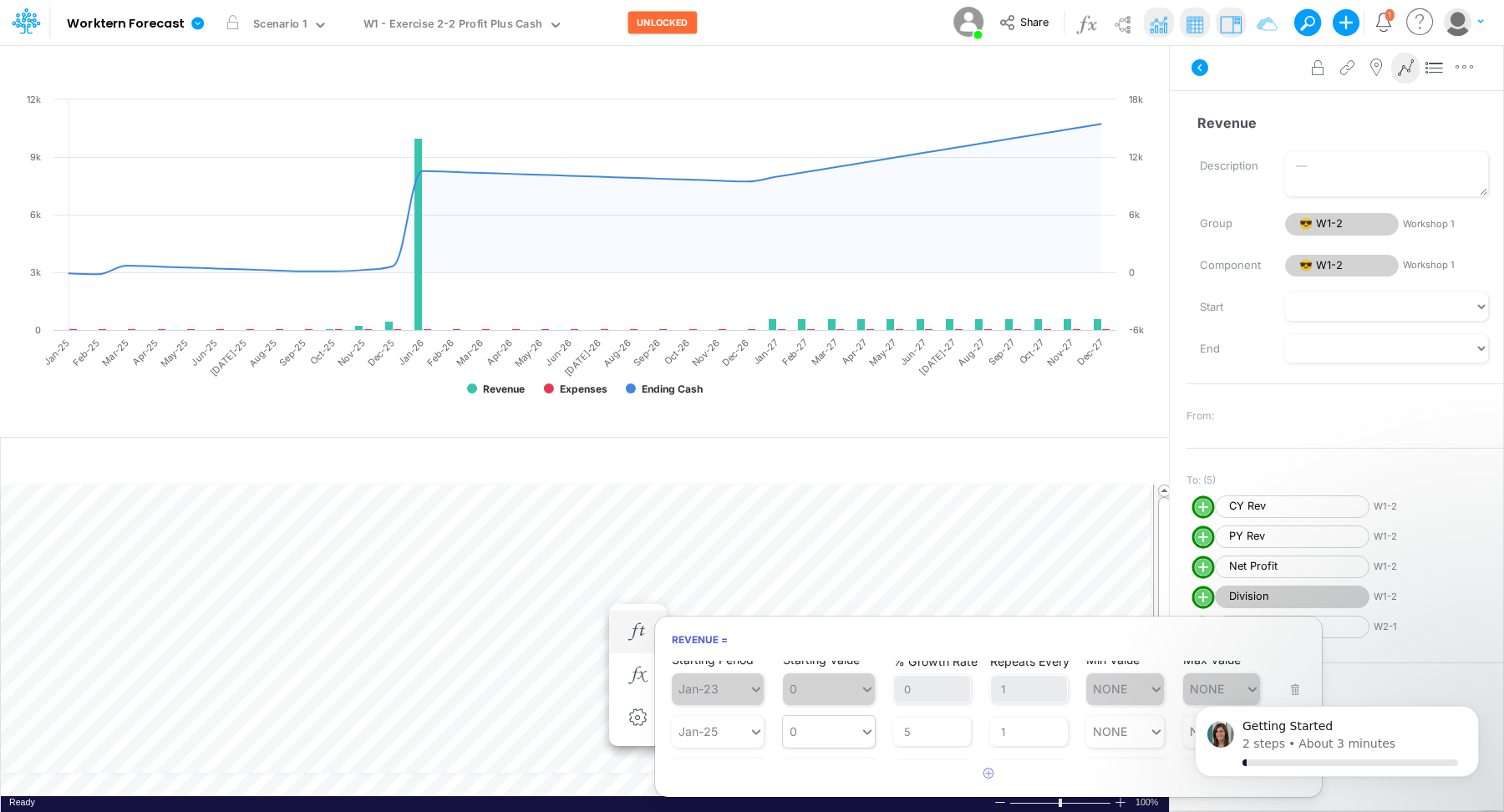
type input "0"
click at [820, 649] on div "0 0" at bounding box center [829, 731] width 91 height 31
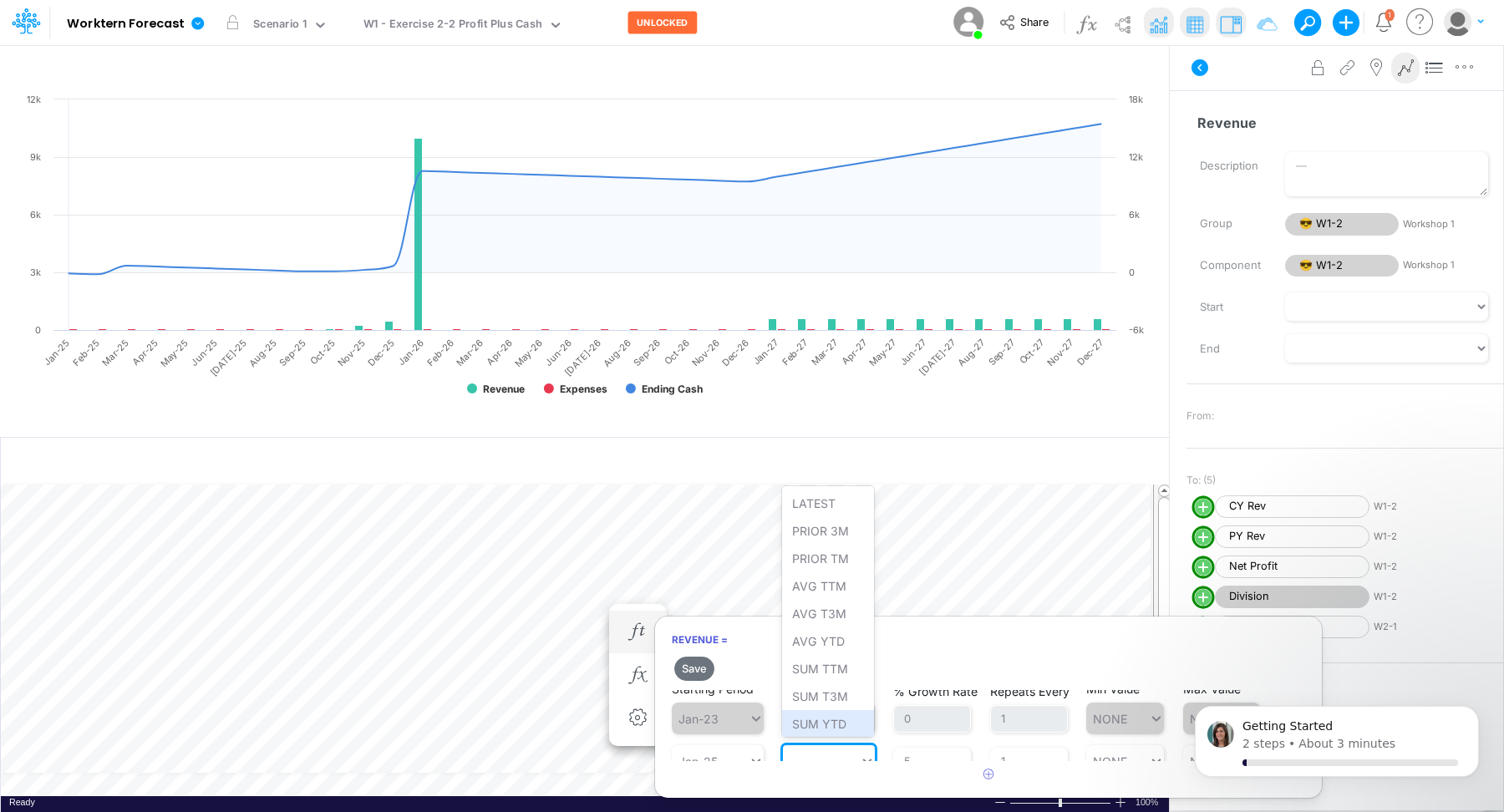
click at [935, 643] on h6 "Revenue =" at bounding box center [989, 639] width 667 height 30
click at [708, 649] on button "Save" at bounding box center [694, 668] width 40 height 24
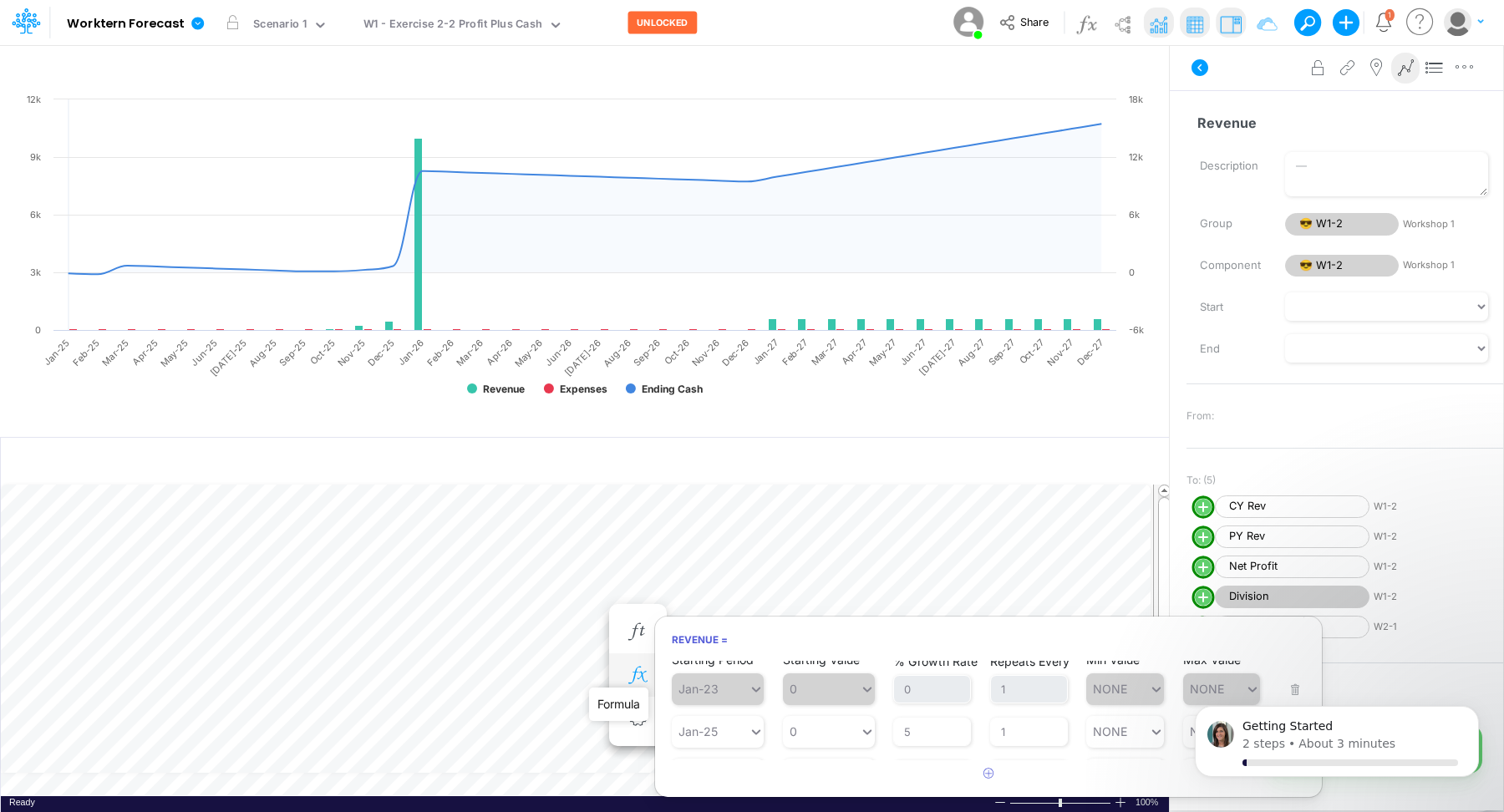
click at [637, 649] on icon "button" at bounding box center [637, 675] width 25 height 17
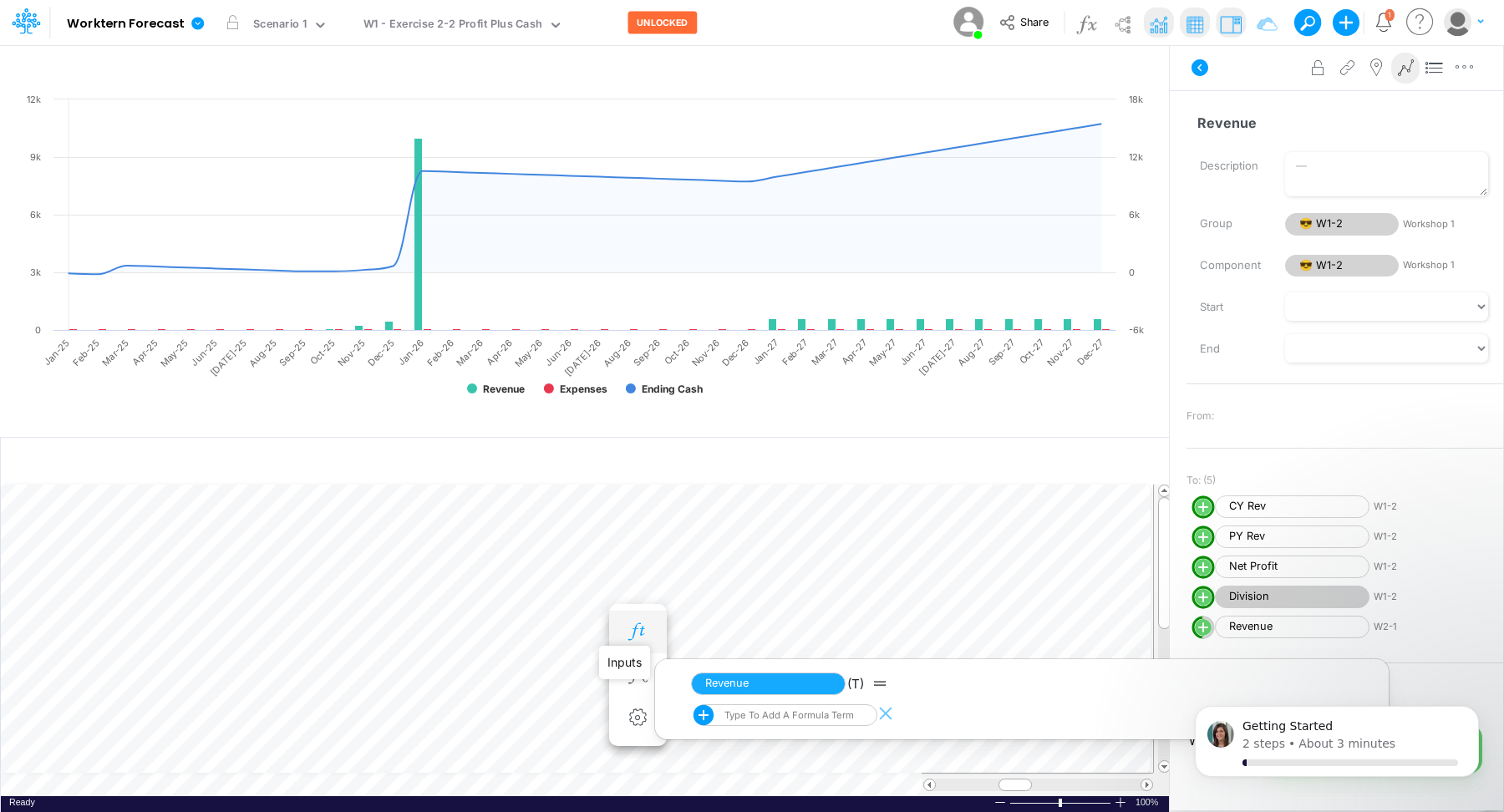
click at [636, 630] on icon "button" at bounding box center [637, 631] width 25 height 17
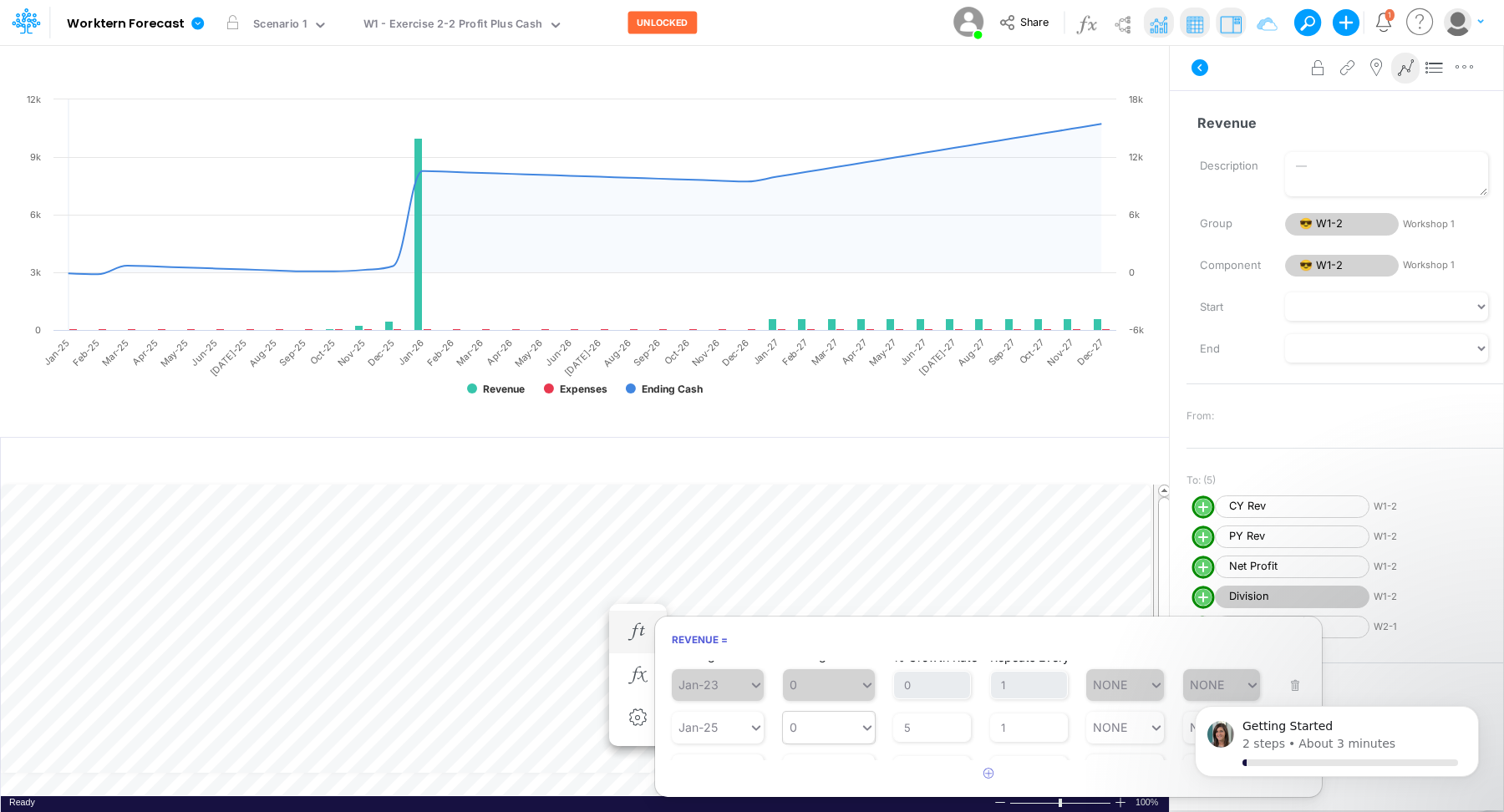
scroll to position [7, 0]
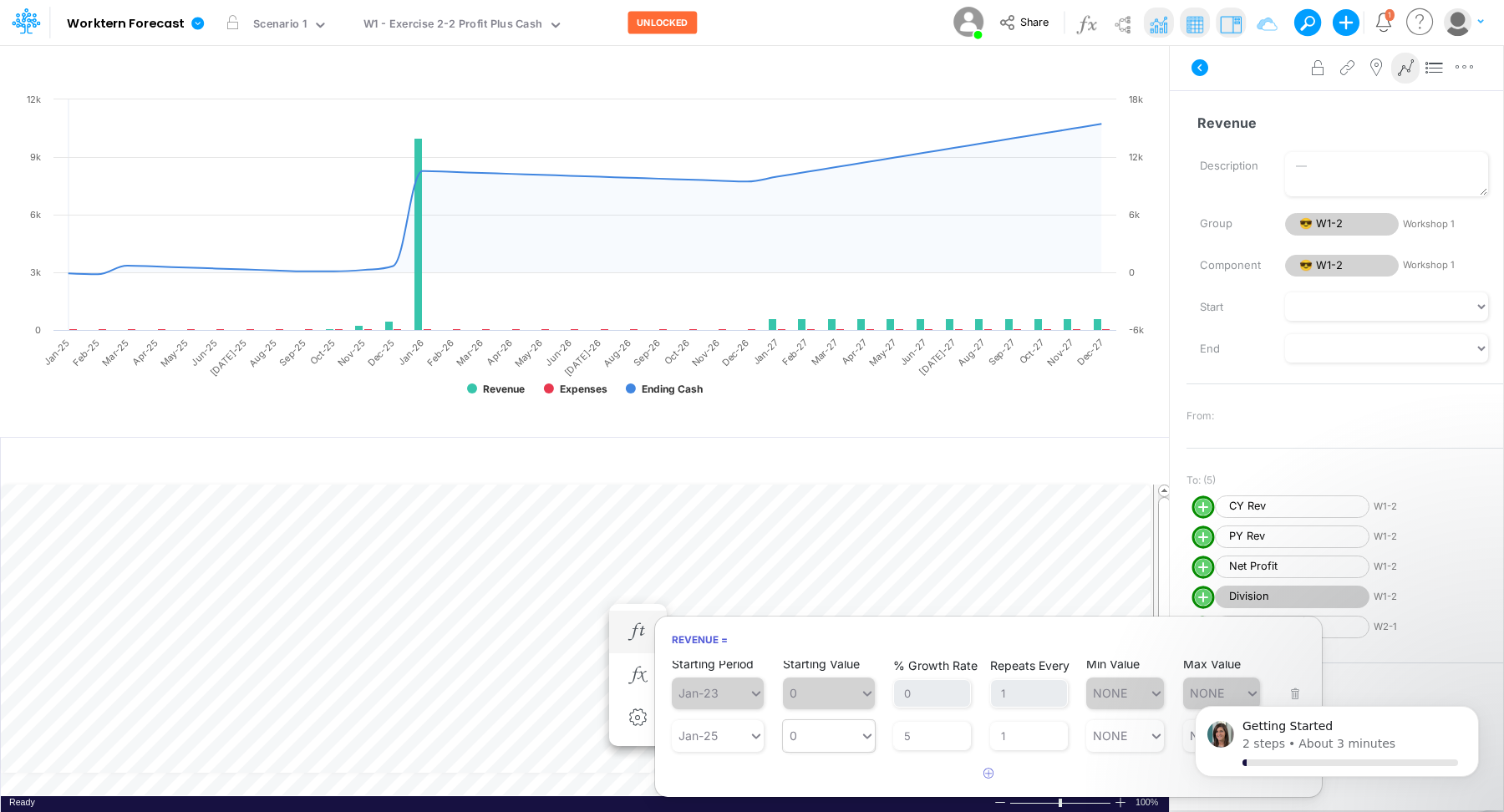
type input "0"
click at [867, 649] on icon at bounding box center [868, 736] width 15 height 17
click at [930, 649] on input "5" at bounding box center [932, 736] width 78 height 29
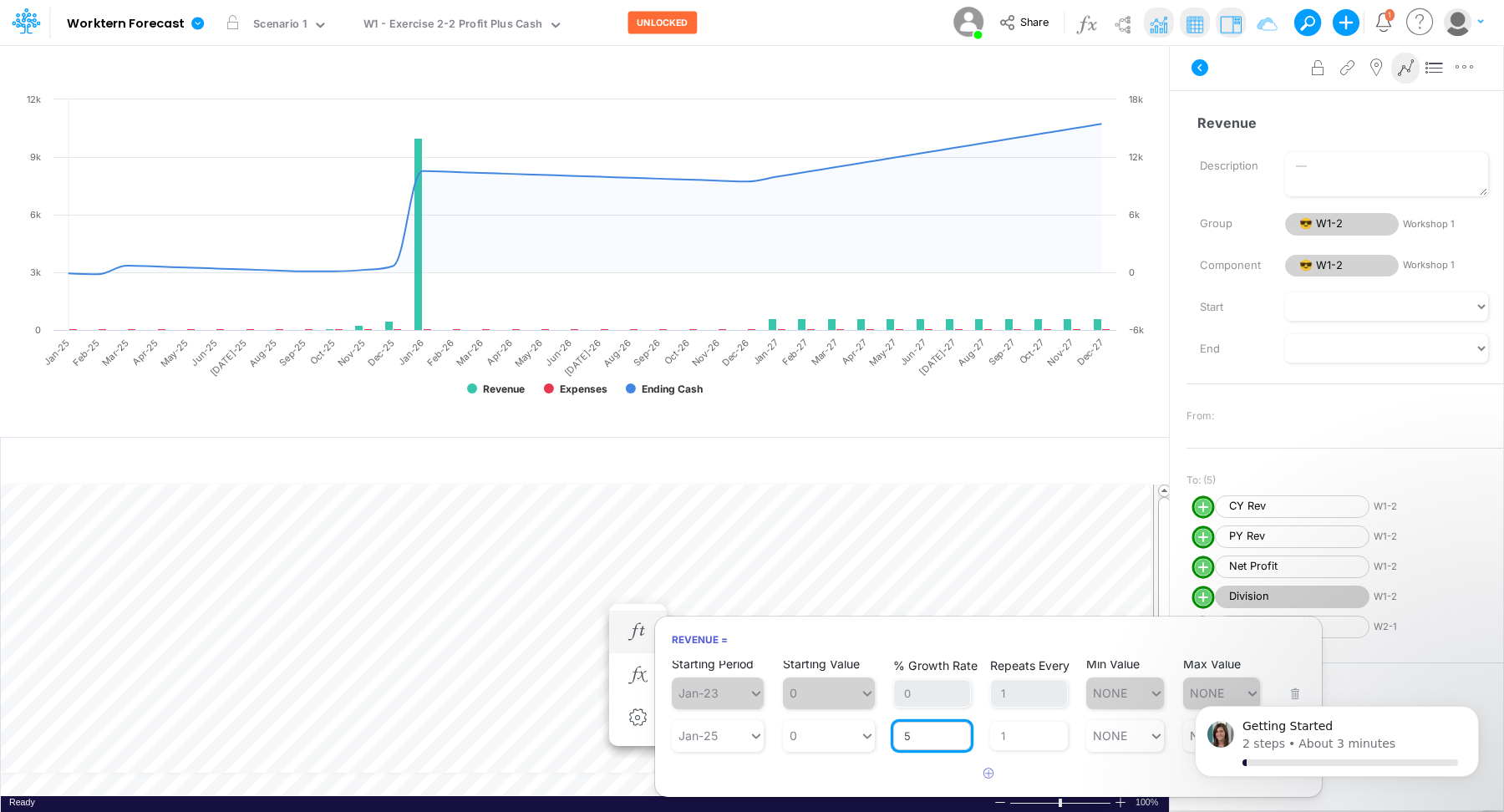
click at [930, 649] on input "5" at bounding box center [932, 736] width 78 height 29
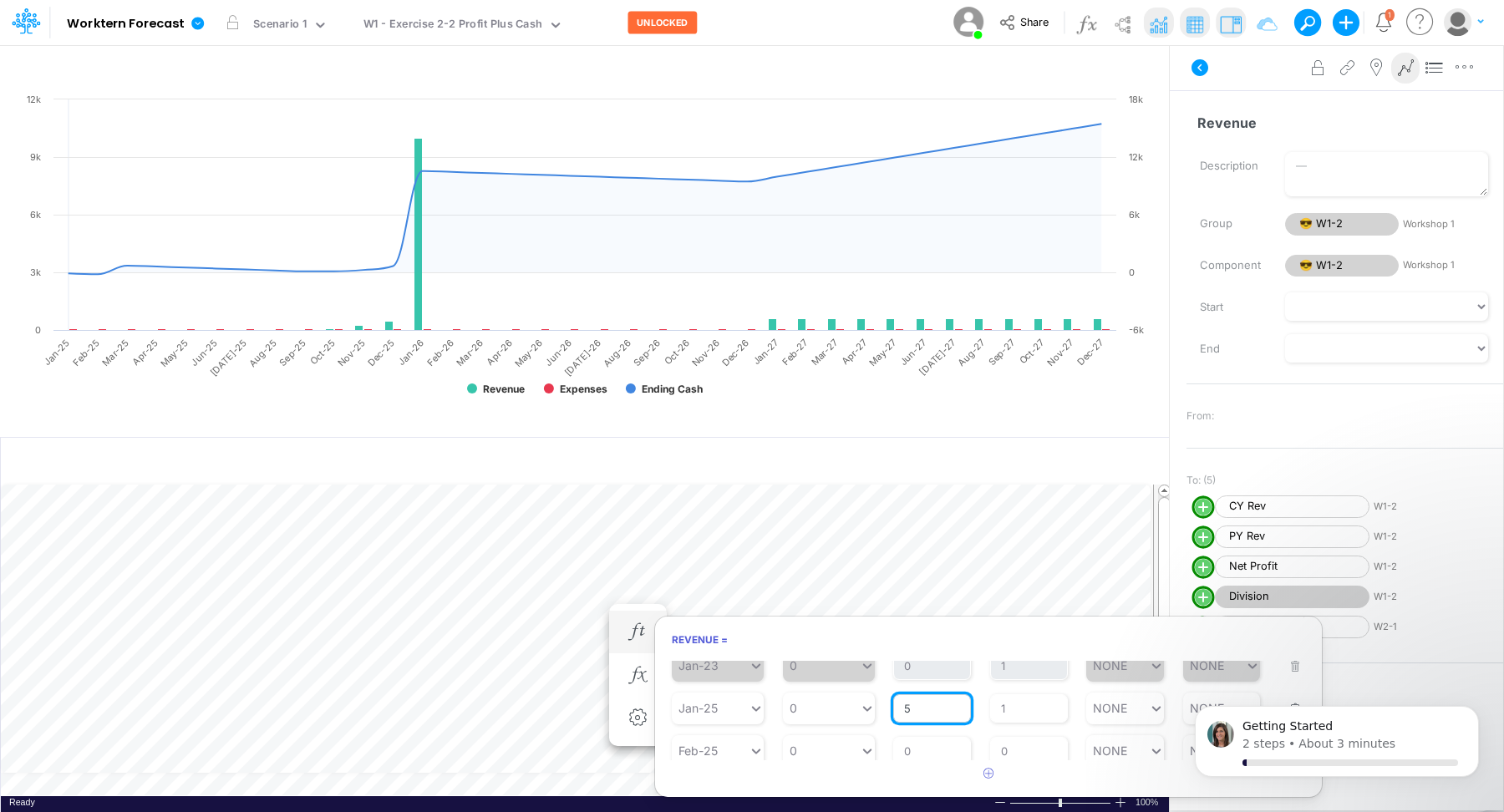
scroll to position [30, 0]
type input "300"
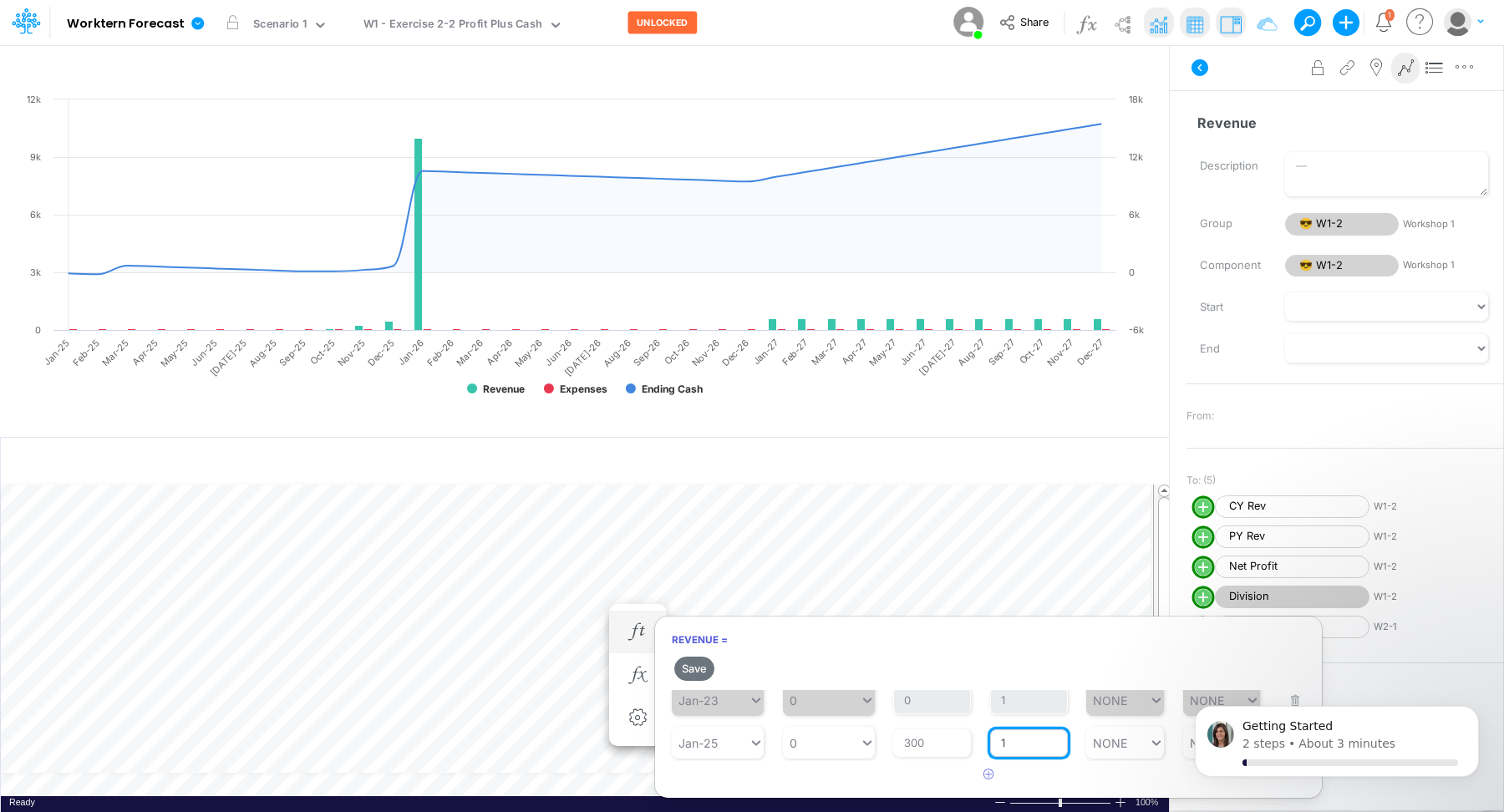
click at [1021, 649] on div "Repeats Every 1" at bounding box center [1030, 733] width 78 height 50
type input "NONE"
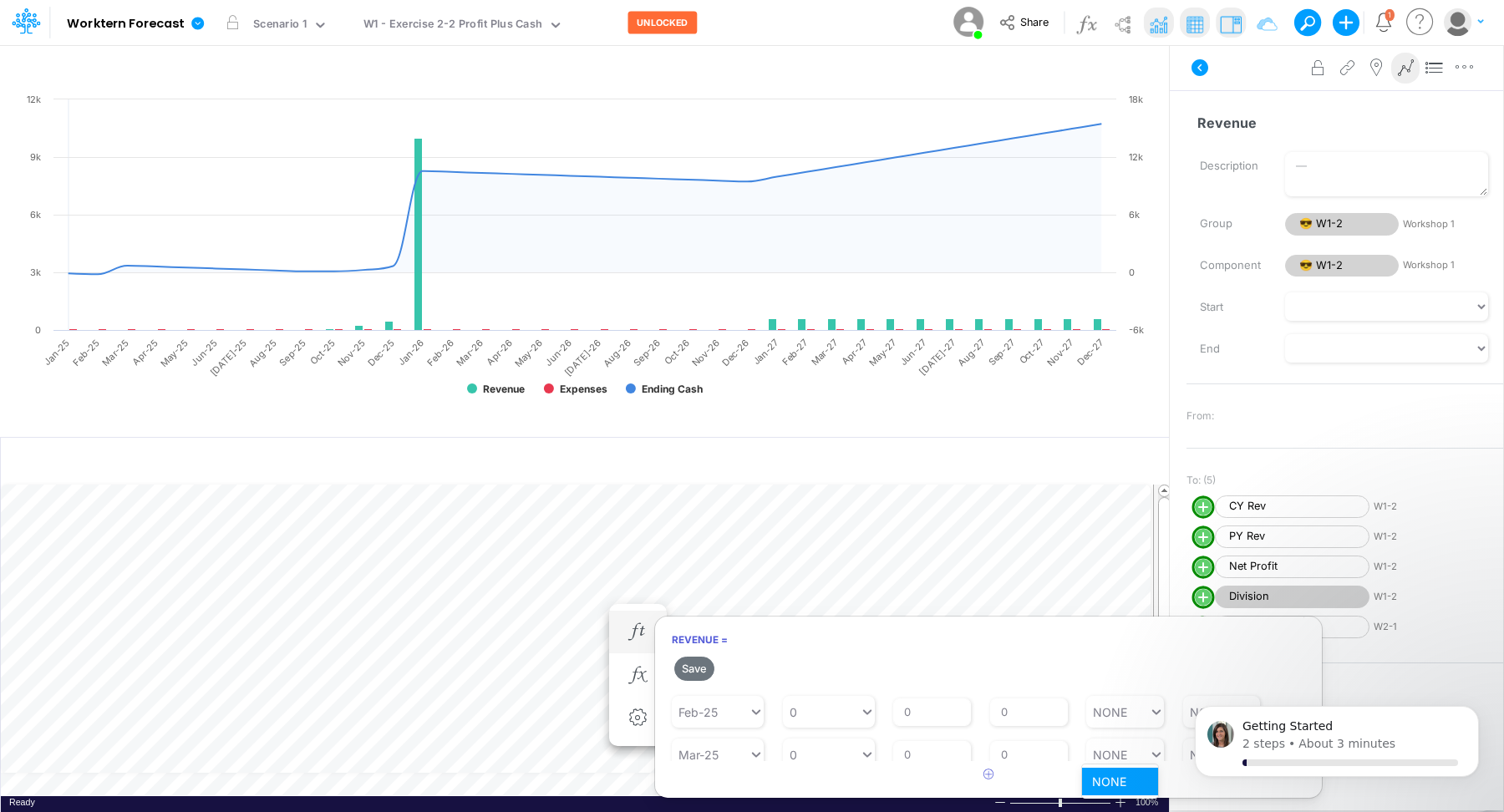
scroll to position [107, 0]
click at [1176, 649] on body "Getting Started 2 steps • About 3 minutes" at bounding box center [1336, 744] width 321 height 104
click at [1185, 649] on body "Getting Started 2 steps • About 3 minutes" at bounding box center [1336, 744] width 321 height 104
click at [1202, 649] on div "Getting Started 2 steps • About 3 minutes" at bounding box center [1336, 741] width 284 height 71
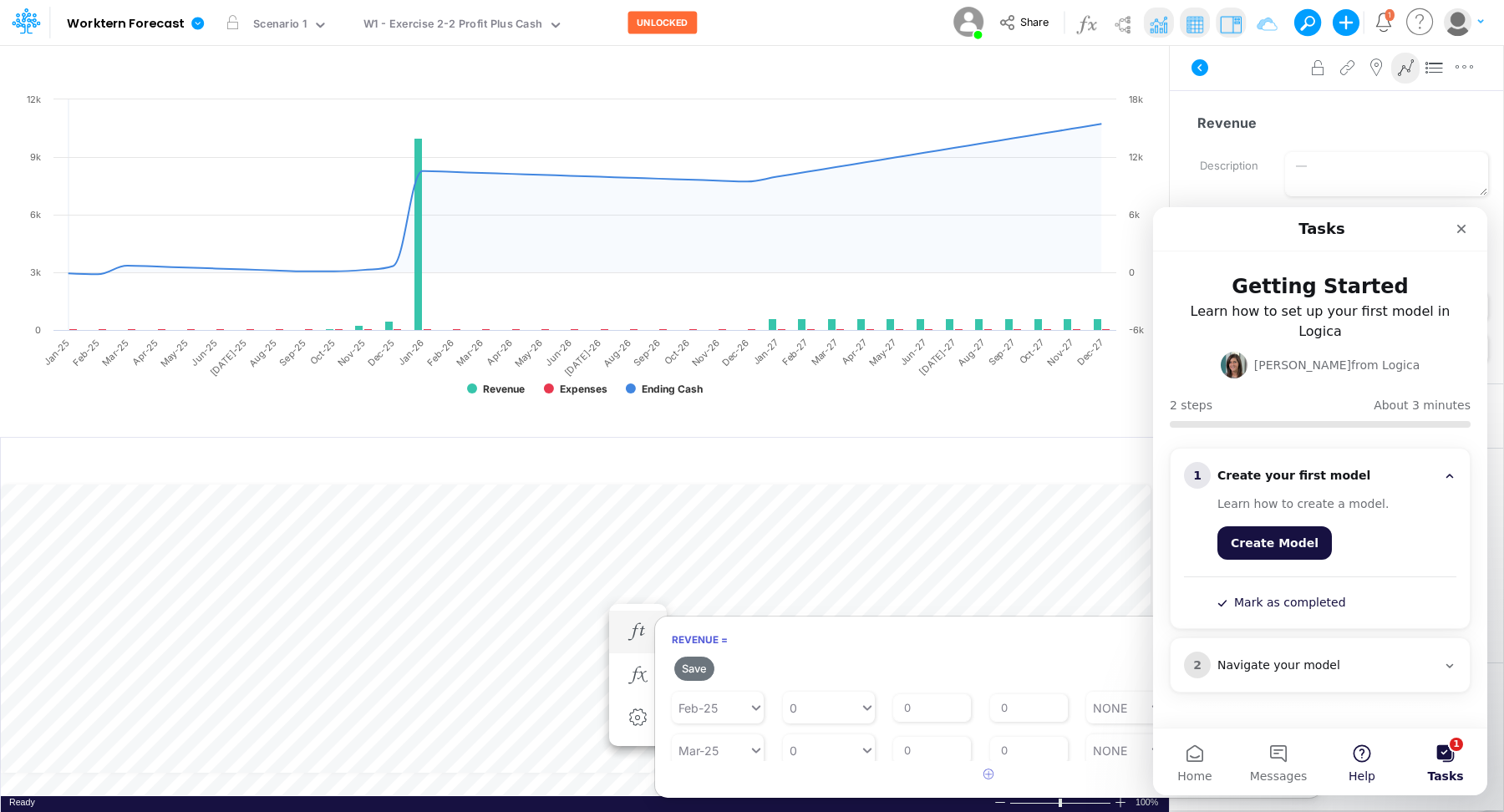
scroll to position [0, 0]
click at [1202, 229] on div "Close" at bounding box center [1461, 229] width 30 height 30
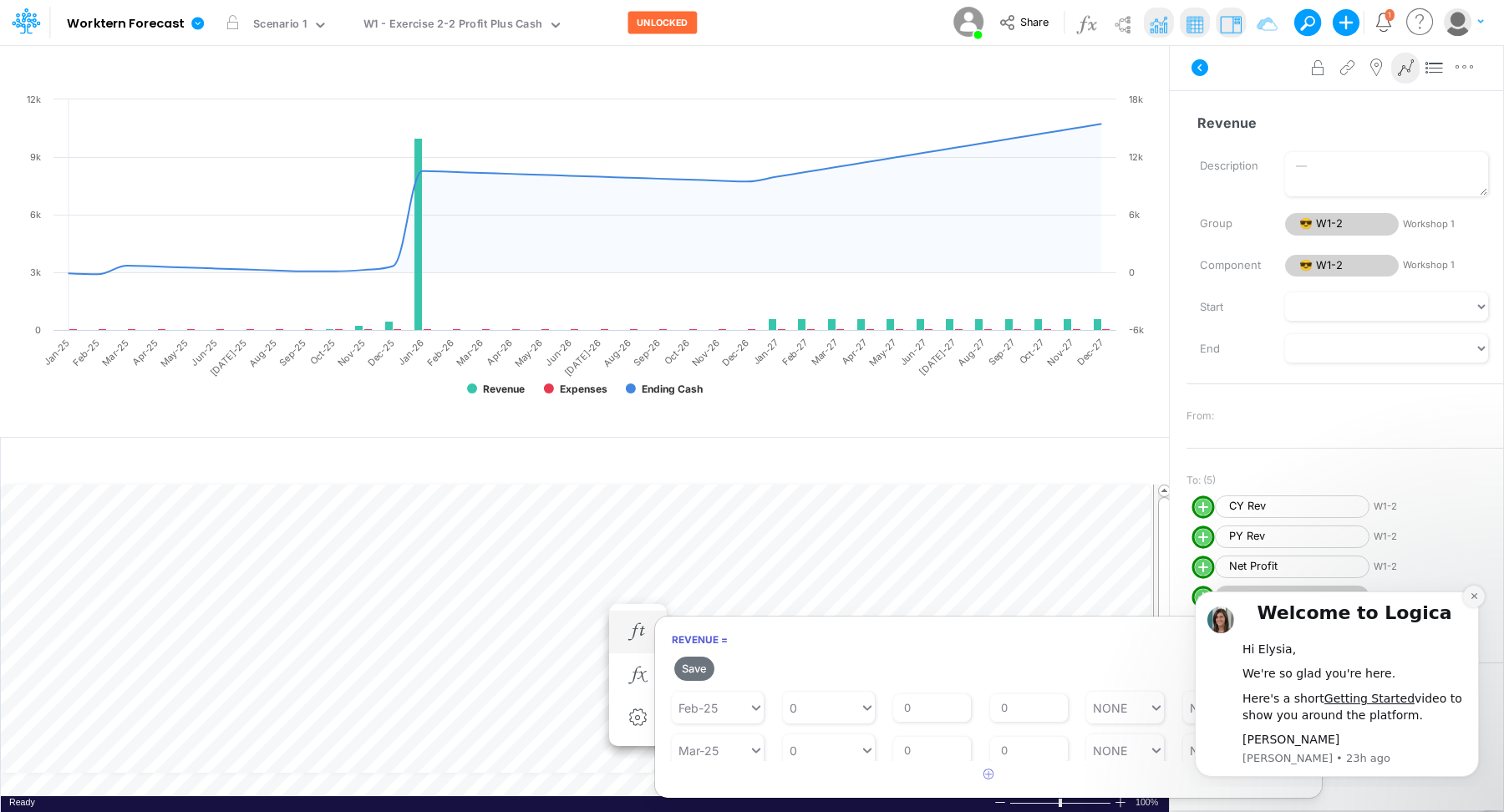
click at [1202, 591] on icon "Dismiss notification" at bounding box center [1474, 596] width 10 height 10
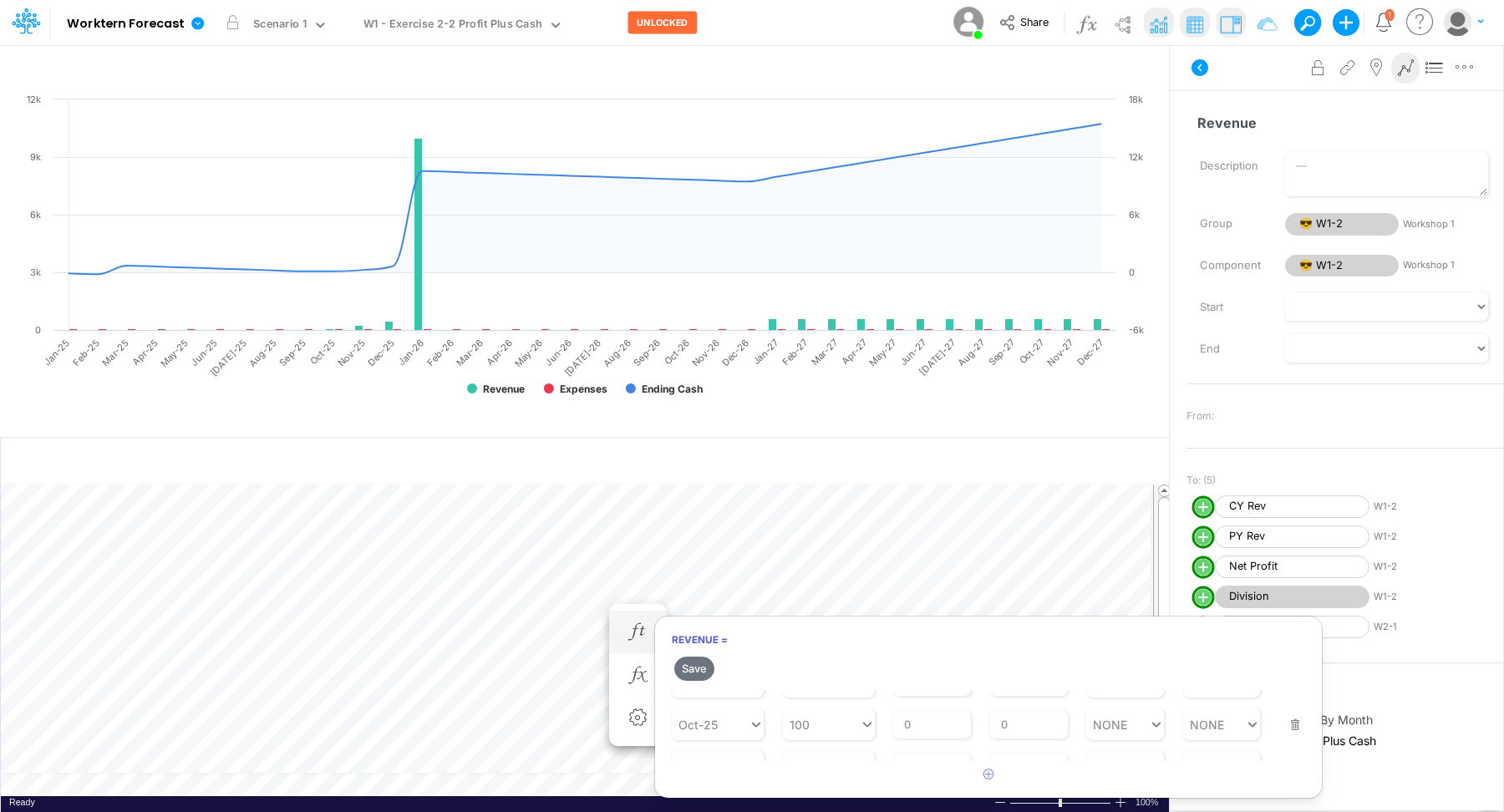
scroll to position [485, 0]
click at [1009, 649] on input "0" at bounding box center [1030, 714] width 78 height 29
type input "1"
click at [932, 649] on input "0" at bounding box center [932, 714] width 78 height 29
type input "5"
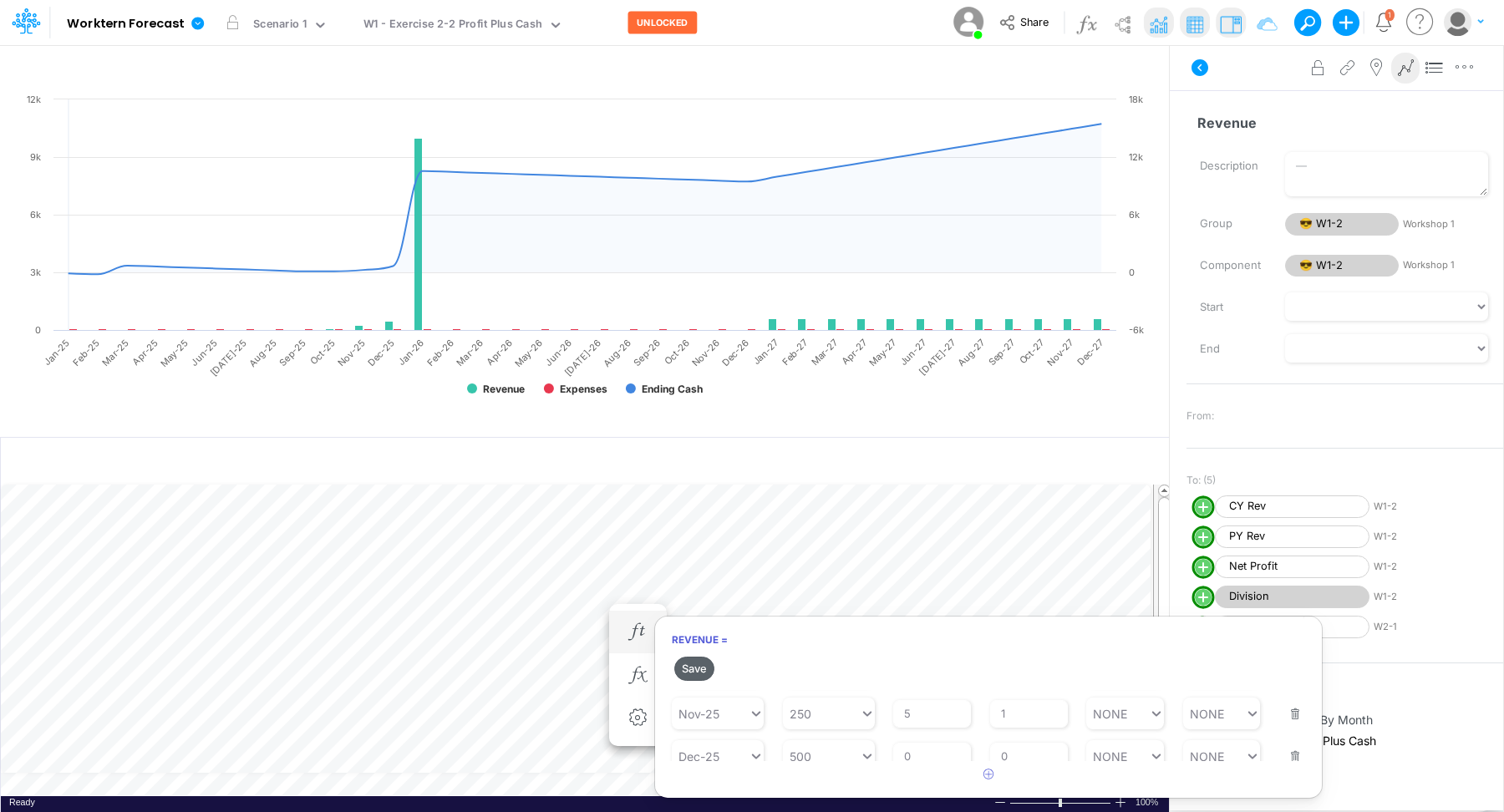
click at [692, 649] on button "Save" at bounding box center [694, 668] width 40 height 24
type input "NONE"
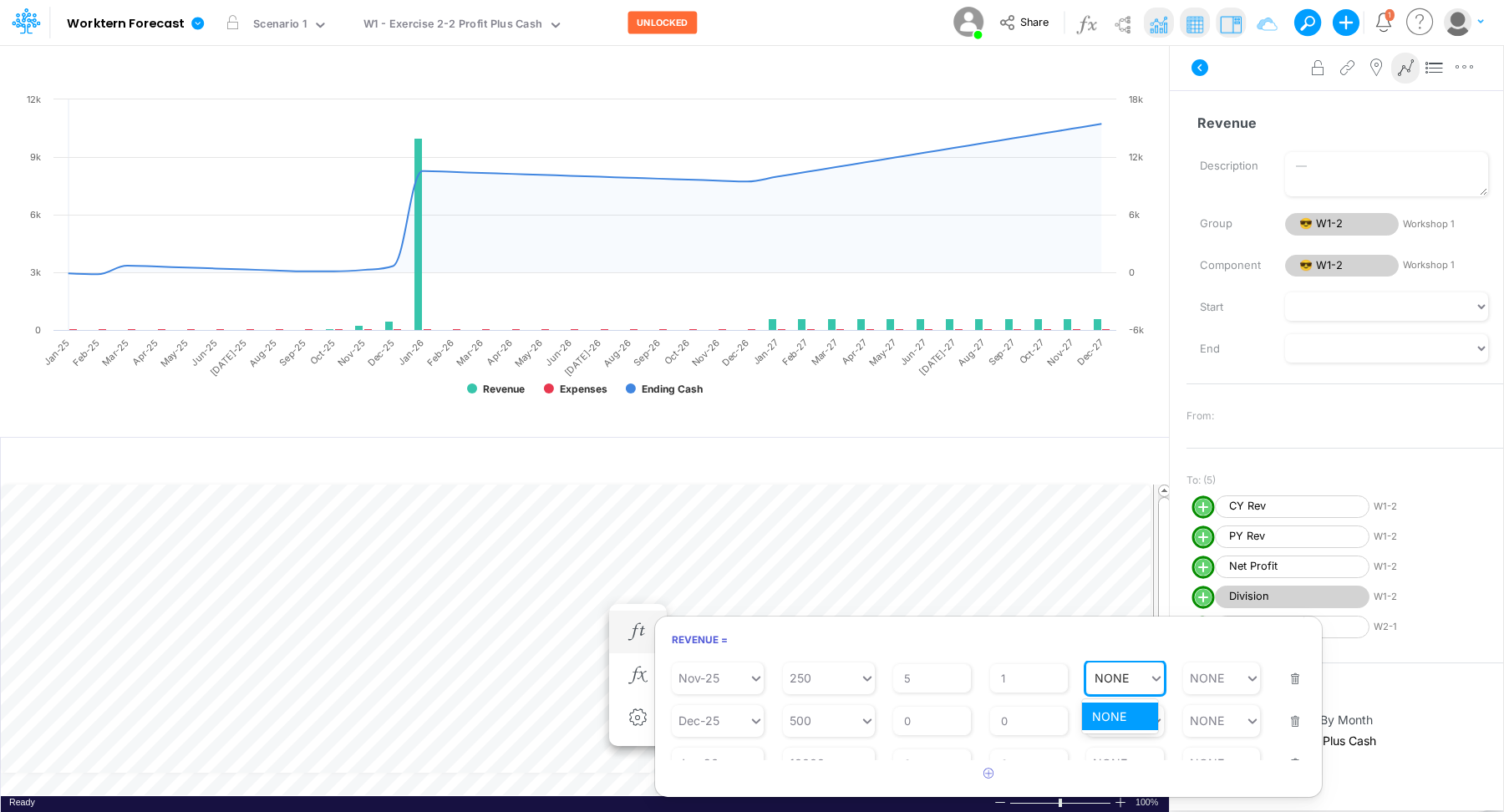
click at [1102, 649] on input "NONE" at bounding box center [1112, 677] width 35 height 14
click at [1025, 649] on input "1" at bounding box center [1030, 678] width 78 height 29
type input "2"
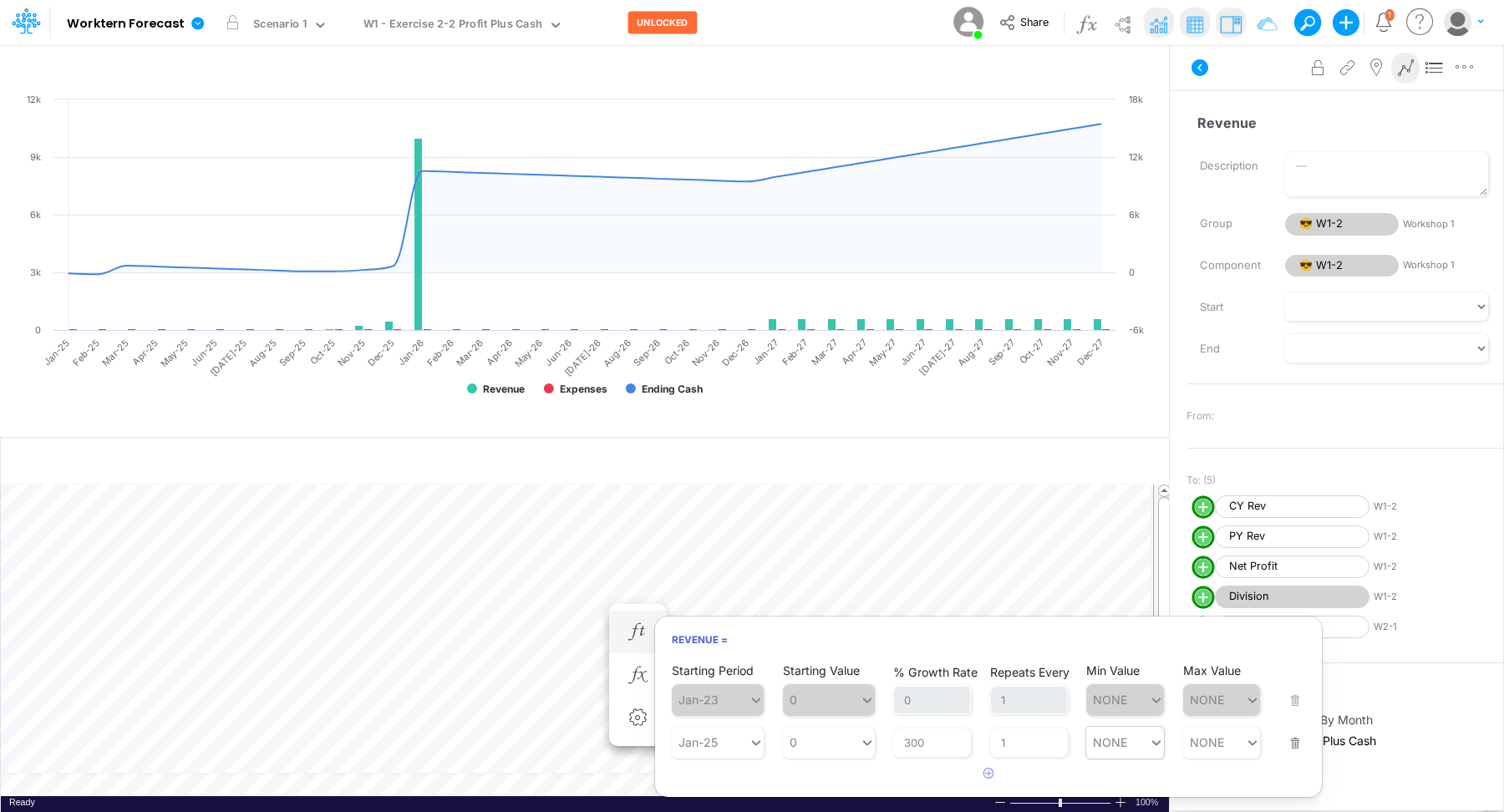
click at [766, 637] on h6 "Revenue =" at bounding box center [989, 639] width 667 height 30
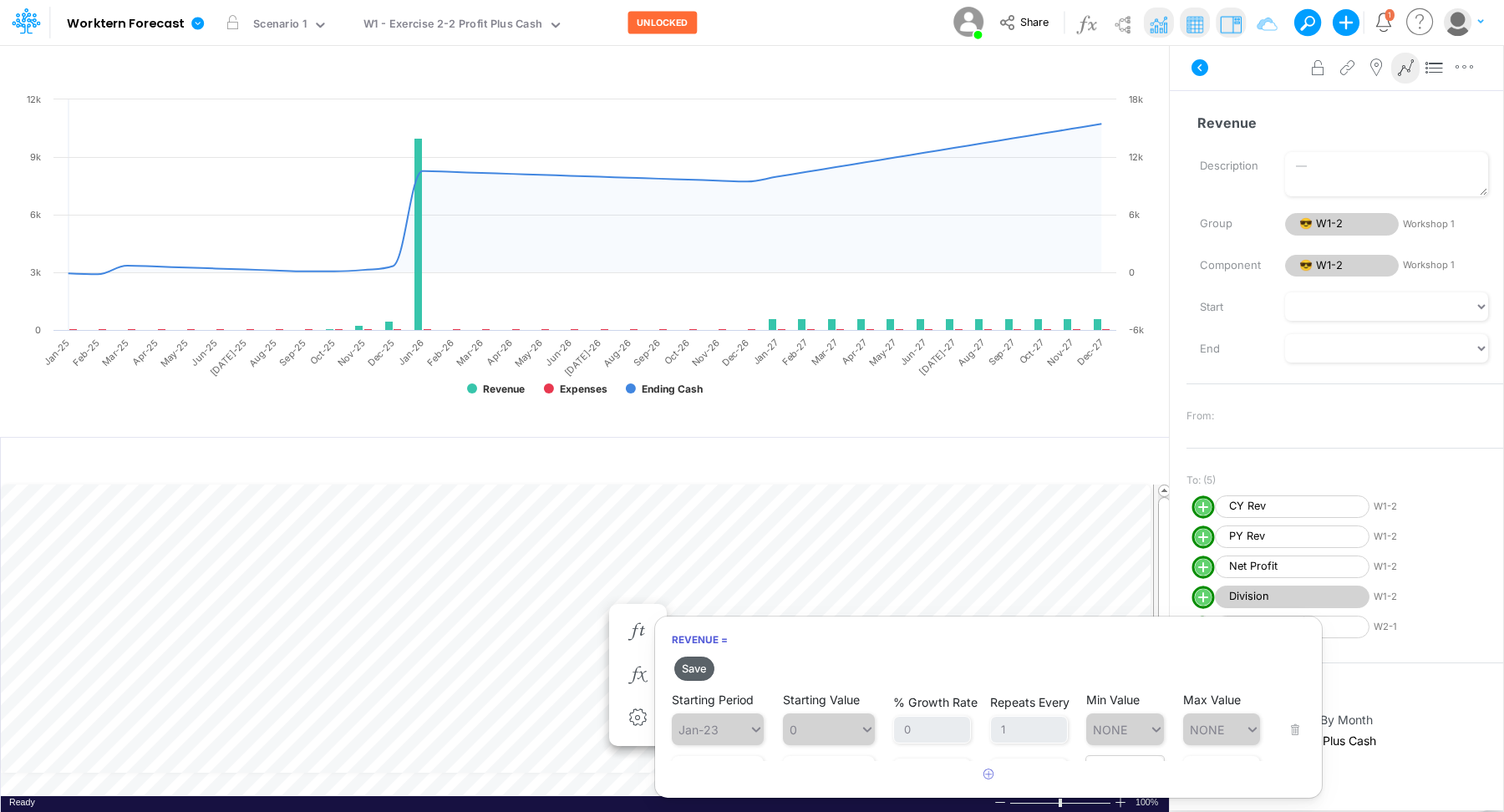
click at [695, 649] on button "Save" at bounding box center [694, 668] width 40 height 24
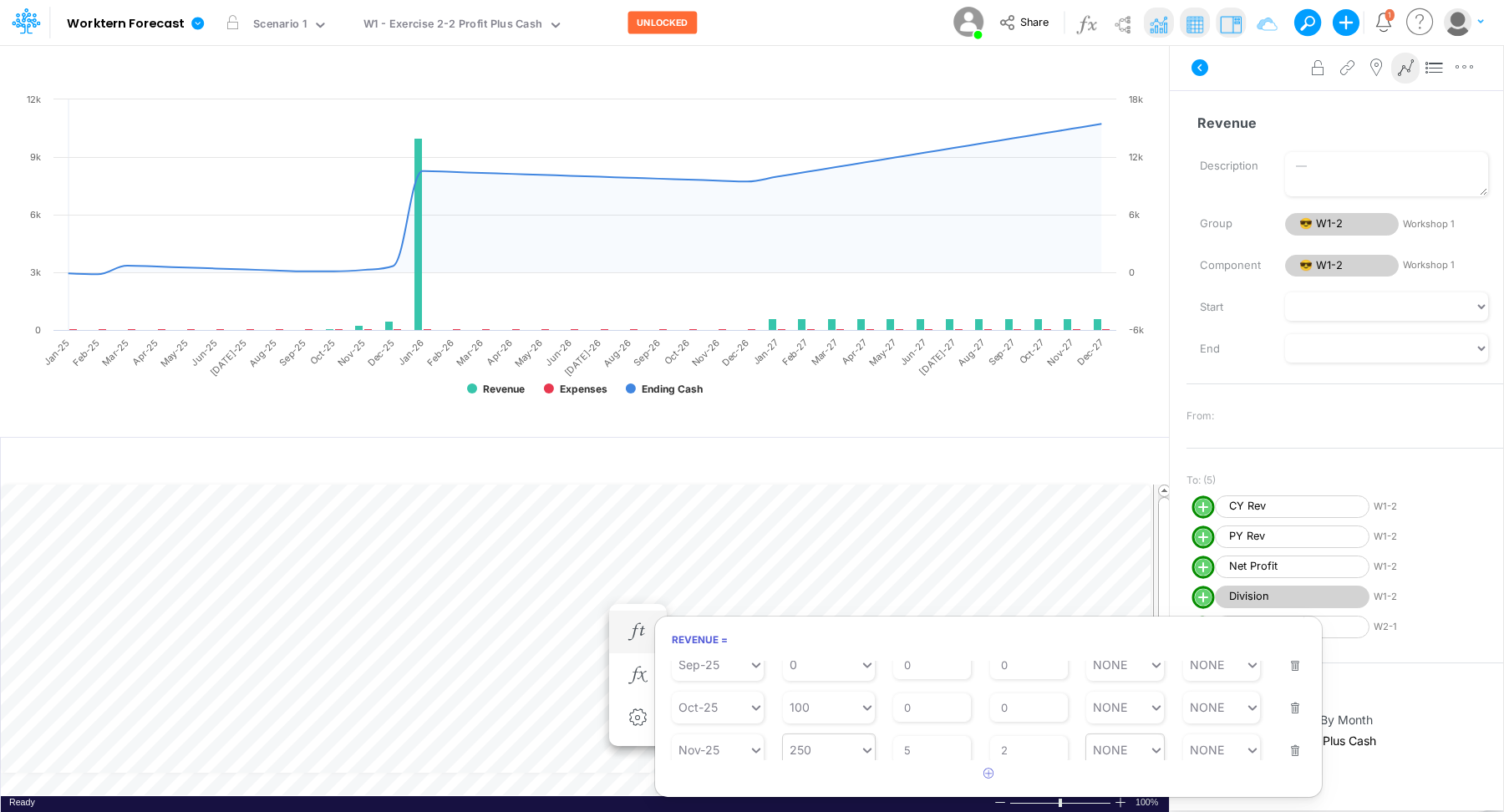
scroll to position [427, 0]
click at [1163, 27] on img at bounding box center [1158, 24] width 27 height 27
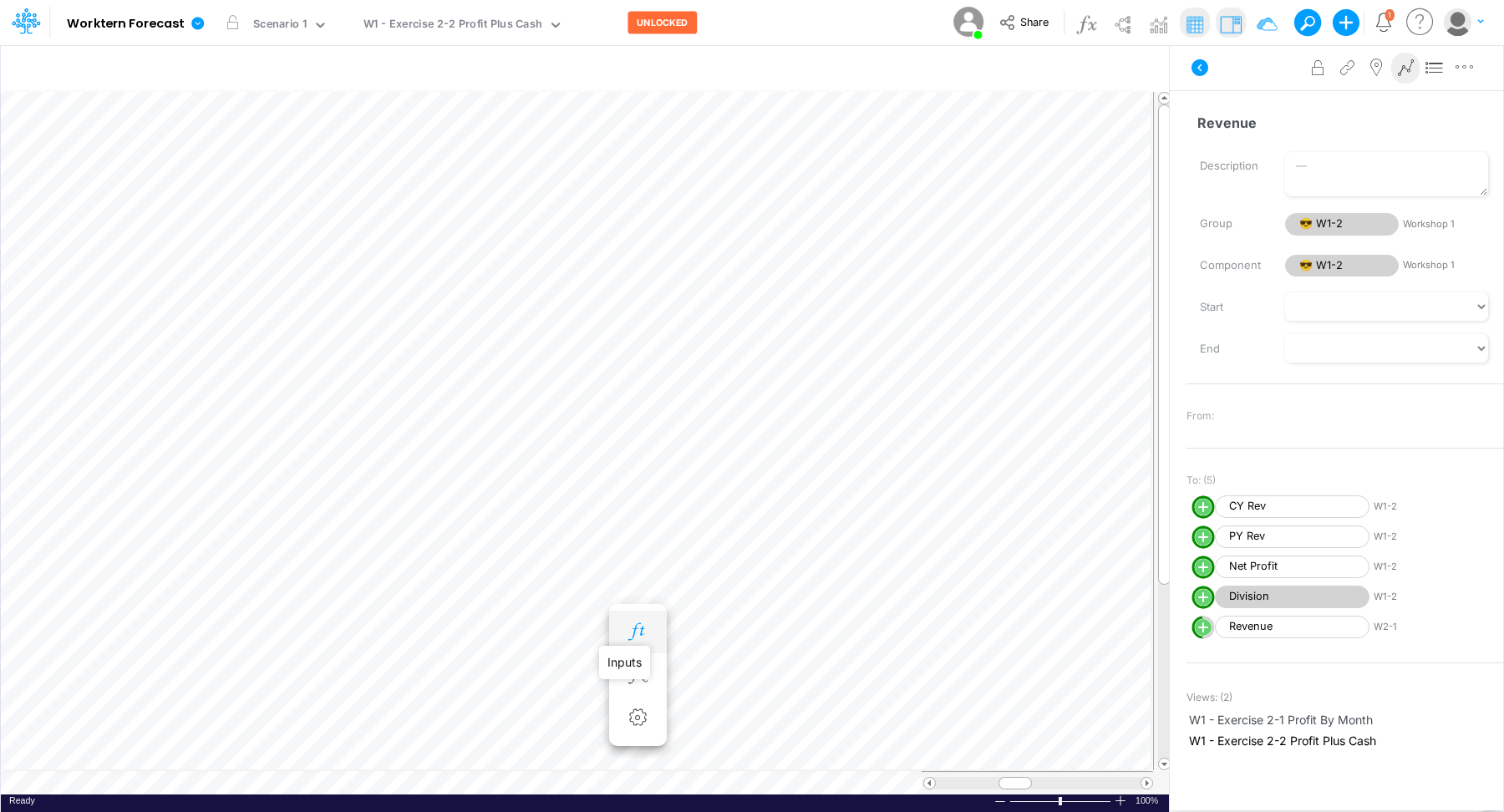
click at [637, 633] on icon "button" at bounding box center [637, 631] width 25 height 17
click at [586, 201] on div "250" at bounding box center [573, 201] width 65 height 16
click at [632, 623] on icon "button" at bounding box center [637, 631] width 25 height 17
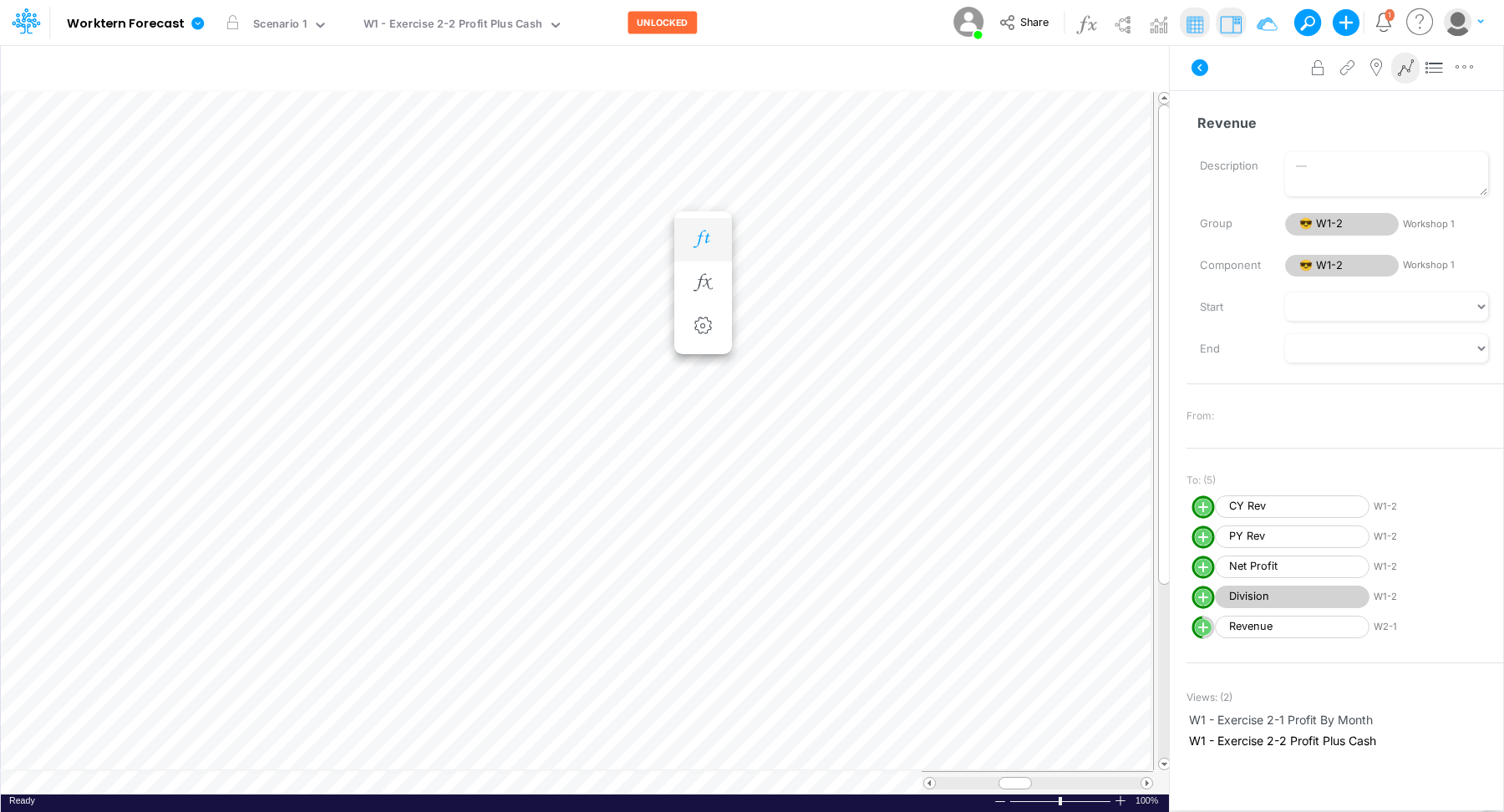
click at [697, 235] on icon "button" at bounding box center [703, 239] width 25 height 17
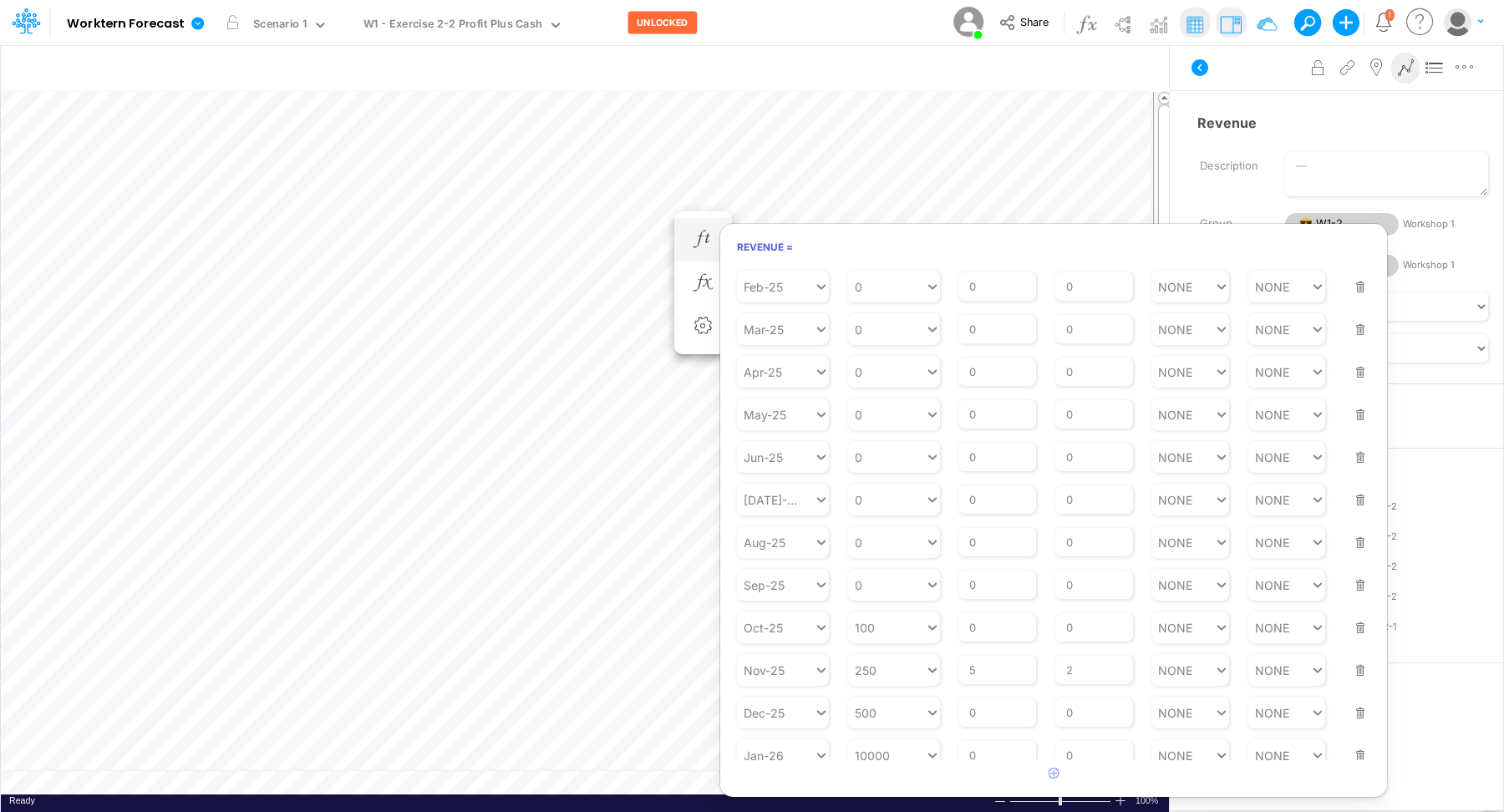
scroll to position [131, 0]
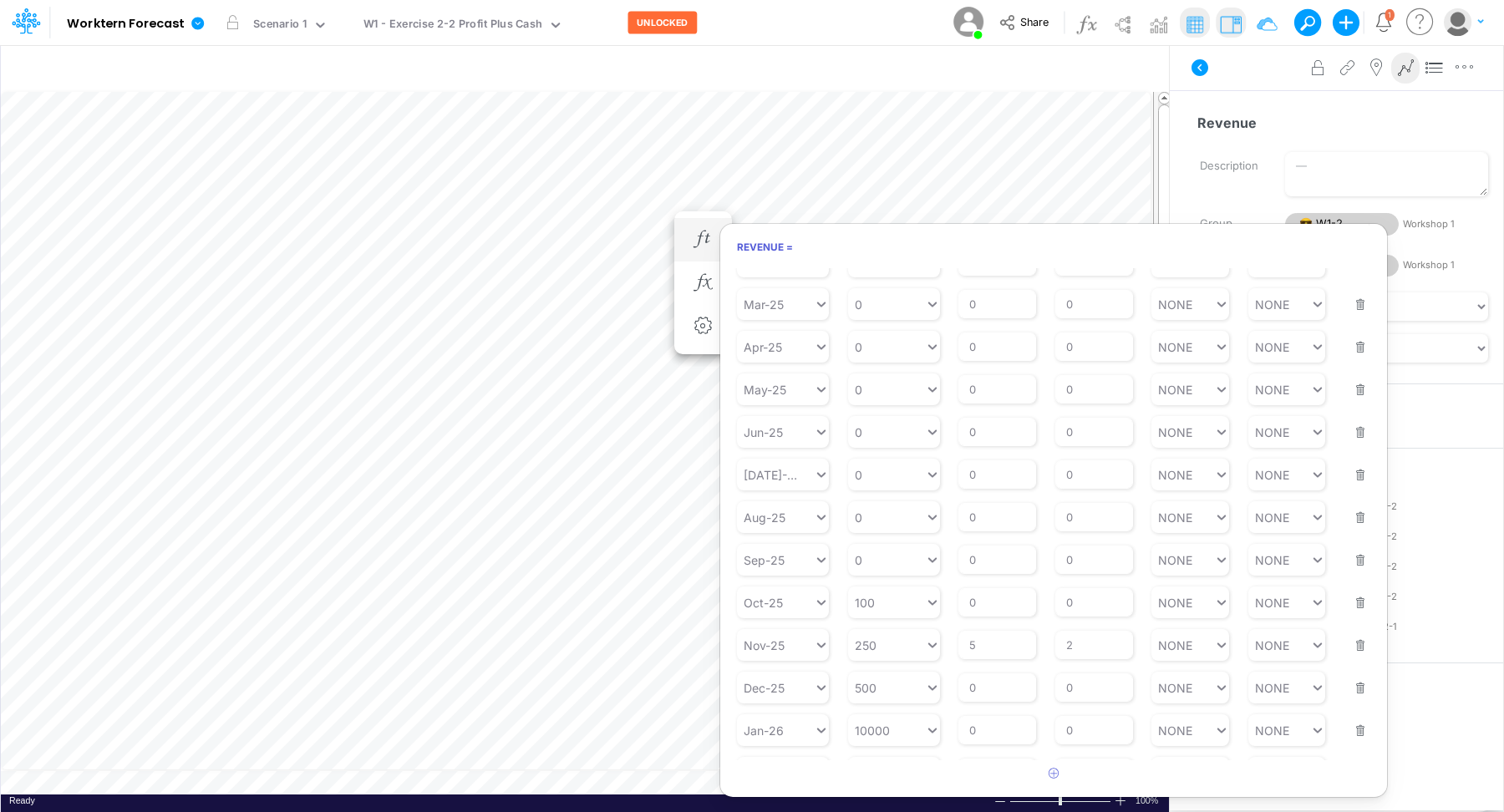
click at [1202, 649] on button "button" at bounding box center [1354, 719] width 22 height 45
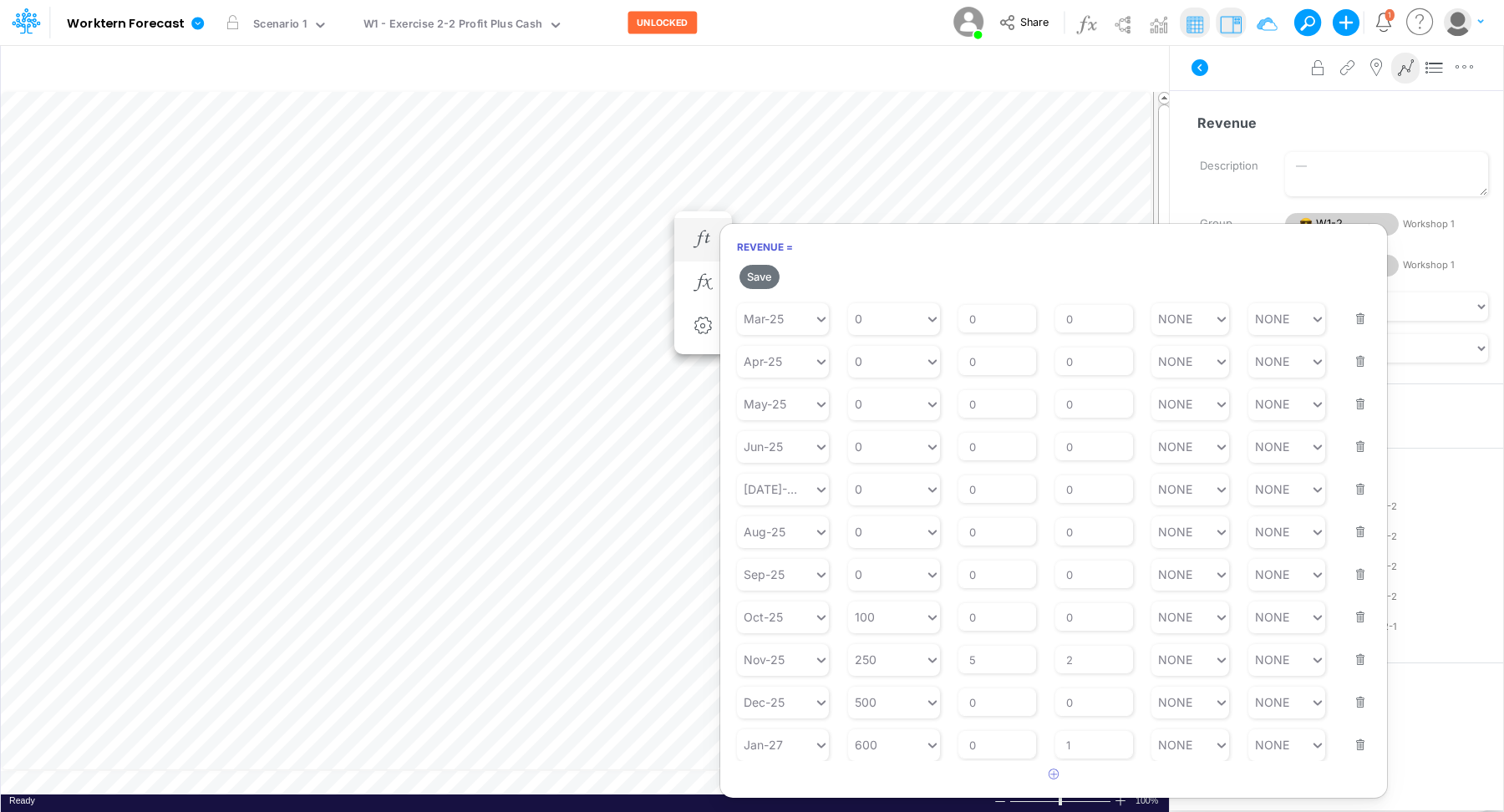
click at [1202, 649] on div "Starting Period Jan-27 Starting Value 600 % Growth Rate 0 Repeats Every 1 Min V…" at bounding box center [1053, 734] width 633 height 52
click at [1202, 649] on article "Starting Period Jan-23 Starting Value 0 % Growth Rate 0 Repeats Every 1 Min Val…" at bounding box center [1053, 529] width 667 height 463
click at [1202, 649] on button "button" at bounding box center [1354, 733] width 22 height 45
click at [1202, 649] on button "button" at bounding box center [1354, 734] width 22 height 45
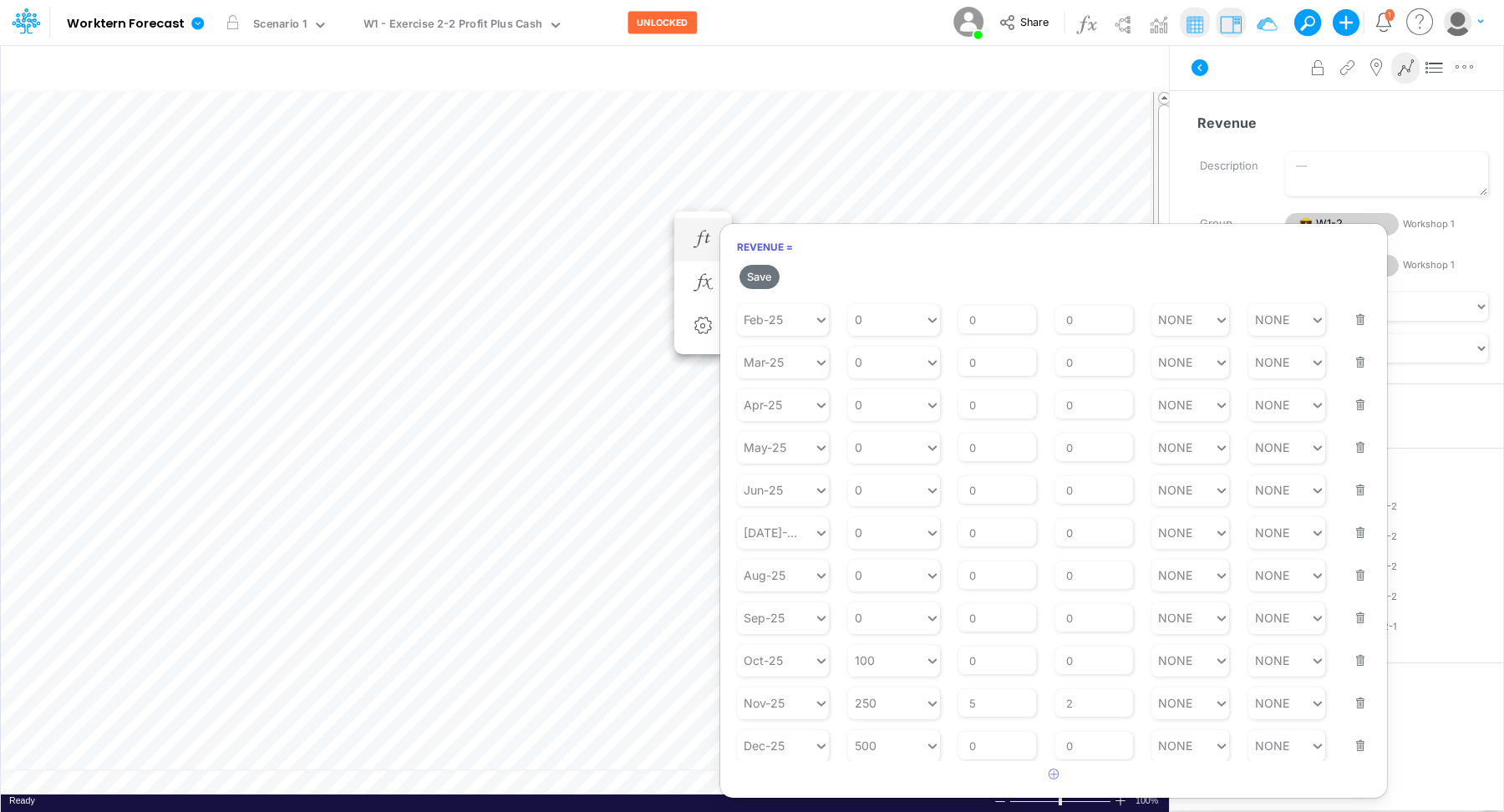
scroll to position [61, 0]
click at [1202, 649] on button "button" at bounding box center [1354, 733] width 22 height 45
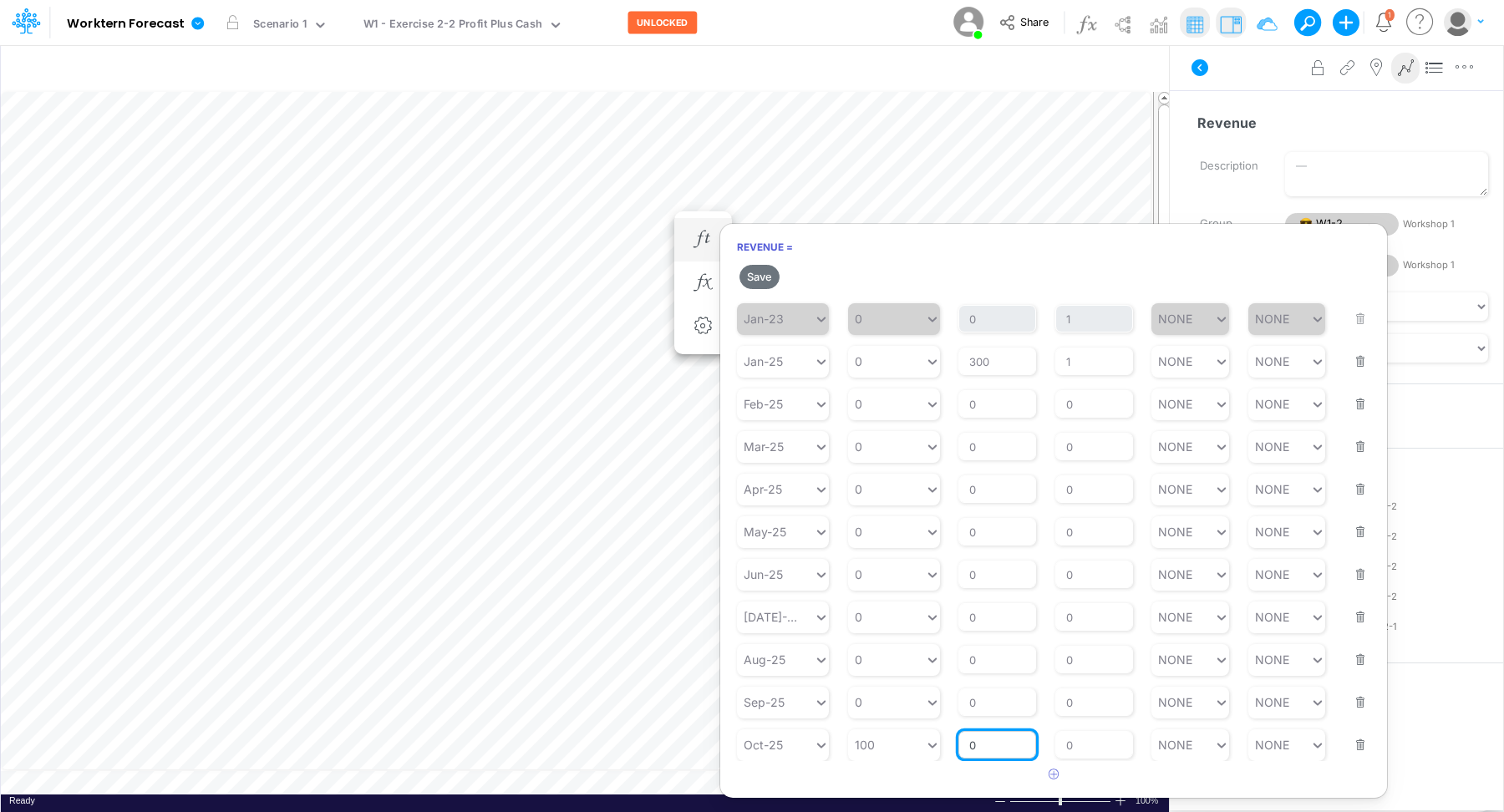
click at [981, 649] on input "0" at bounding box center [997, 745] width 78 height 29
type input "5"
click at [1084, 649] on input "0" at bounding box center [1094, 745] width 78 height 29
type input "2"
type input "0"
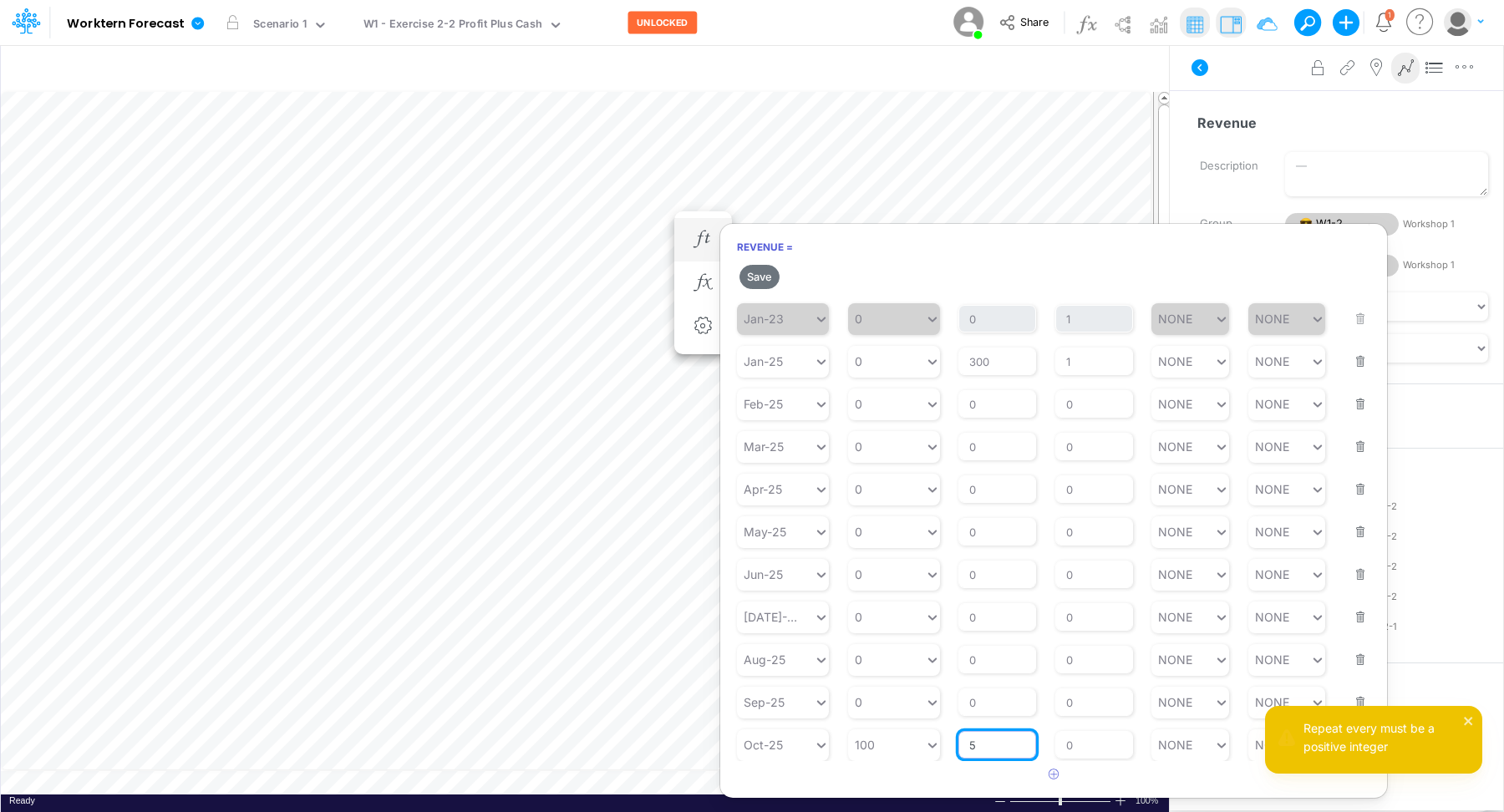
drag, startPoint x: 989, startPoint y: 741, endPoint x: 946, endPoint y: 739, distance: 43.0
click at [946, 649] on div "Starting Period Oct-25 Starting Value 100 % Growth Rate 5 Repeats Every 0 Min V…" at bounding box center [1053, 734] width 633 height 52
drag, startPoint x: 1084, startPoint y: 735, endPoint x: 1059, endPoint y: 735, distance: 25.0
click at [1068, 649] on input "0" at bounding box center [1094, 745] width 78 height 29
drag, startPoint x: 983, startPoint y: 742, endPoint x: 963, endPoint y: 742, distance: 20.0
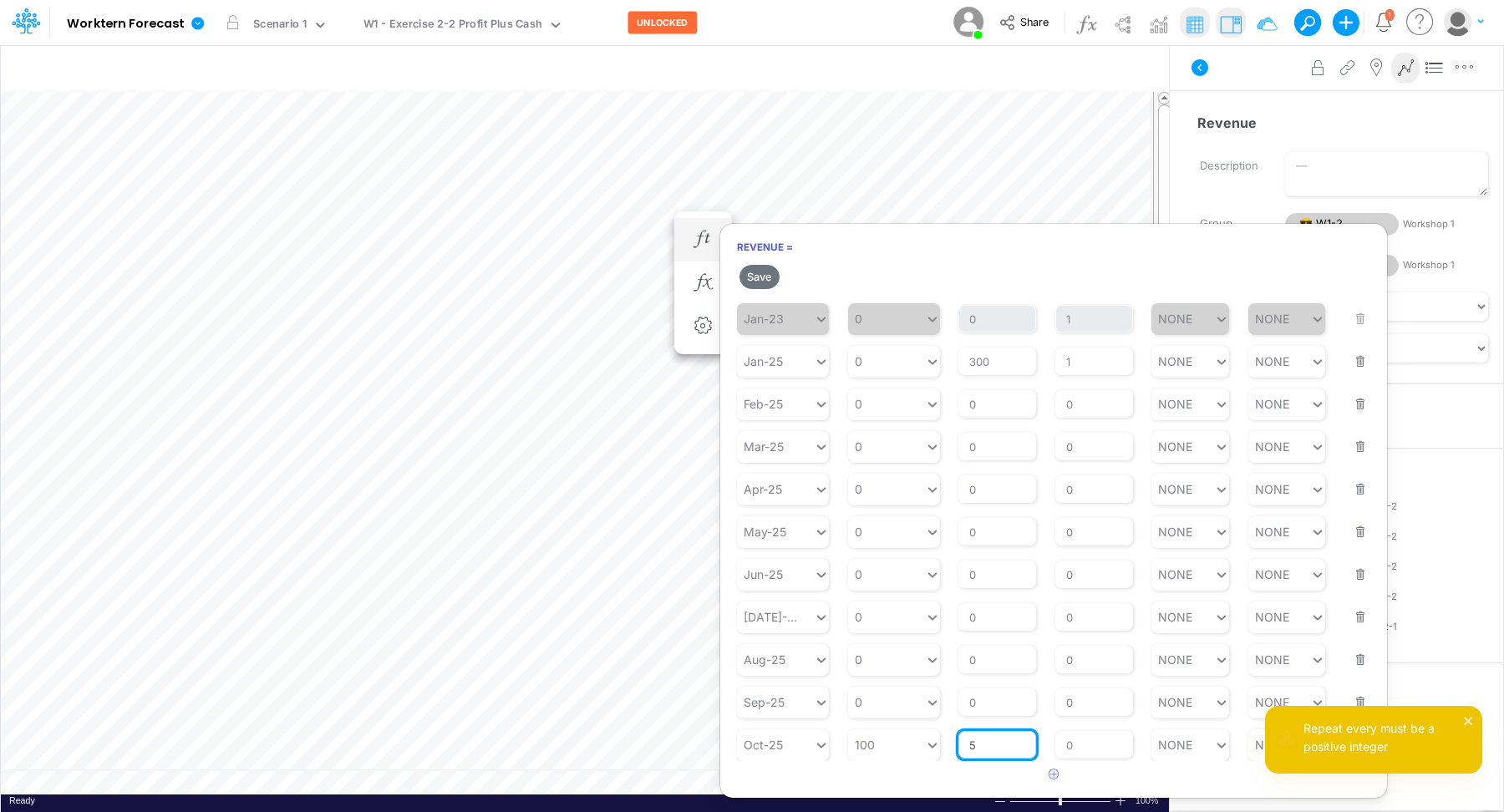
click at [963, 649] on input "5" at bounding box center [997, 745] width 78 height 29
type input "2.5"
drag, startPoint x: 1097, startPoint y: 743, endPoint x: 1056, endPoint y: 743, distance: 41.0
click at [1056, 649] on input "0" at bounding box center [1094, 745] width 78 height 29
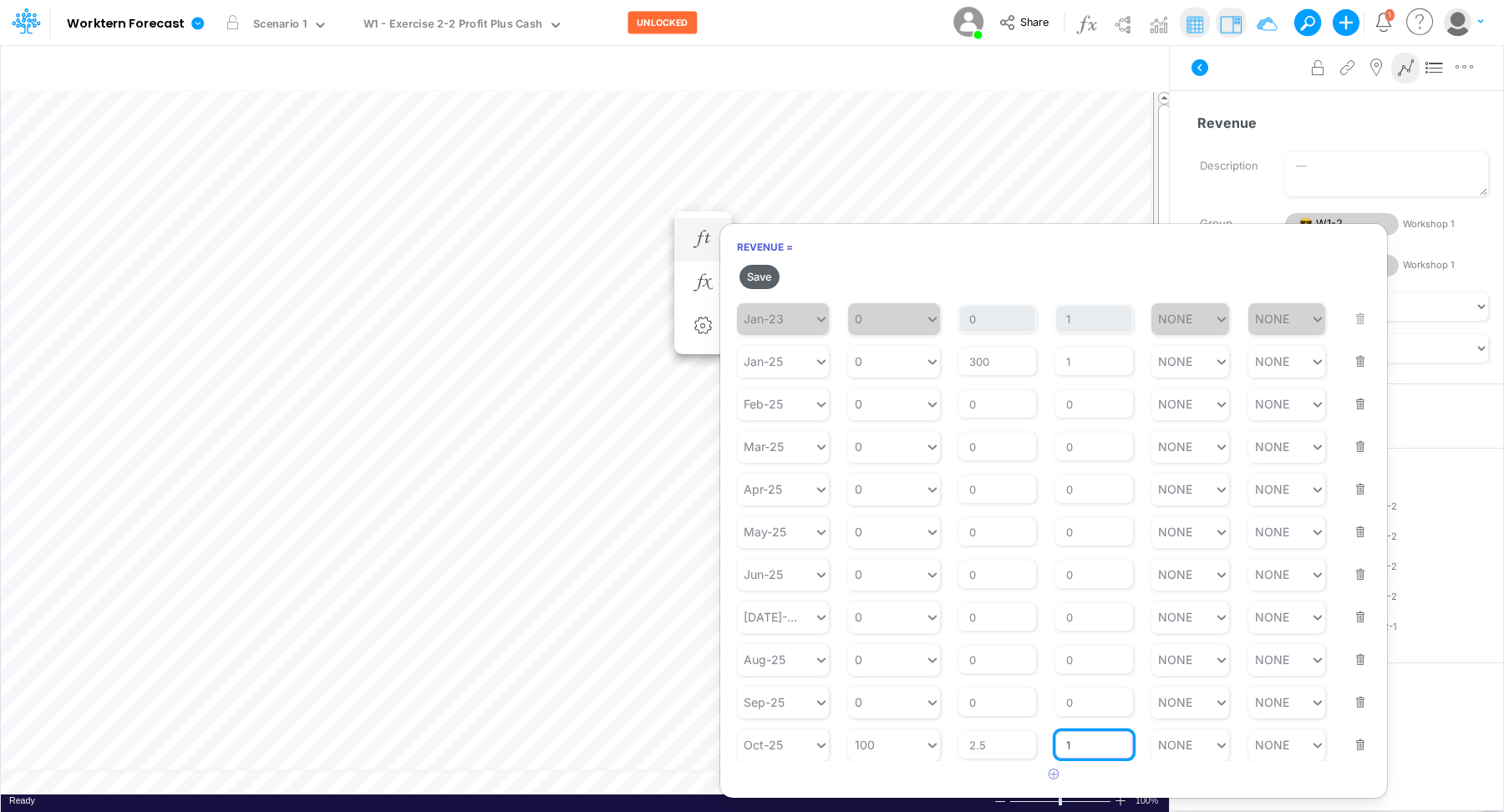
type input "1"
click at [766, 268] on button "Save" at bounding box center [759, 276] width 40 height 24
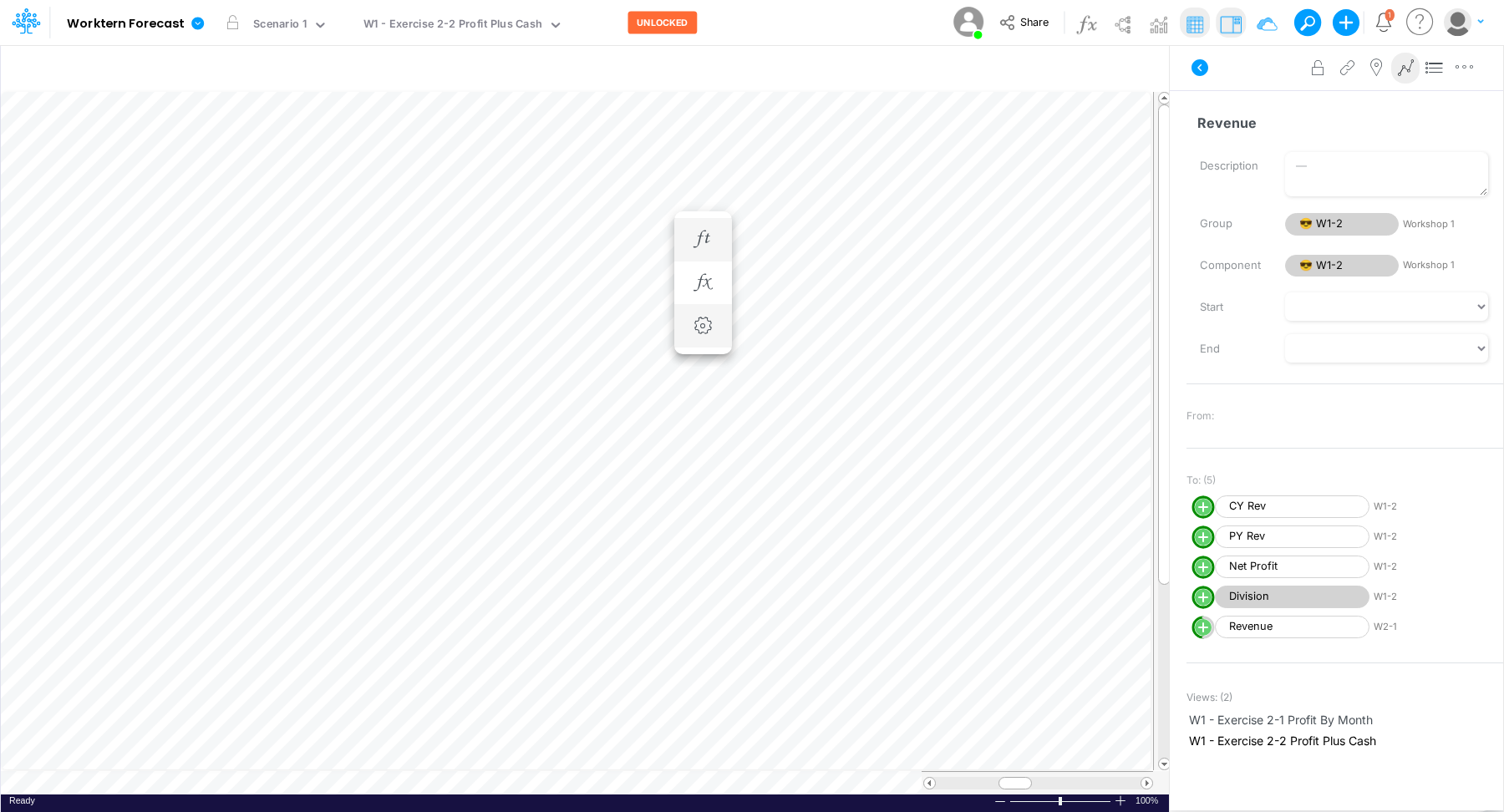
scroll to position [8, 1]
click at [699, 232] on icon "button" at bounding box center [703, 239] width 25 height 17
click at [1164, 27] on img at bounding box center [1158, 24] width 27 height 27
